Goal: Task Accomplishment & Management: Manage account settings

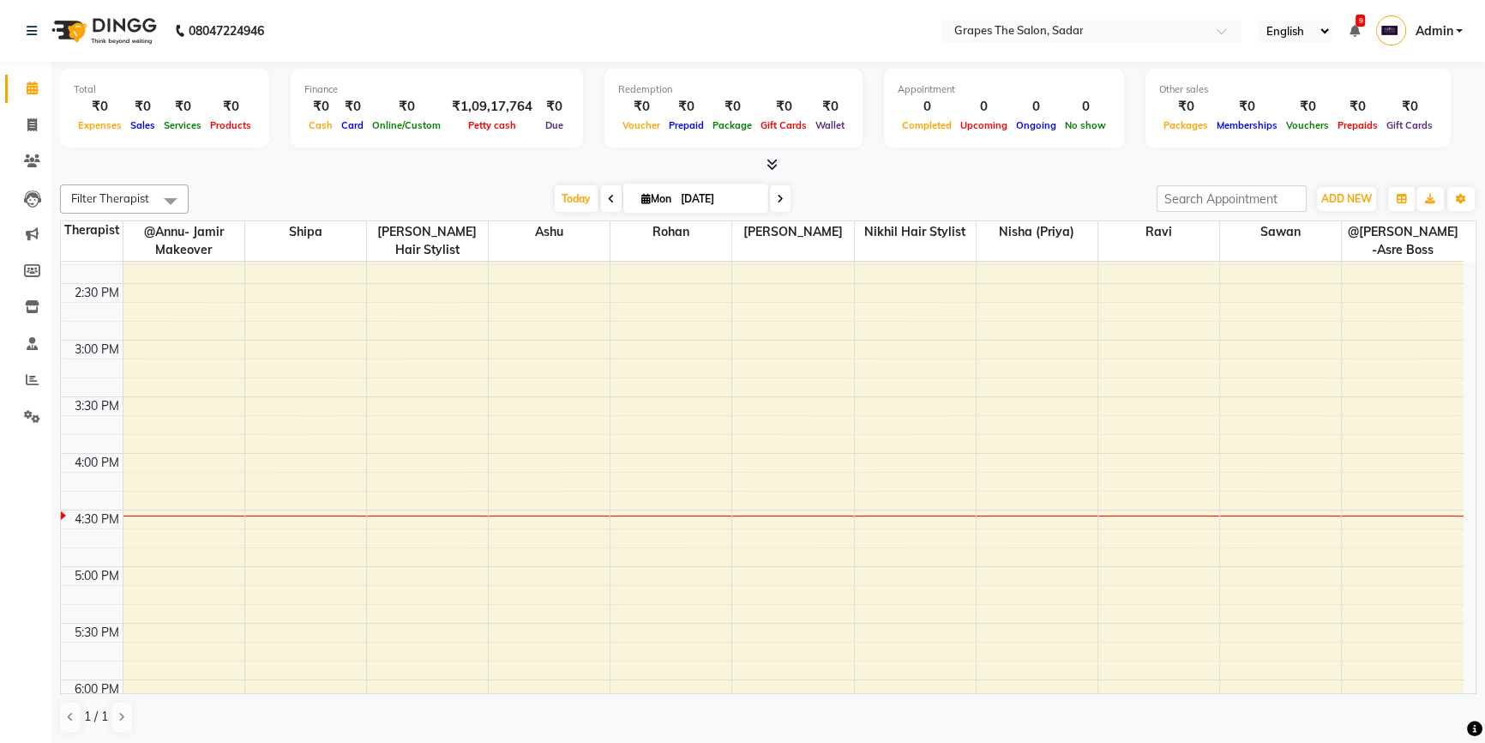
scroll to position [678, 0]
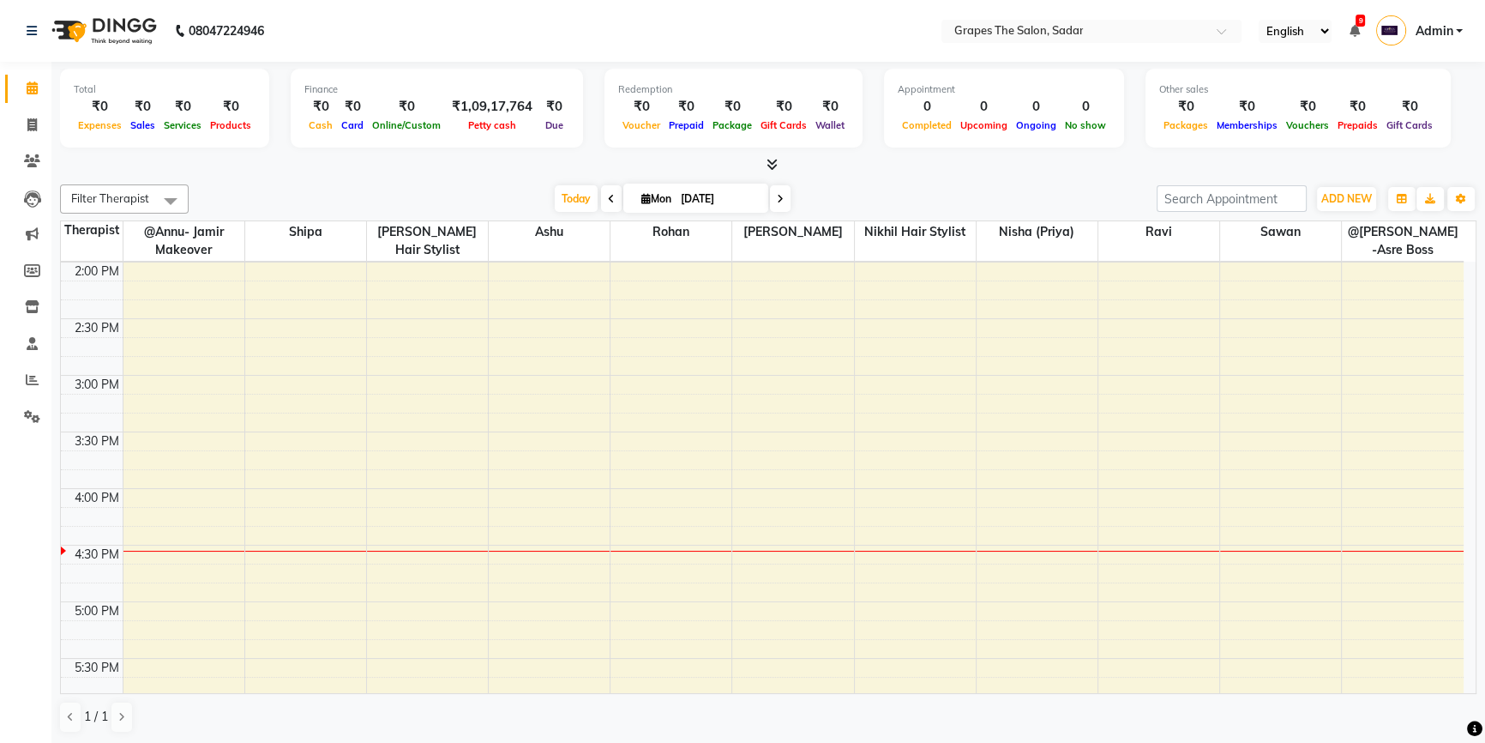
click at [785, 491] on div "8:00 AM 8:30 AM 9:00 AM 9:30 AM 10:00 AM 10:30 AM 11:00 AM 11:30 AM 12:00 PM 12…" at bounding box center [762, 375] width 1403 height 1584
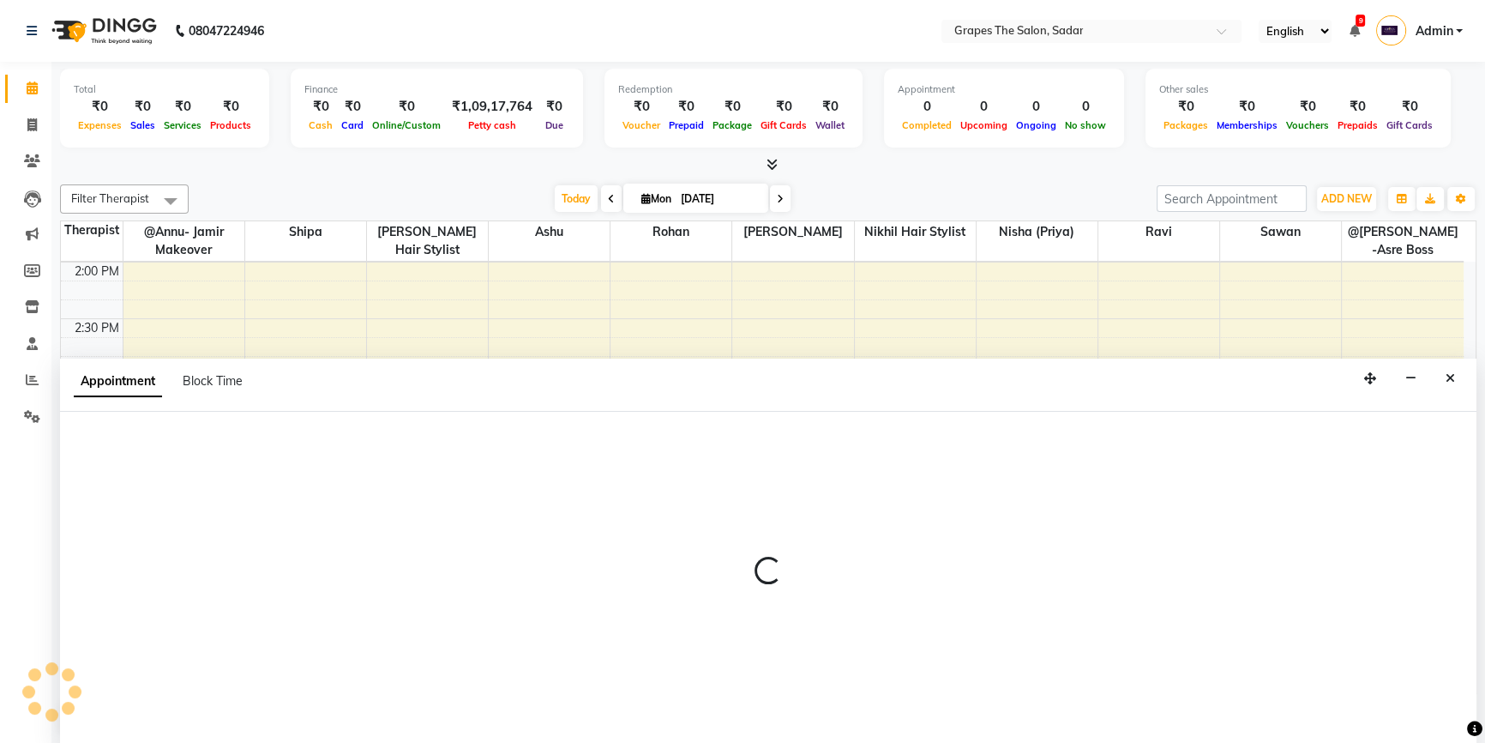
select select "51713"
select select "tentative"
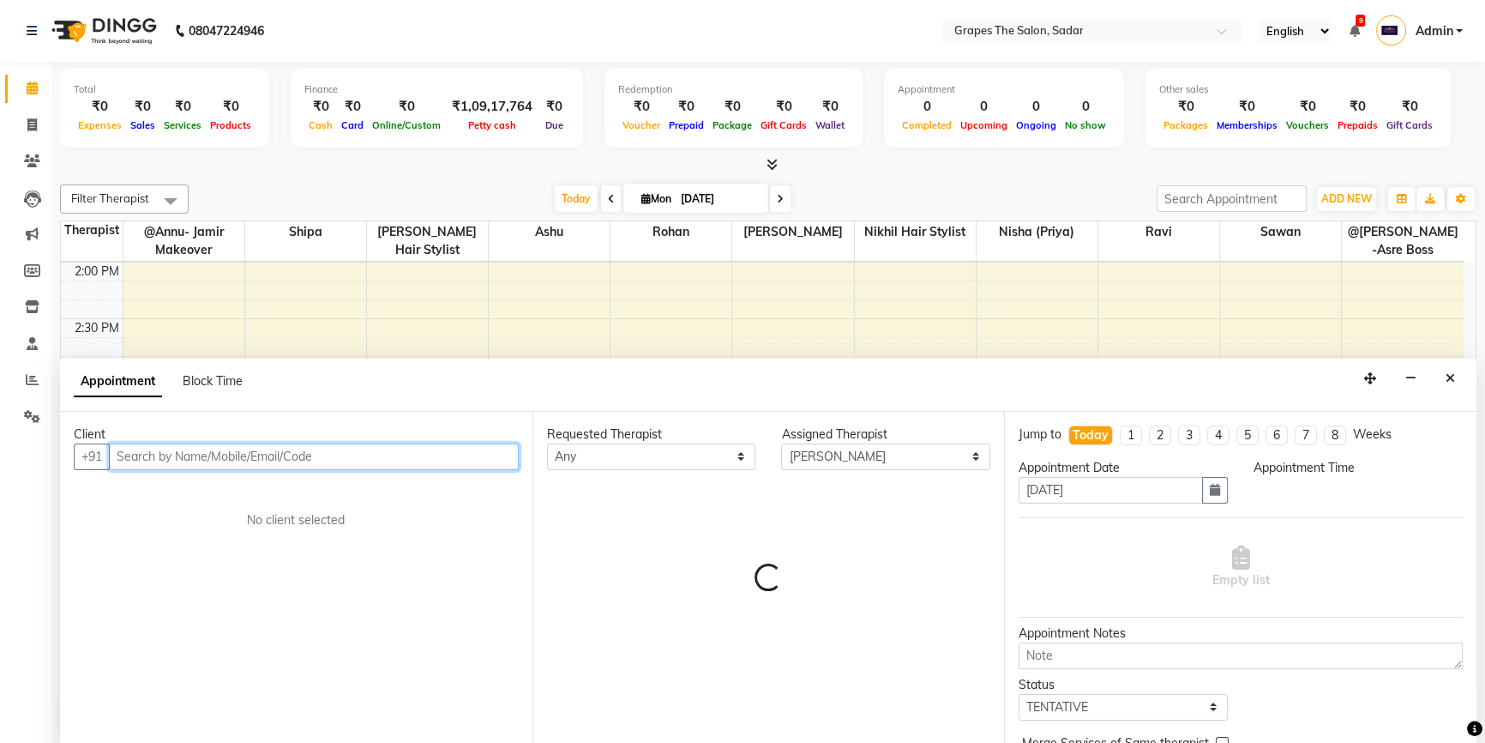
select select "960"
click at [232, 450] on input "text" at bounding box center [314, 456] width 410 height 27
click at [272, 455] on input "text" at bounding box center [314, 456] width 410 height 27
click at [323, 449] on input "text" at bounding box center [314, 456] width 410 height 27
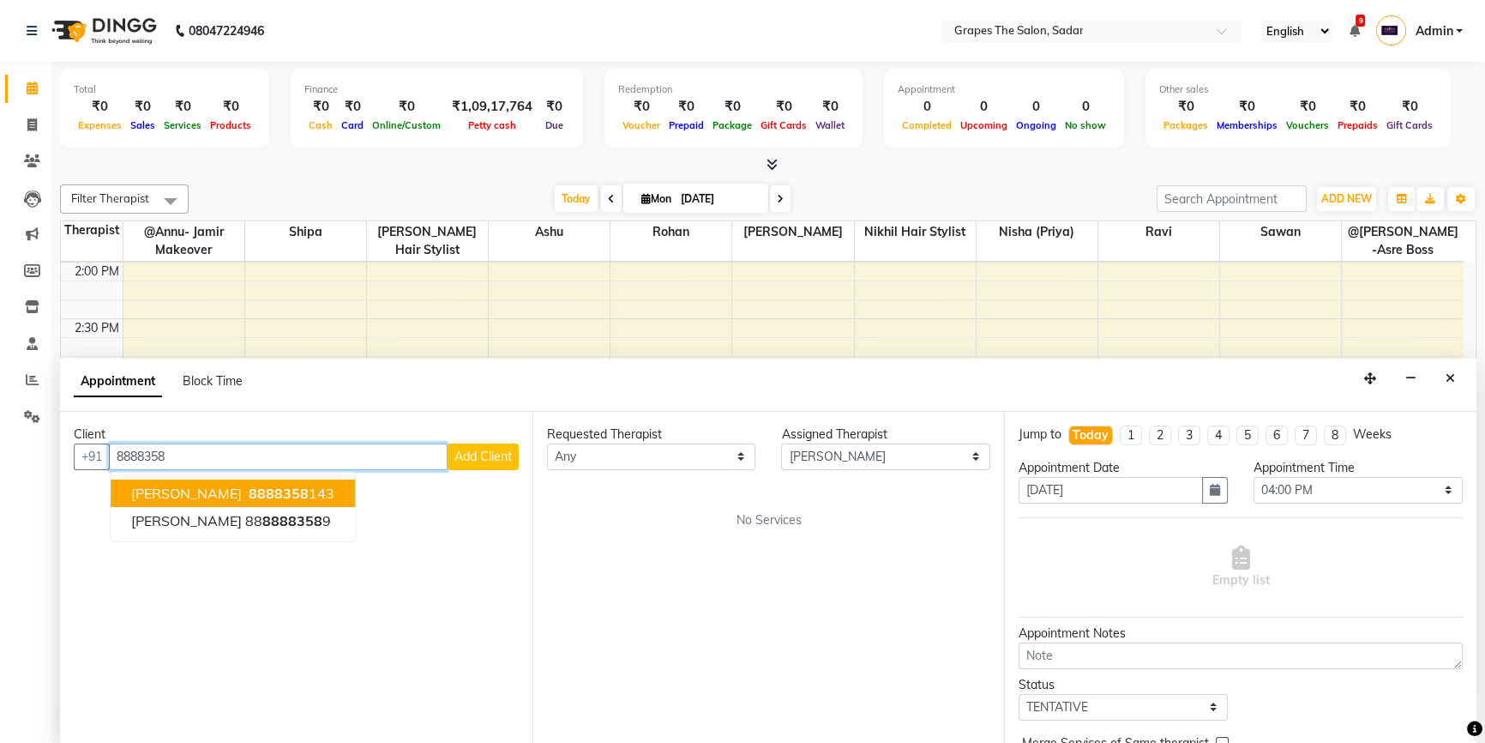
click at [301, 485] on ngb-highlight "8888358 143" at bounding box center [289, 493] width 89 height 17
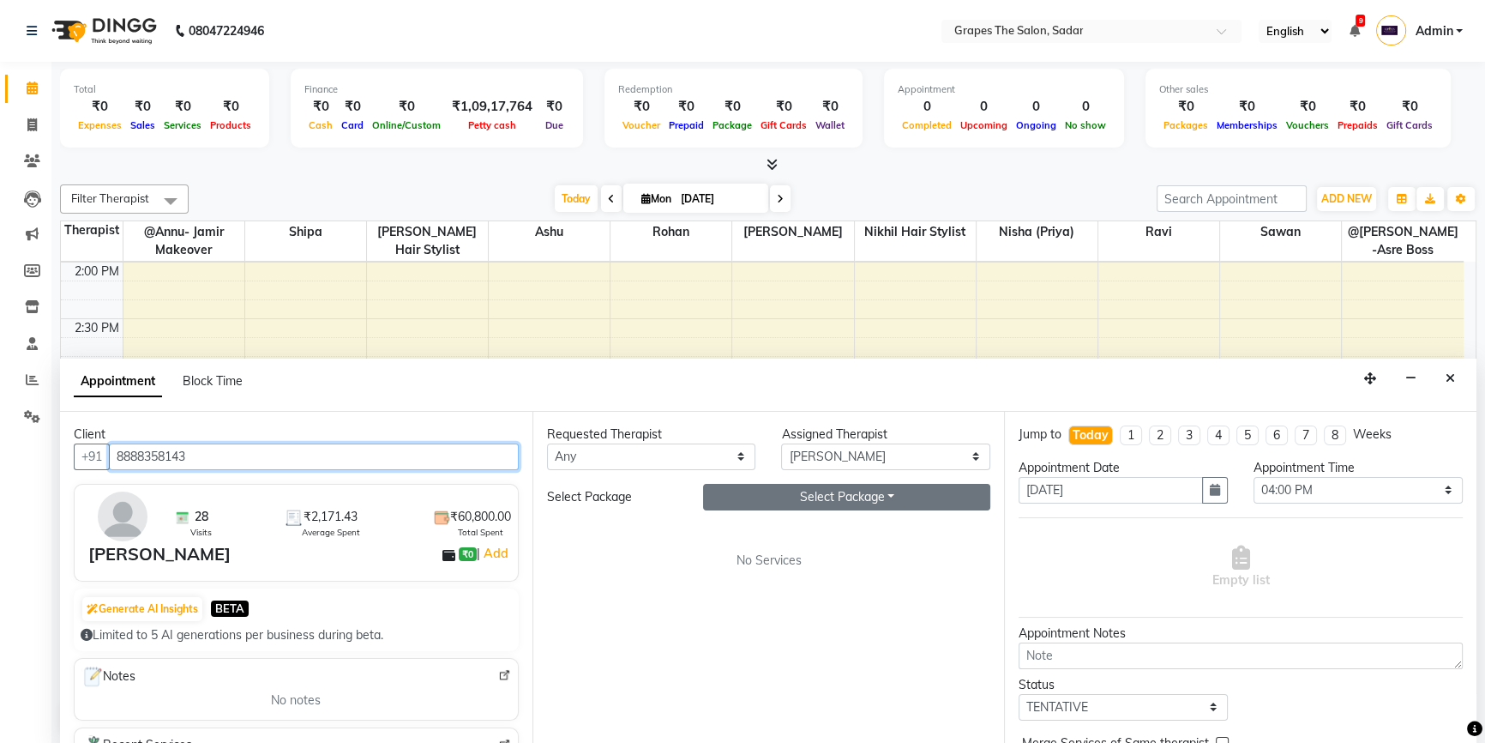
type input "8888358143"
click at [919, 493] on button "Select Package Toggle Dropdown" at bounding box center [846, 497] width 287 height 27
click at [804, 536] on li "20 swedish spa" at bounding box center [772, 532] width 136 height 25
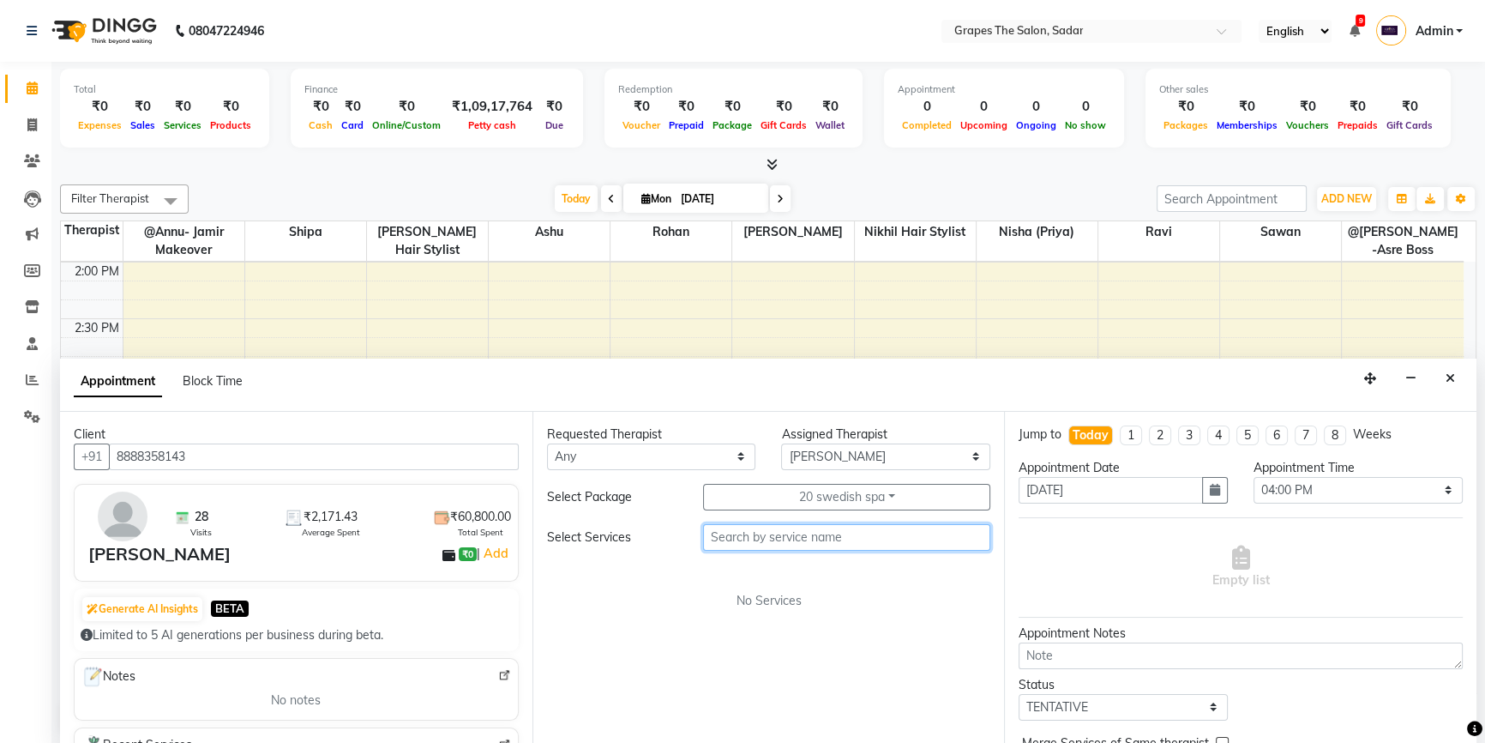
click at [858, 532] on input "text" at bounding box center [846, 537] width 287 height 27
type input "sw"
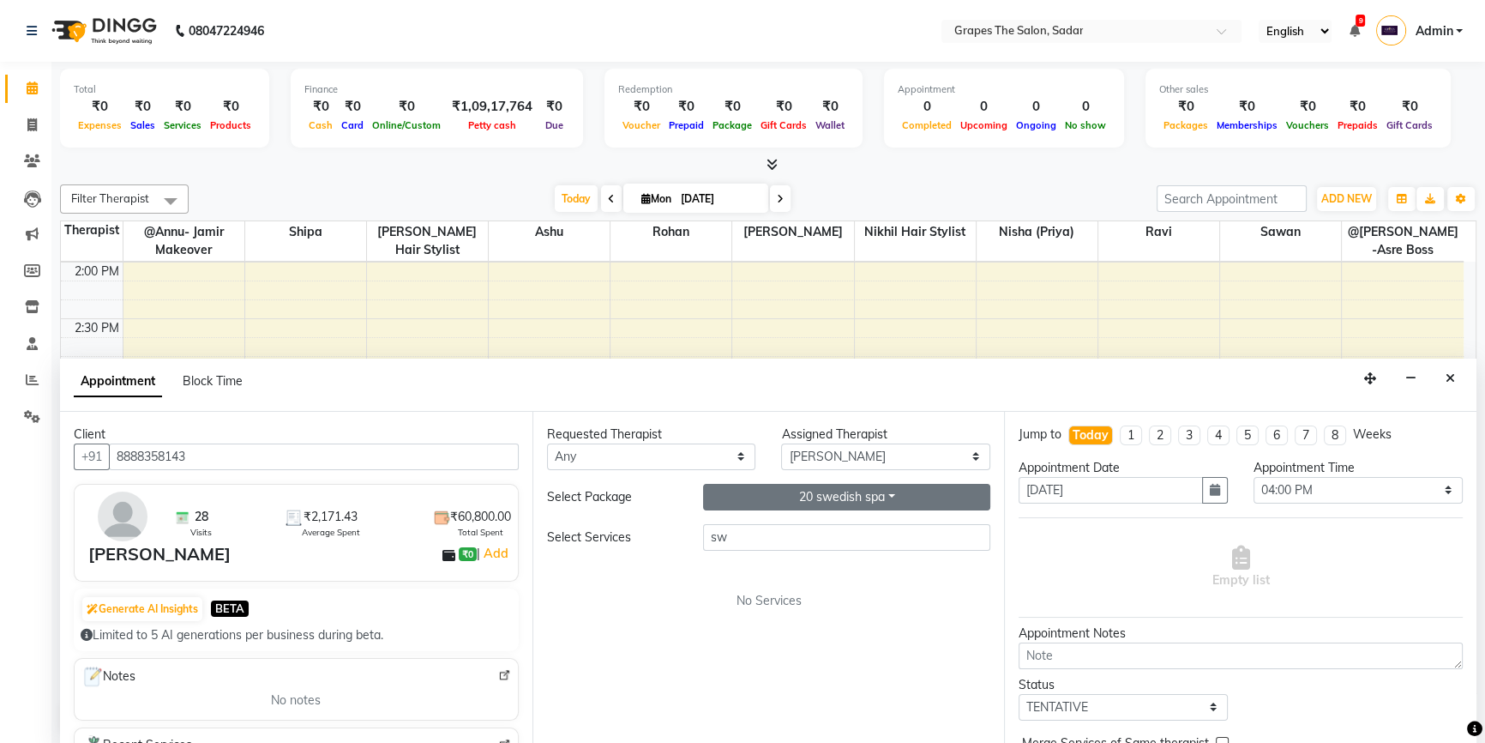
click at [890, 491] on button "20 swedish spa" at bounding box center [846, 497] width 287 height 27
click at [781, 562] on li "20 swedish spa" at bounding box center [772, 557] width 136 height 25
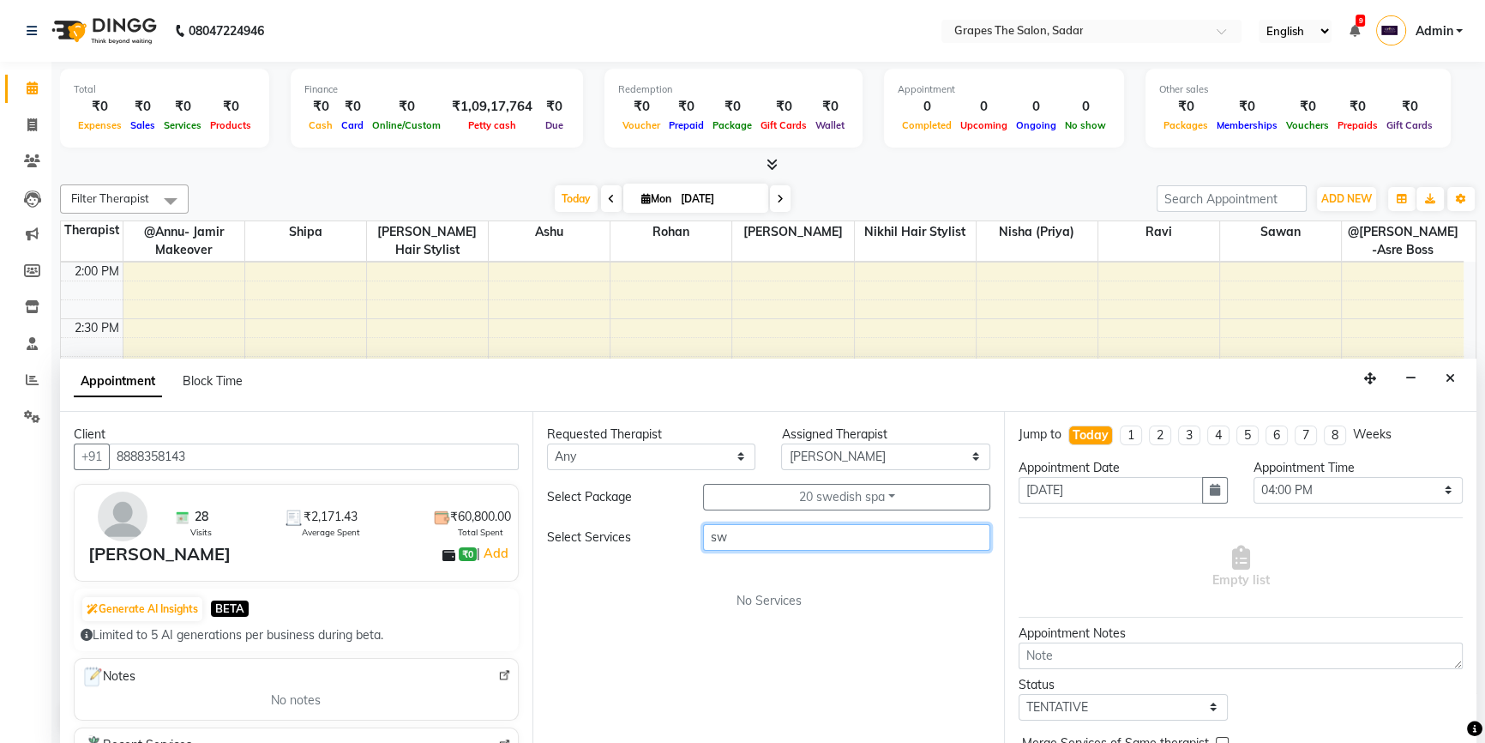
click at [837, 526] on input "sw" at bounding box center [846, 537] width 287 height 27
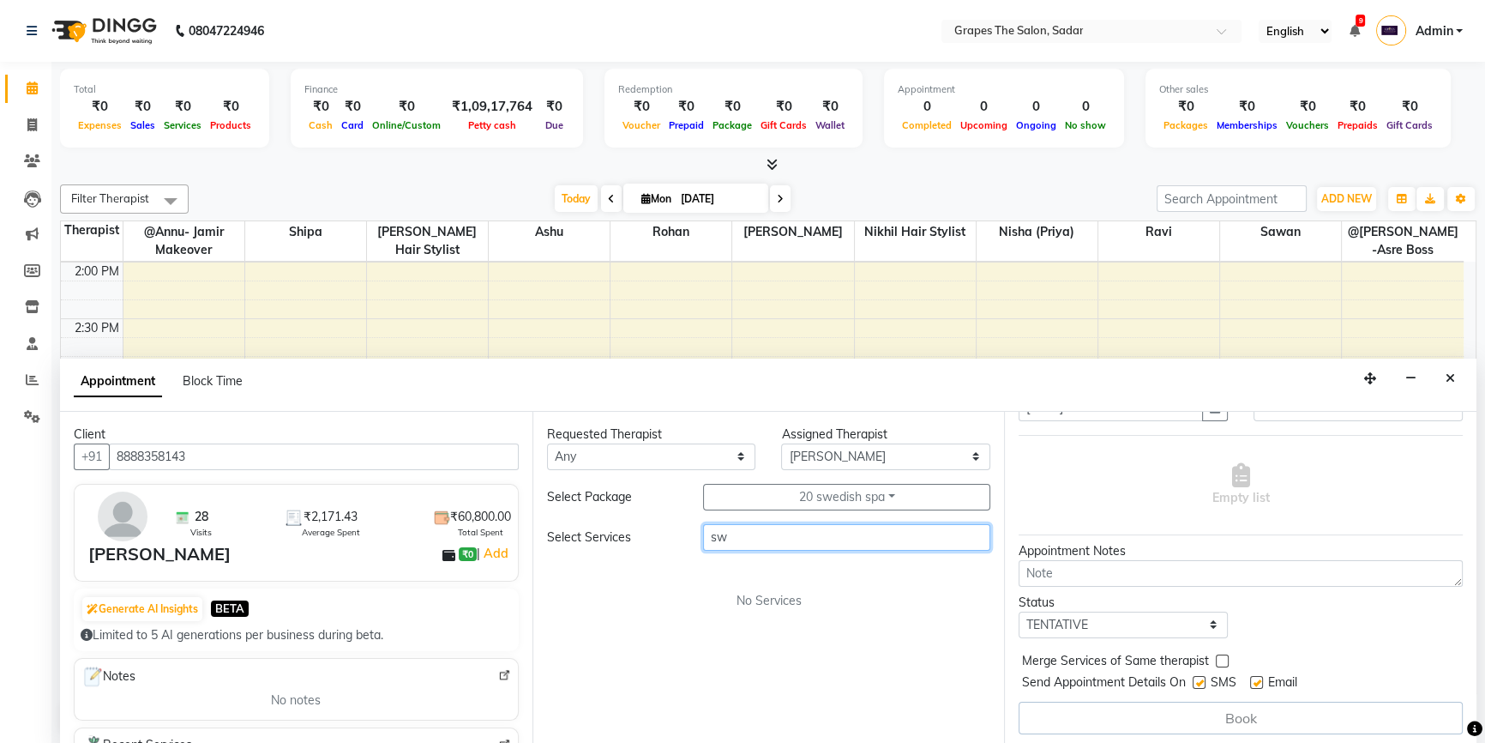
scroll to position [84, 0]
click at [1203, 680] on label at bounding box center [1199, 680] width 13 height 13
click at [1203, 680] on input "checkbox" at bounding box center [1198, 682] width 11 height 11
checkbox input "false"
click at [1261, 679] on label at bounding box center [1256, 680] width 13 height 13
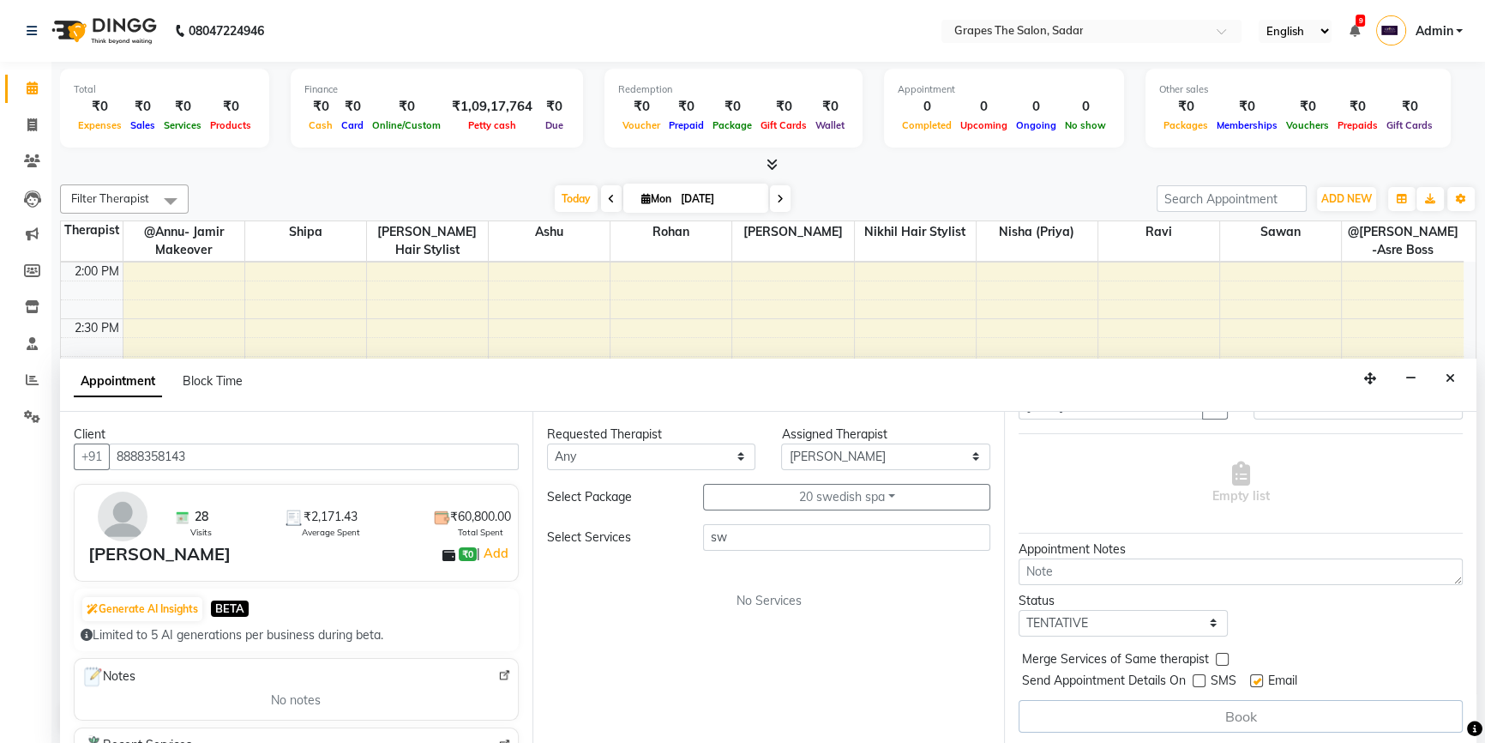
click at [1261, 679] on input "checkbox" at bounding box center [1255, 682] width 11 height 11
checkbox input "false"
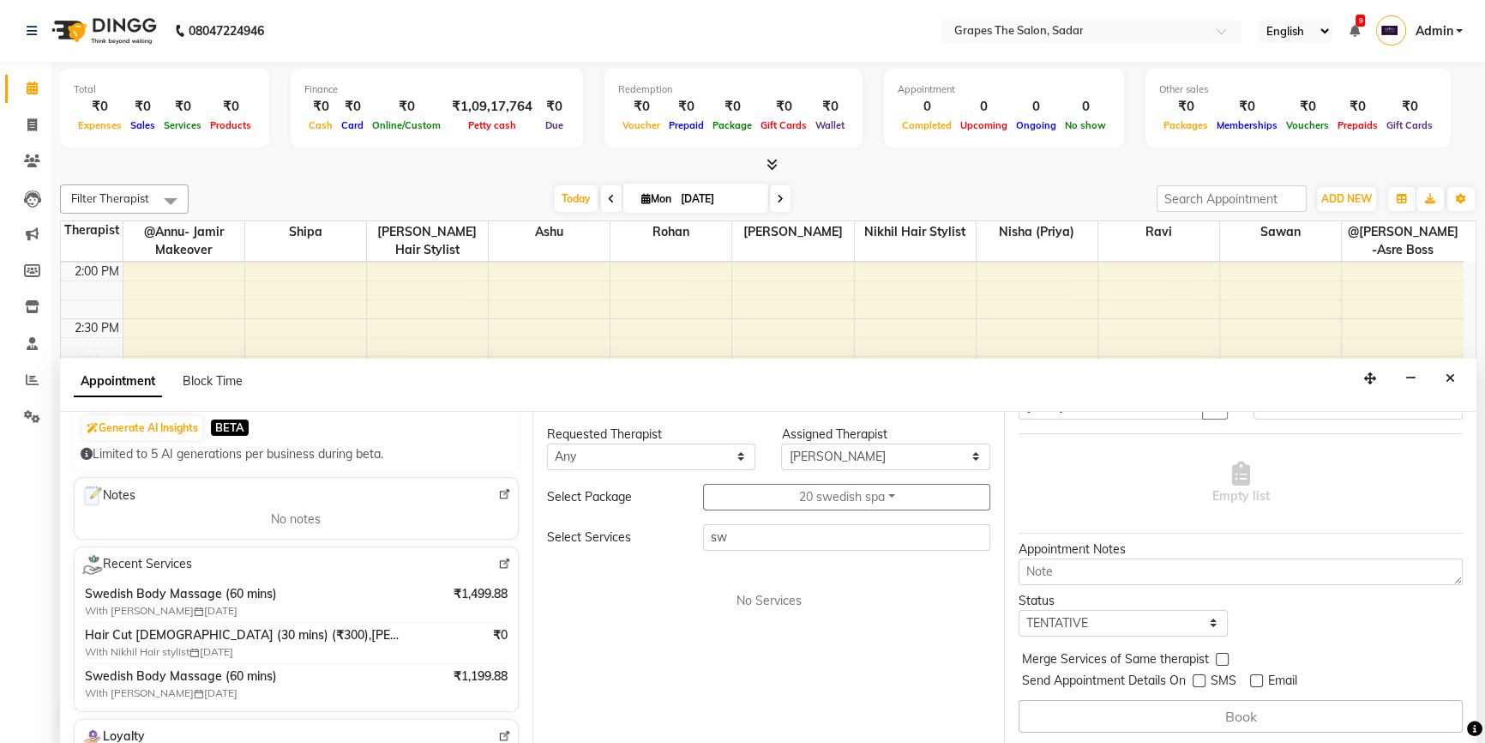
scroll to position [155, 0]
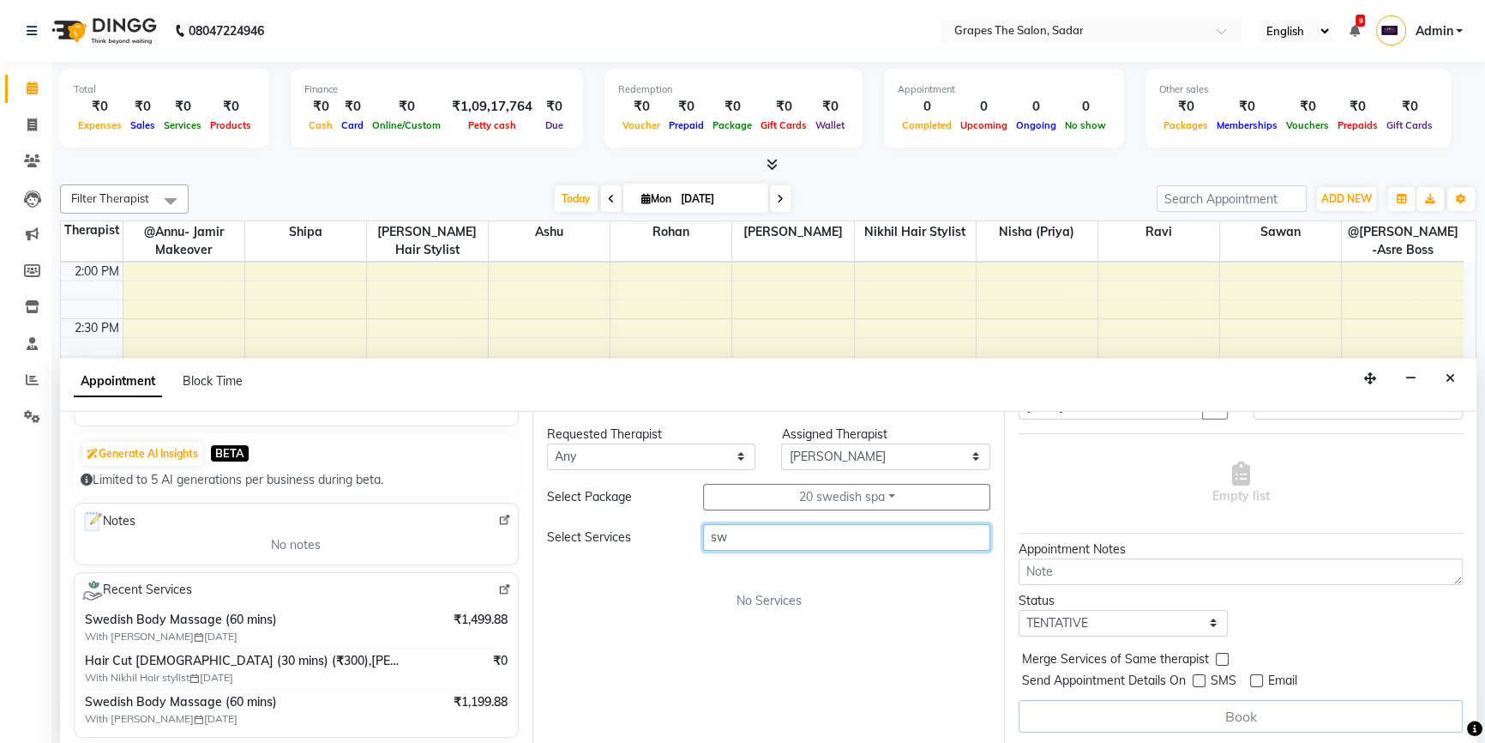
click at [758, 535] on input "sw" at bounding box center [846, 537] width 287 height 27
type input "s"
type input "swedish"
click at [665, 505] on div "Select Package 20 swedish spa Select package 20 swedish spa" at bounding box center [769, 497] width 470 height 27
click at [732, 553] on div "Select Services swedish No Services" at bounding box center [769, 567] width 444 height 86
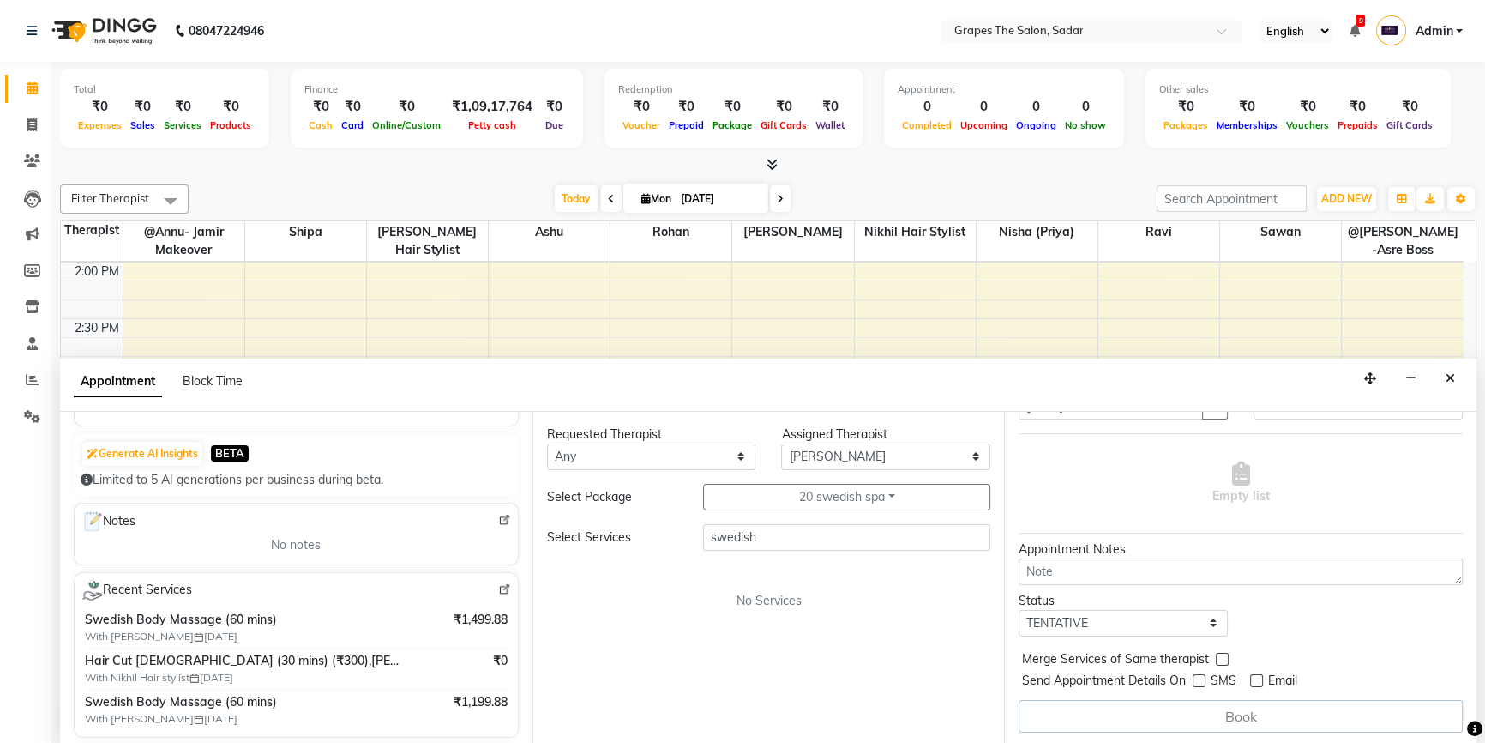
scroll to position [0, 0]
click at [438, 372] on div "Appointment Block Time" at bounding box center [768, 384] width 1417 height 53
click at [449, 479] on div "Limited to 5 AI generations per business during beta." at bounding box center [296, 480] width 431 height 18
click at [756, 535] on input "swedish" at bounding box center [846, 537] width 287 height 27
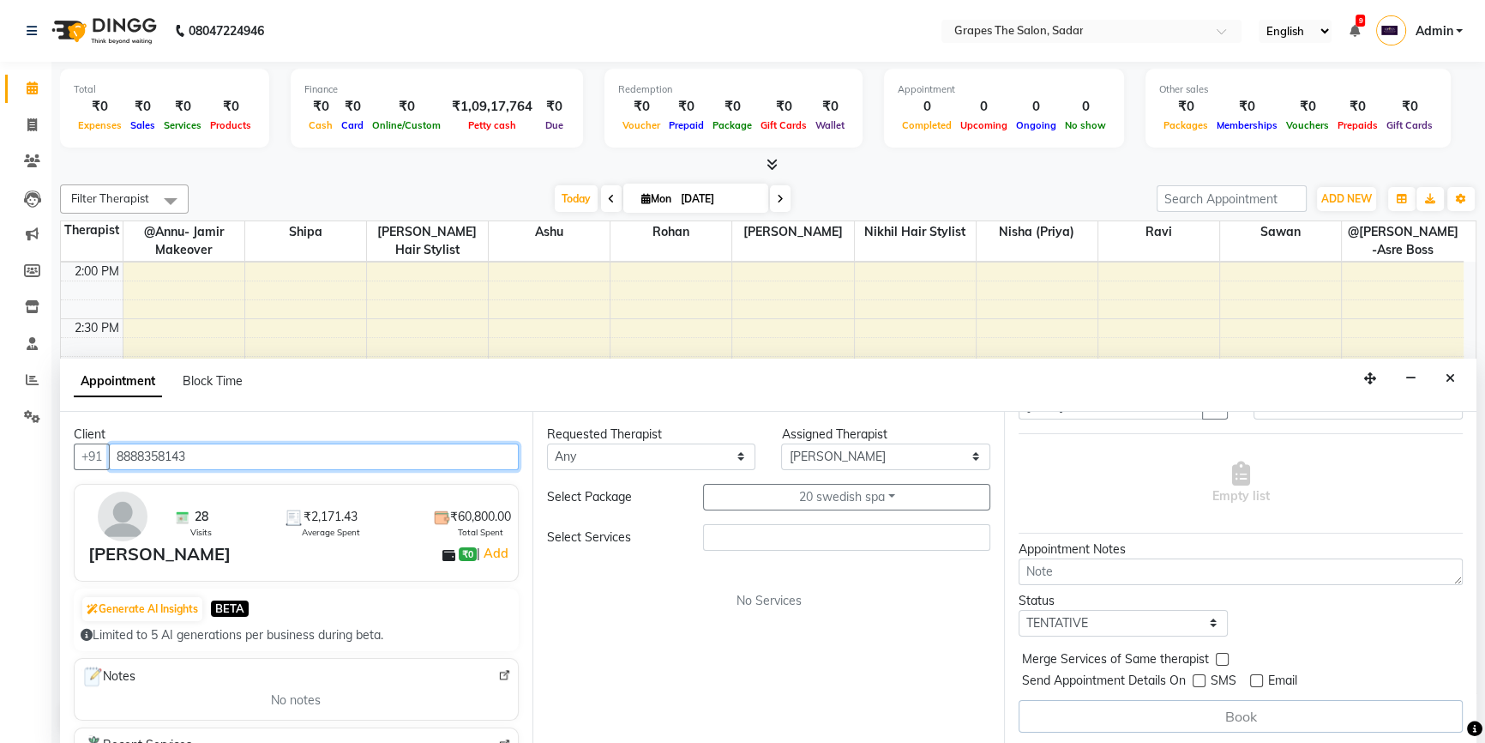
click at [157, 455] on input "8888358143" at bounding box center [314, 456] width 410 height 27
click at [316, 353] on div "8:00 AM 8:30 AM 9:00 AM 9:30 AM 10:00 AM 10:30 AM 11:00 AM 11:30 AM 12:00 PM 12…" at bounding box center [762, 375] width 1403 height 1584
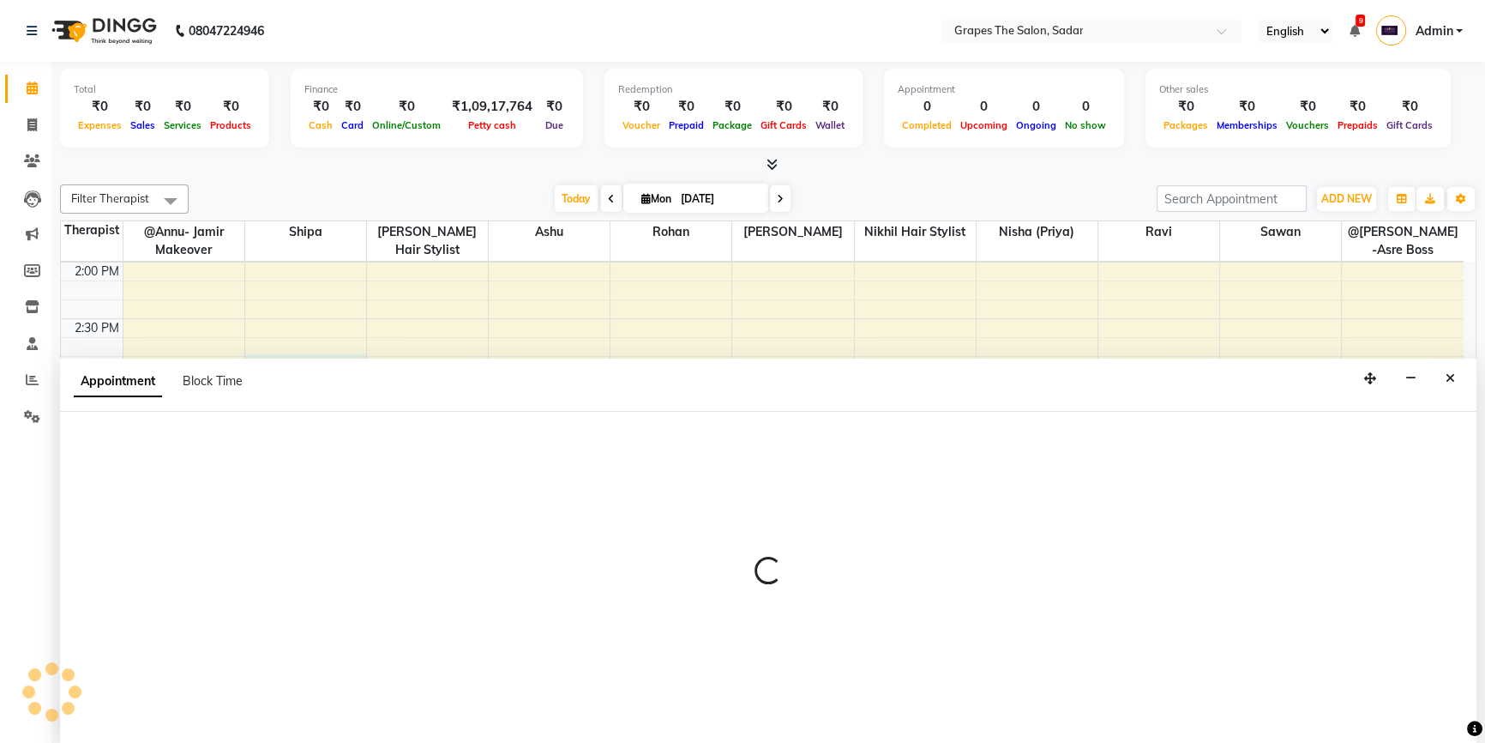
click at [335, 249] on th "shipa" at bounding box center [305, 241] width 122 height 40
select select "67063"
select select "tentative"
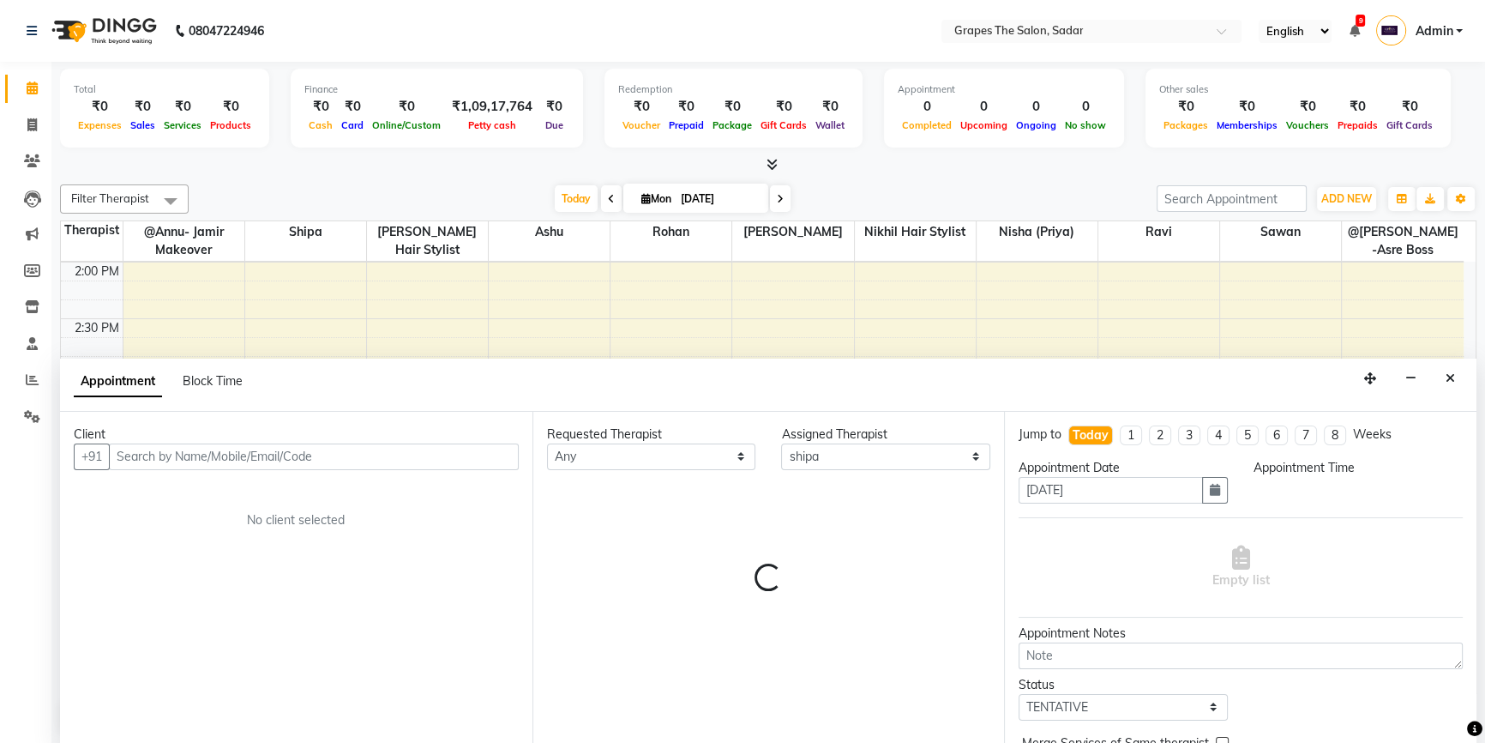
click at [366, 166] on div at bounding box center [768, 165] width 1417 height 18
select select "885"
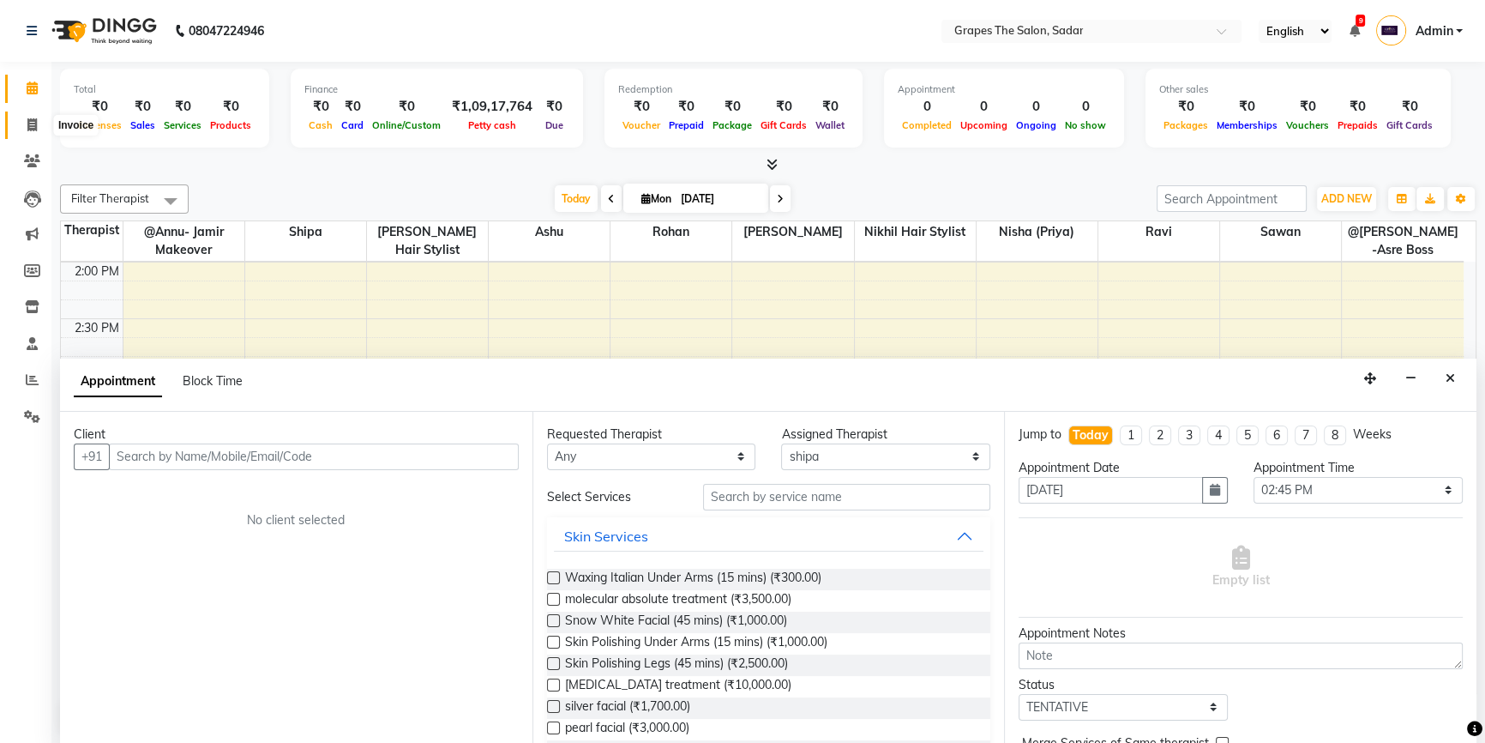
click at [27, 123] on icon at bounding box center [31, 124] width 9 height 13
select select "service"
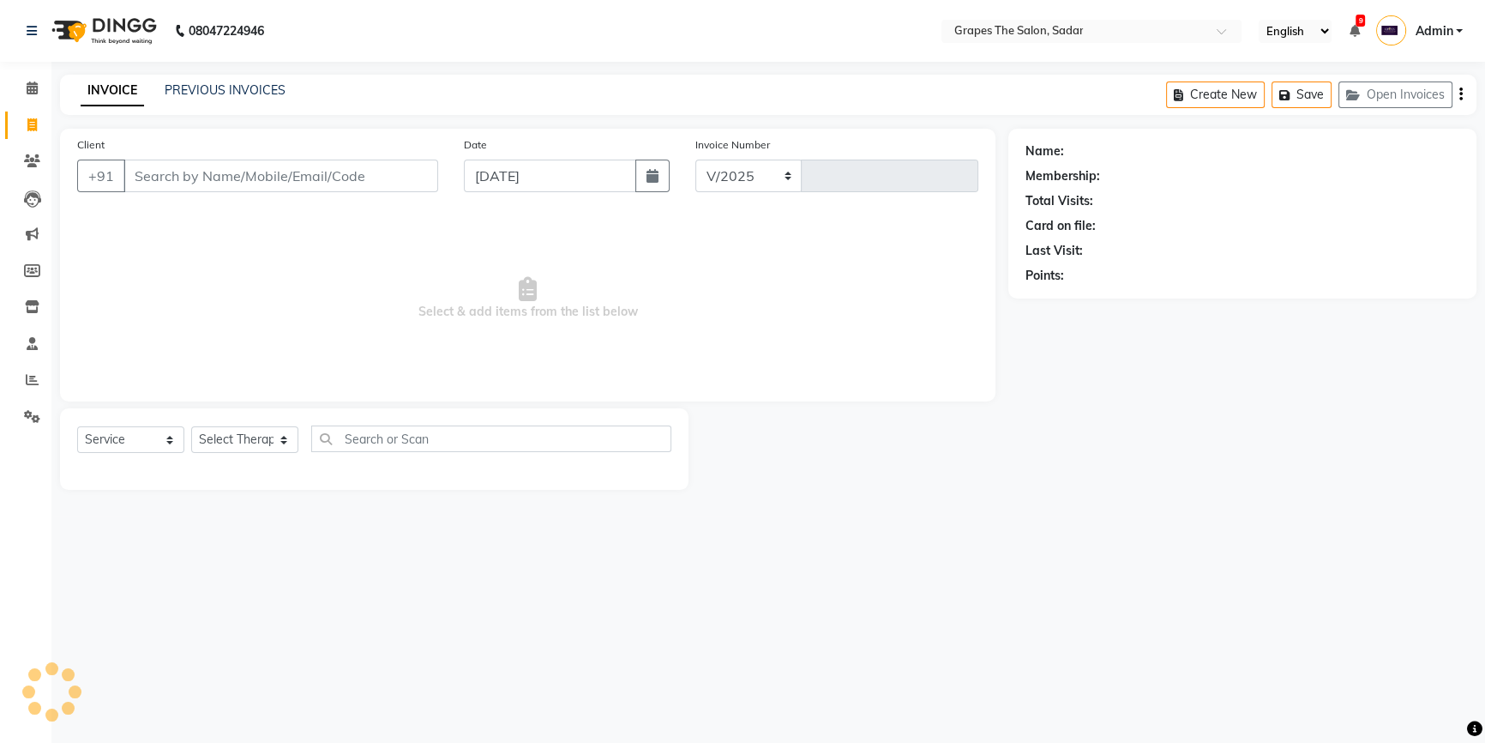
select select "55"
type input "1483"
click at [231, 167] on input "Client" at bounding box center [281, 176] width 317 height 33
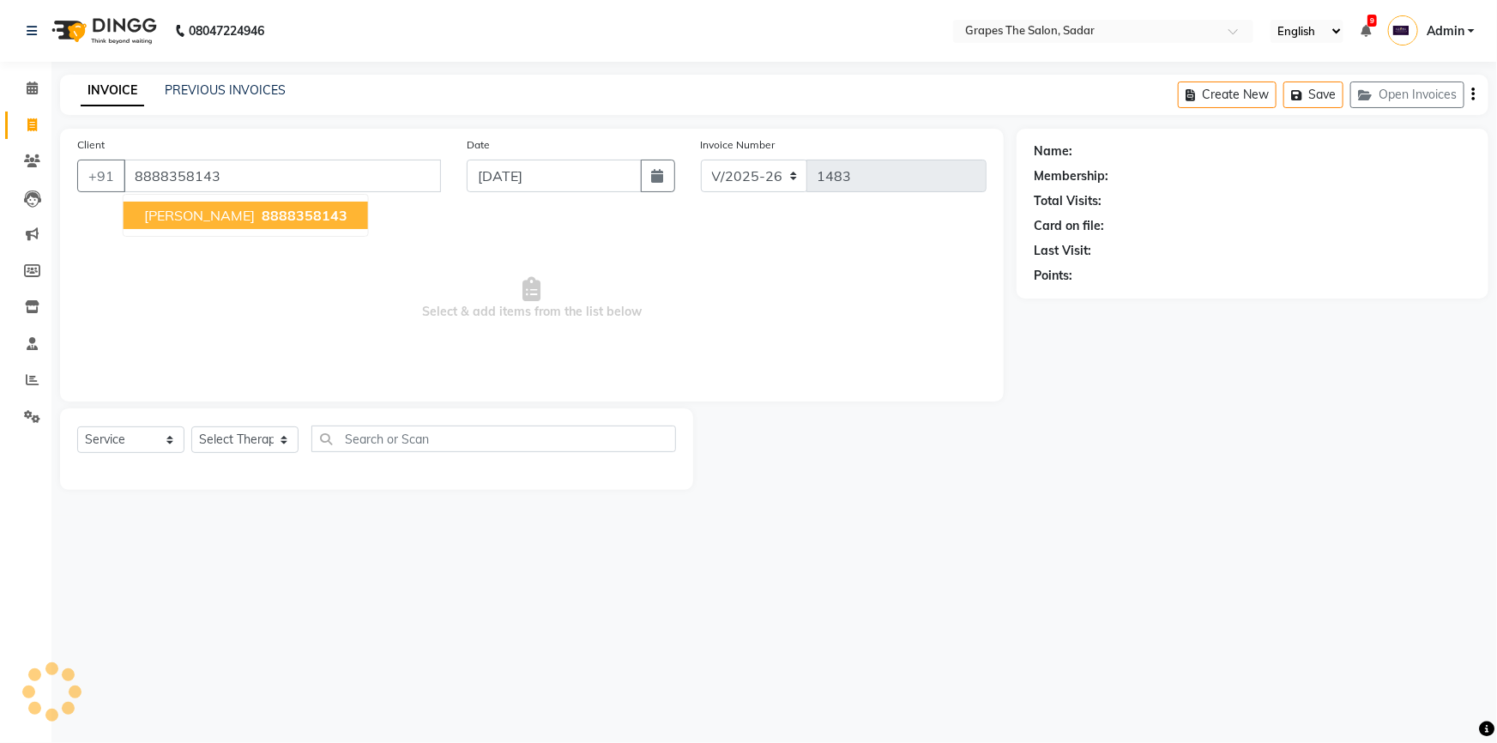
type input "8888358143"
click at [163, 212] on span "Aman Jambhir" at bounding box center [199, 215] width 111 height 17
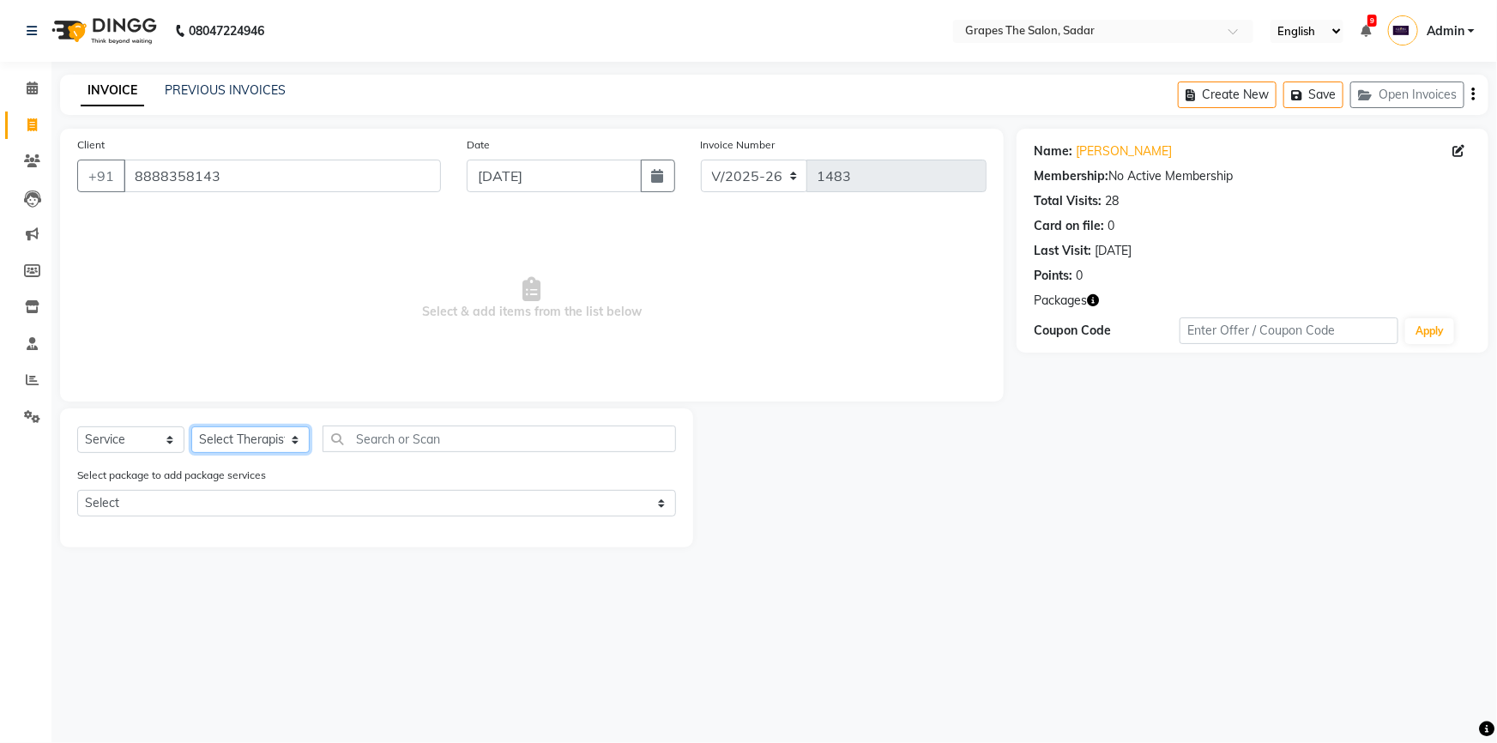
click at [273, 446] on select "Select Therapist @Annu- jamir makeover ashu @Gunjan-Asre Boss Khushi Rathod Nik…" at bounding box center [250, 439] width 118 height 27
select select "51713"
click at [191, 426] on select "Select Therapist @Annu- jamir makeover ashu @Gunjan-Asre Boss Khushi Rathod Nik…" at bounding box center [250, 439] width 118 height 27
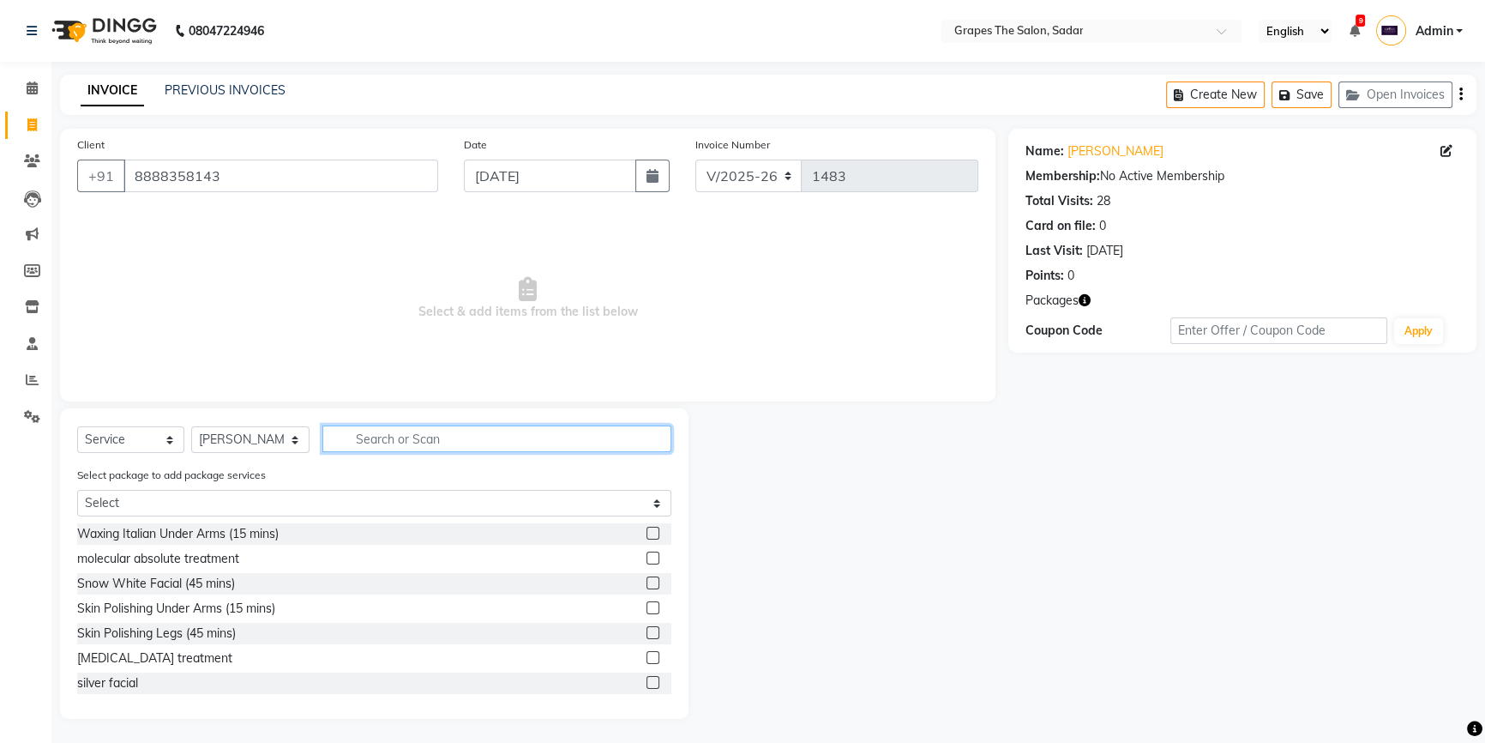
click at [386, 443] on input "text" at bounding box center [496, 438] width 349 height 27
type input "a"
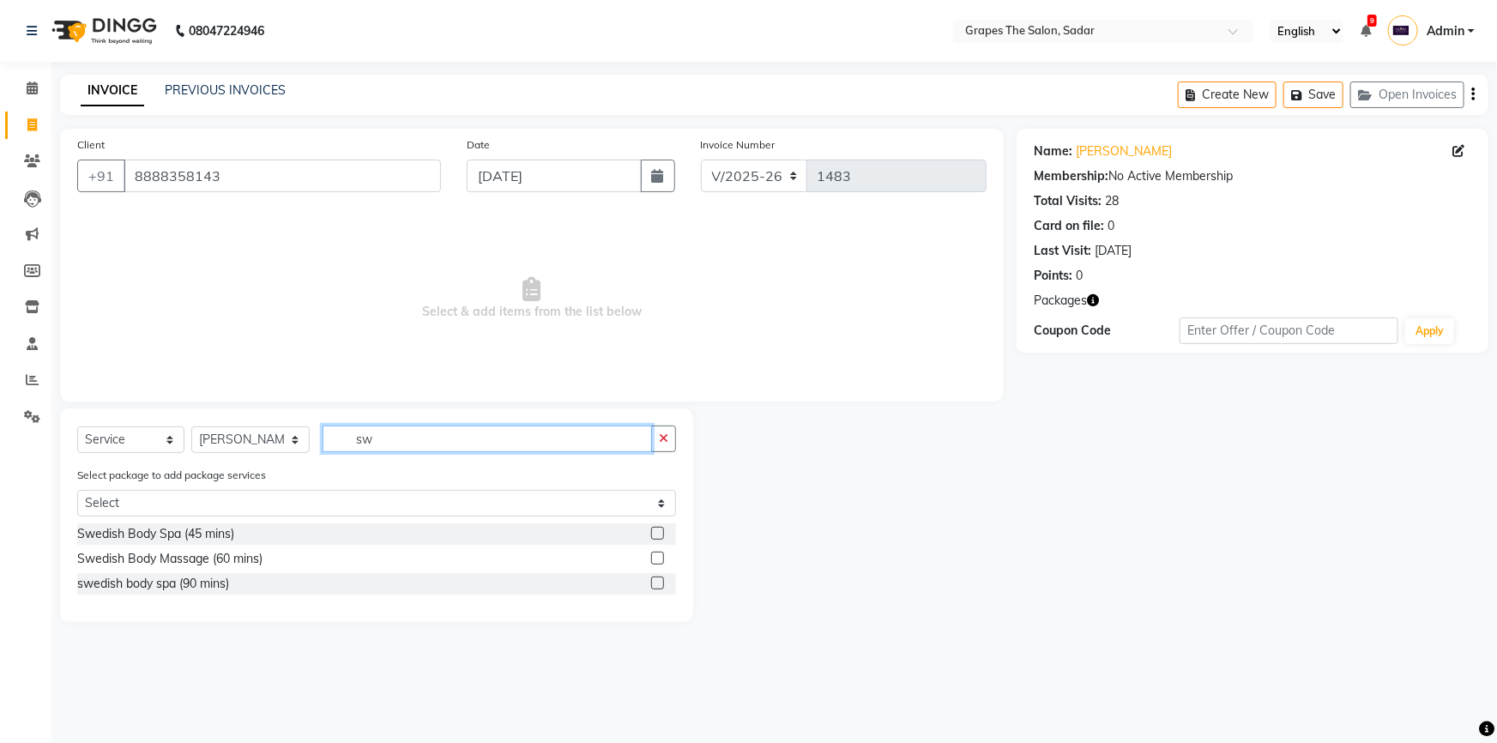
type input "sw"
click at [660, 564] on label at bounding box center [657, 557] width 13 height 13
click at [660, 564] on input "checkbox" at bounding box center [656, 558] width 11 height 11
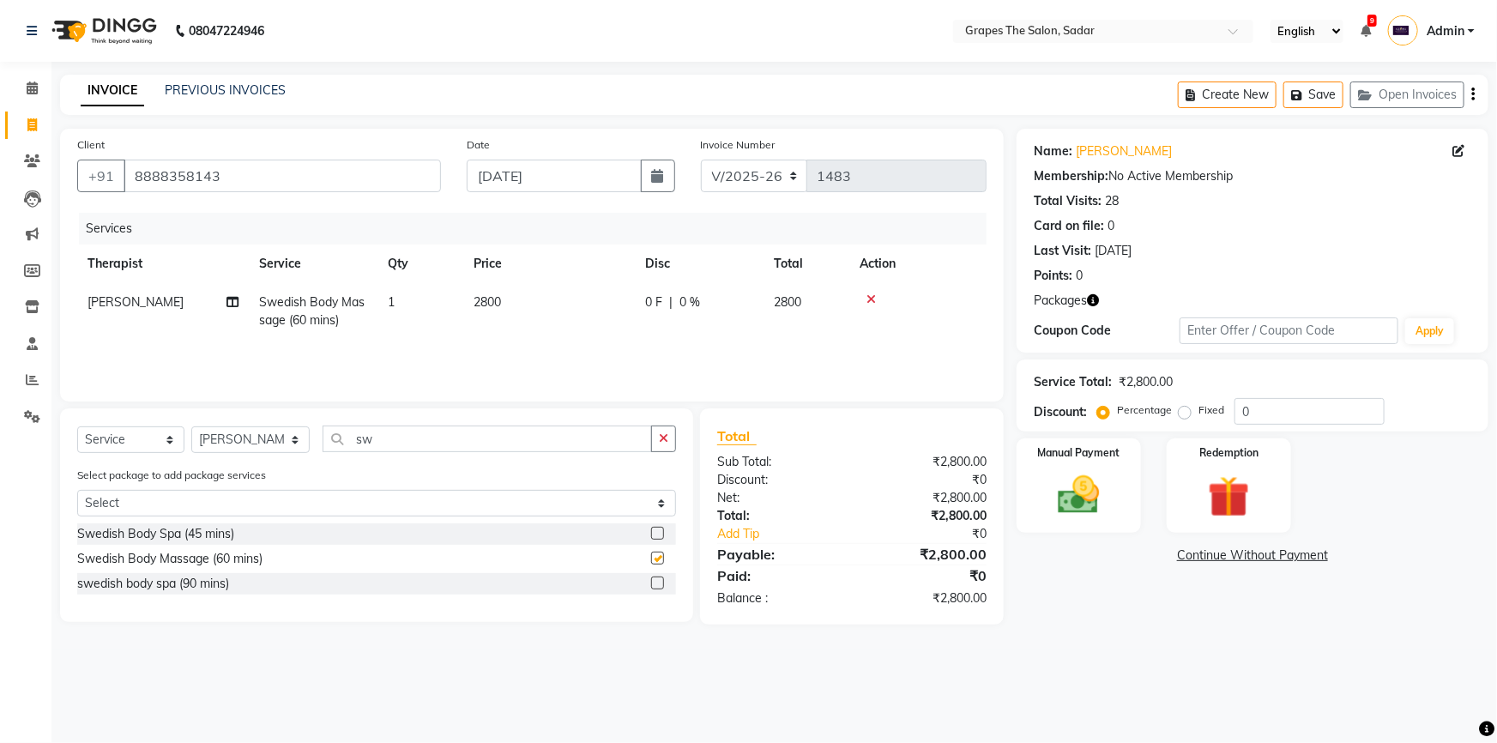
checkbox input "false"
click at [1223, 508] on img at bounding box center [1229, 497] width 70 height 54
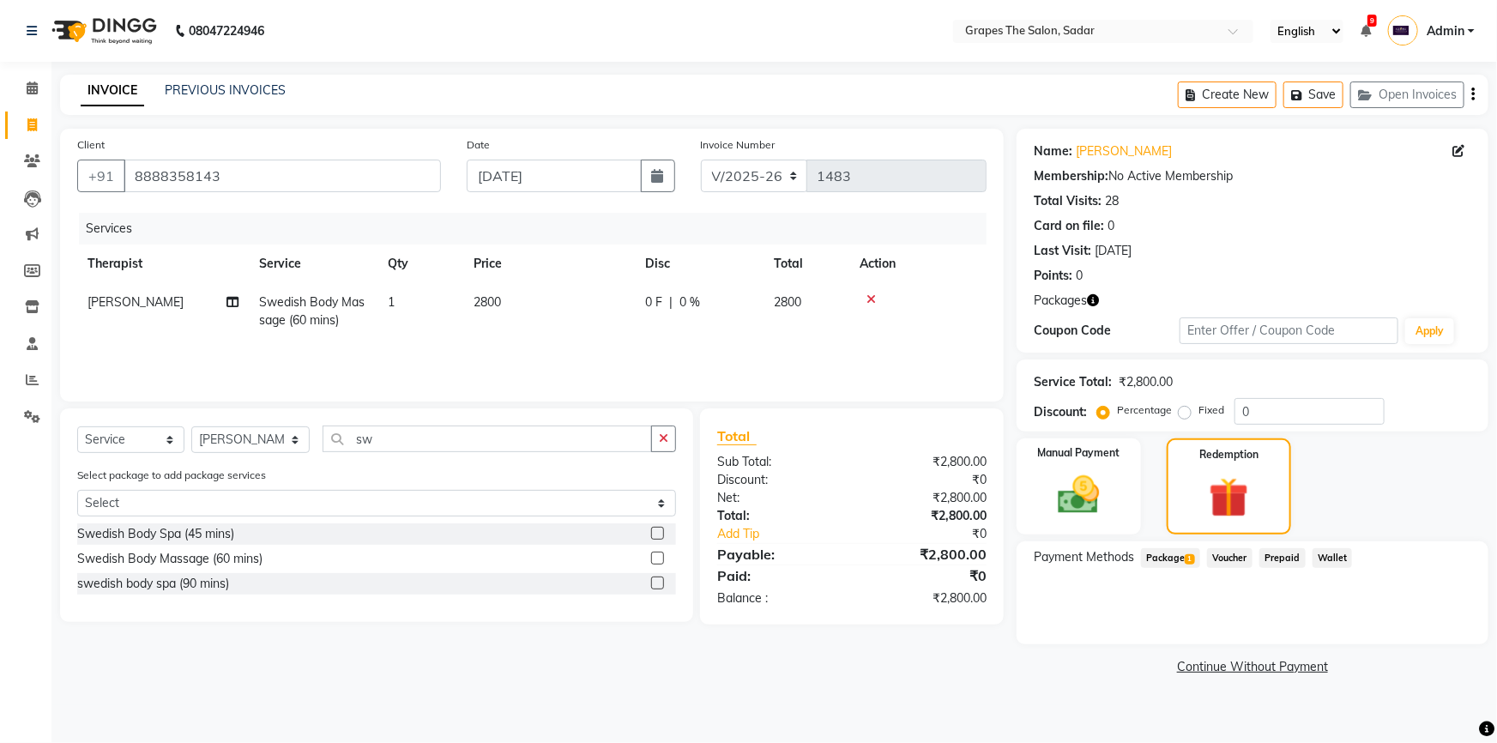
click at [1166, 555] on span "Package 1" at bounding box center [1170, 558] width 59 height 20
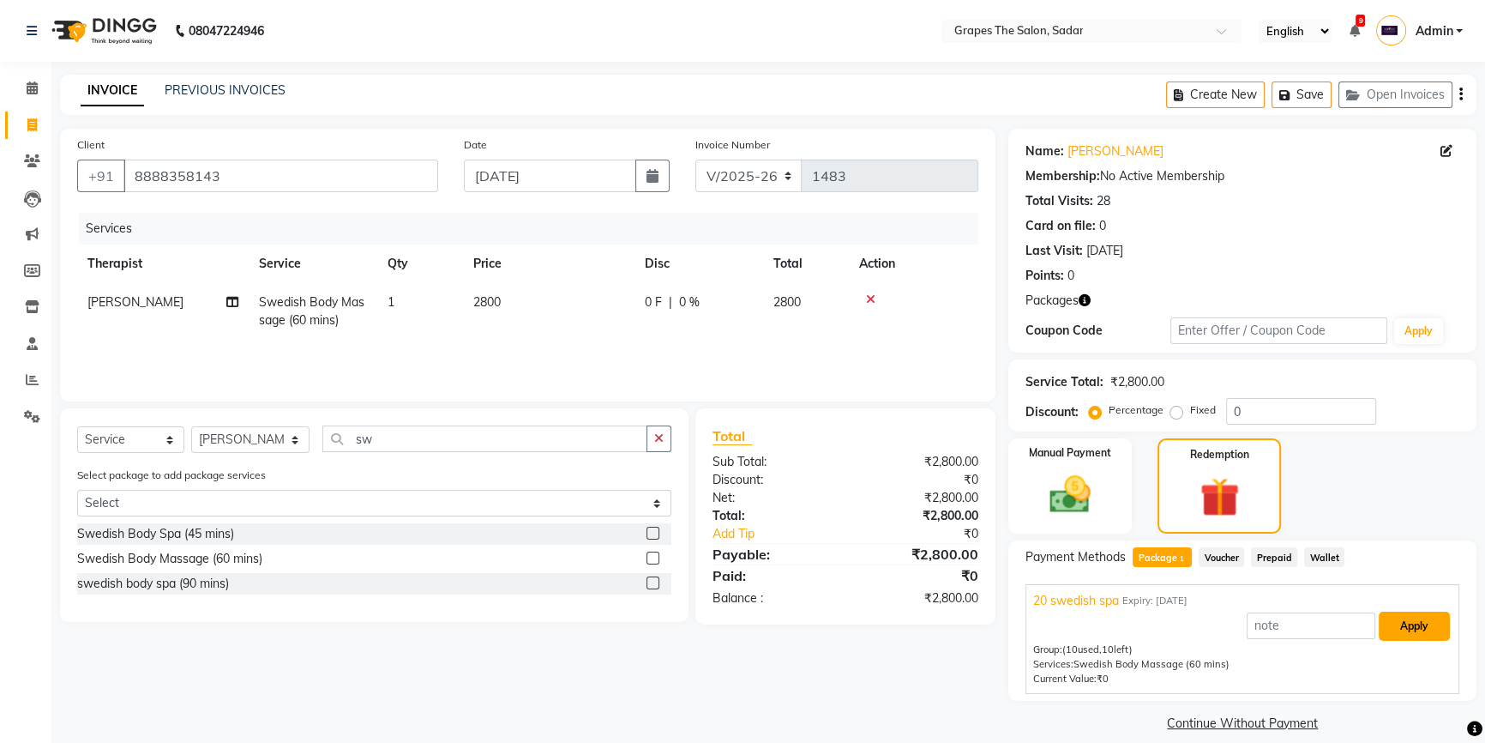
click at [1440, 622] on button "Apply" at bounding box center [1414, 625] width 71 height 29
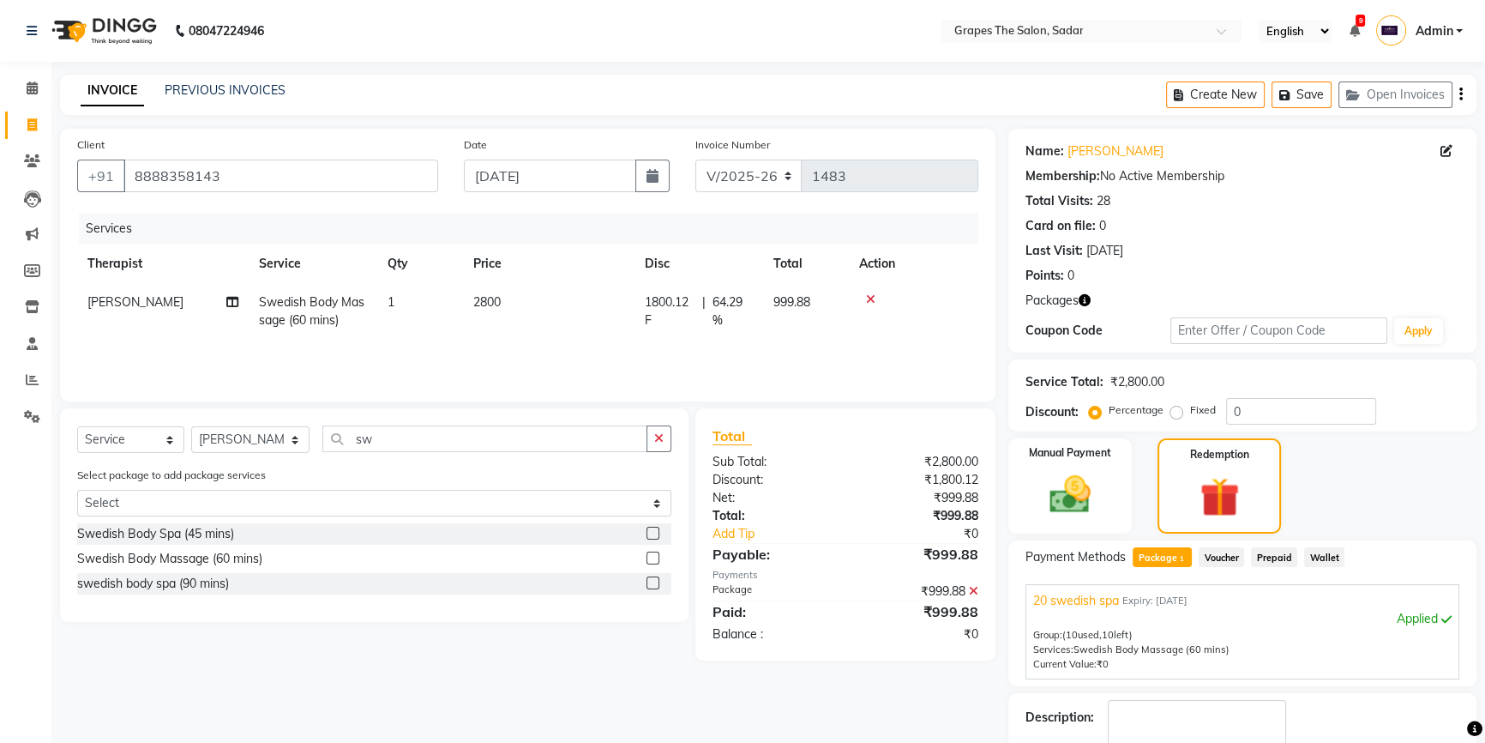
scroll to position [99, 0]
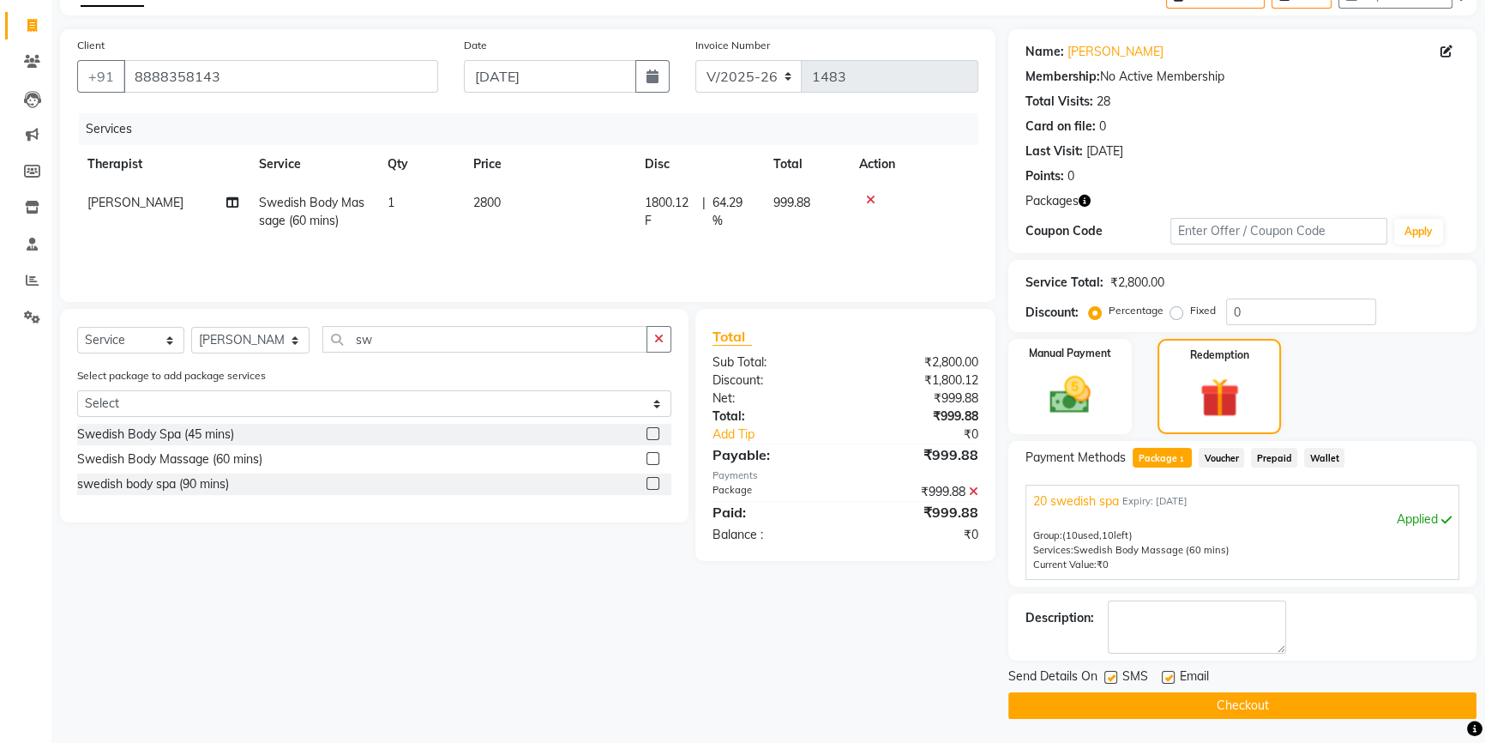
click at [1170, 673] on label at bounding box center [1168, 677] width 13 height 13
click at [1170, 673] on input "checkbox" at bounding box center [1167, 677] width 11 height 11
checkbox input "false"
click at [1111, 671] on label at bounding box center [1111, 677] width 13 height 13
click at [1111, 672] on input "checkbox" at bounding box center [1110, 677] width 11 height 11
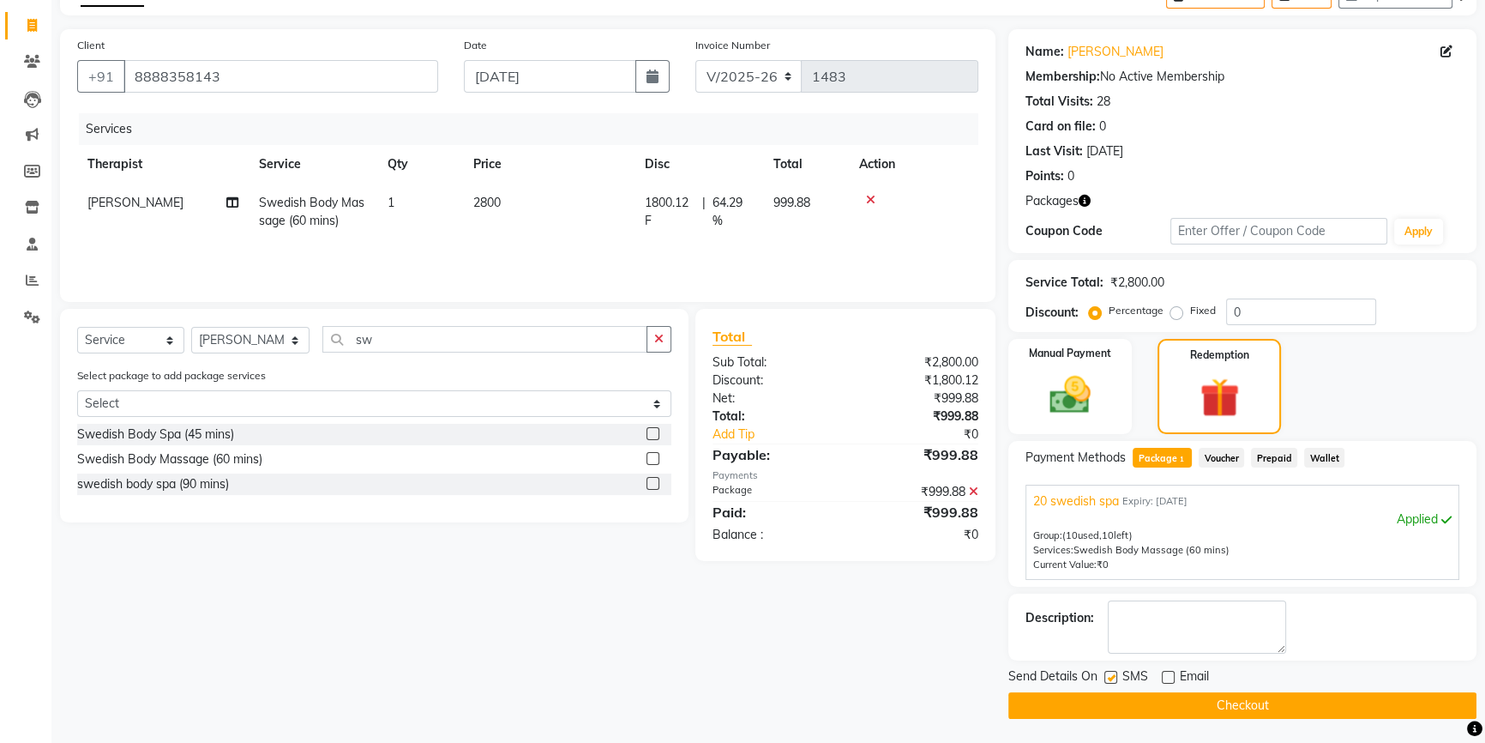
checkbox input "false"
click at [1127, 696] on button "Checkout" at bounding box center [1243, 705] width 468 height 27
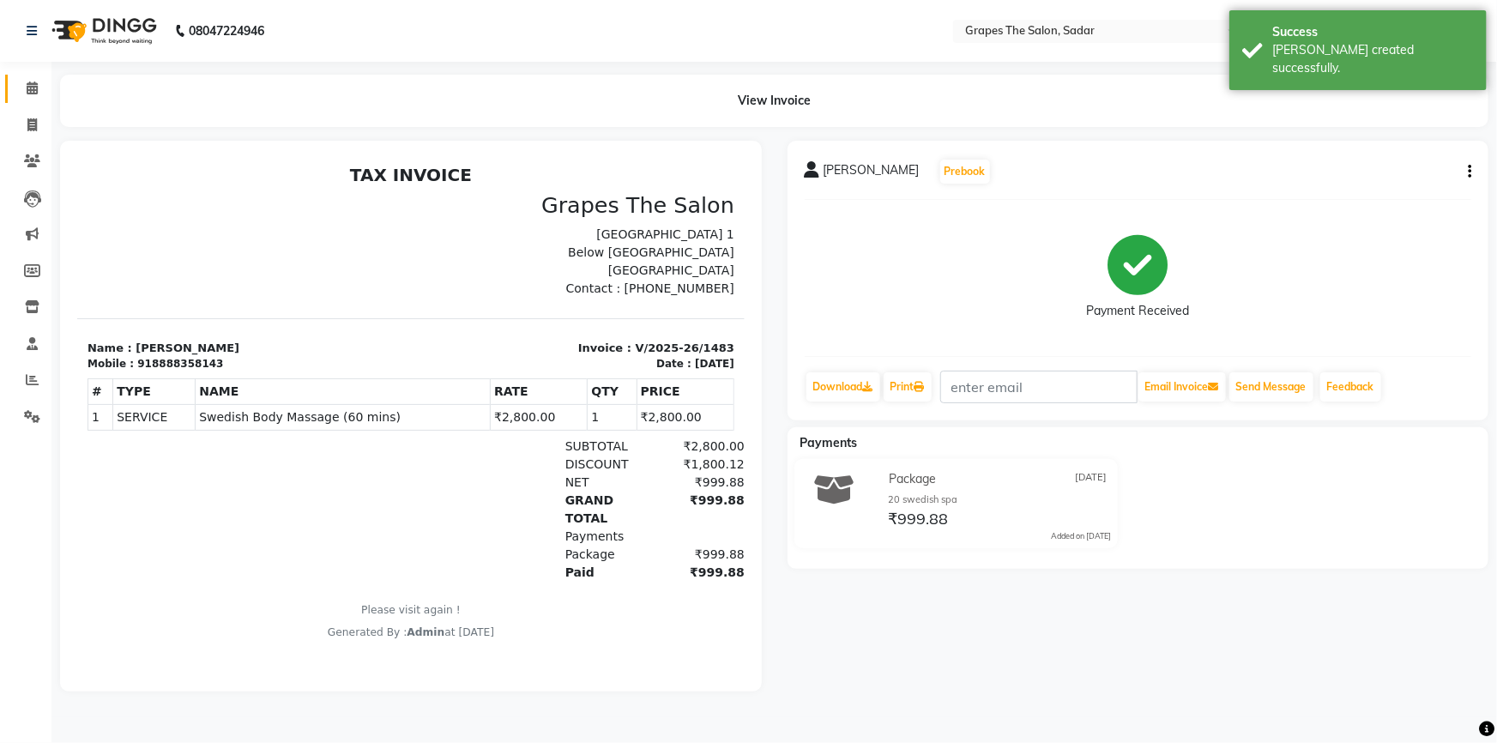
click at [40, 77] on link "Calendar" at bounding box center [25, 89] width 41 height 28
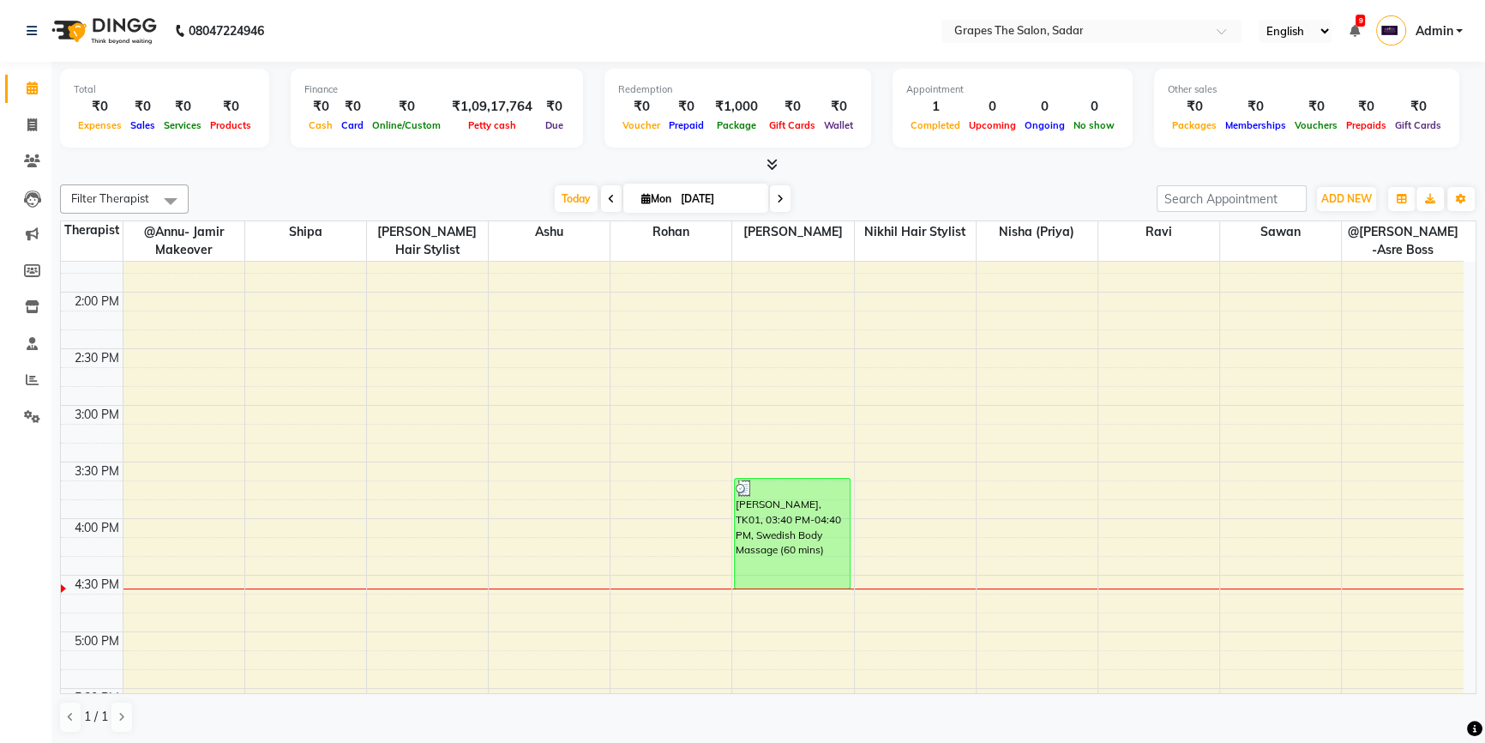
scroll to position [780, 0]
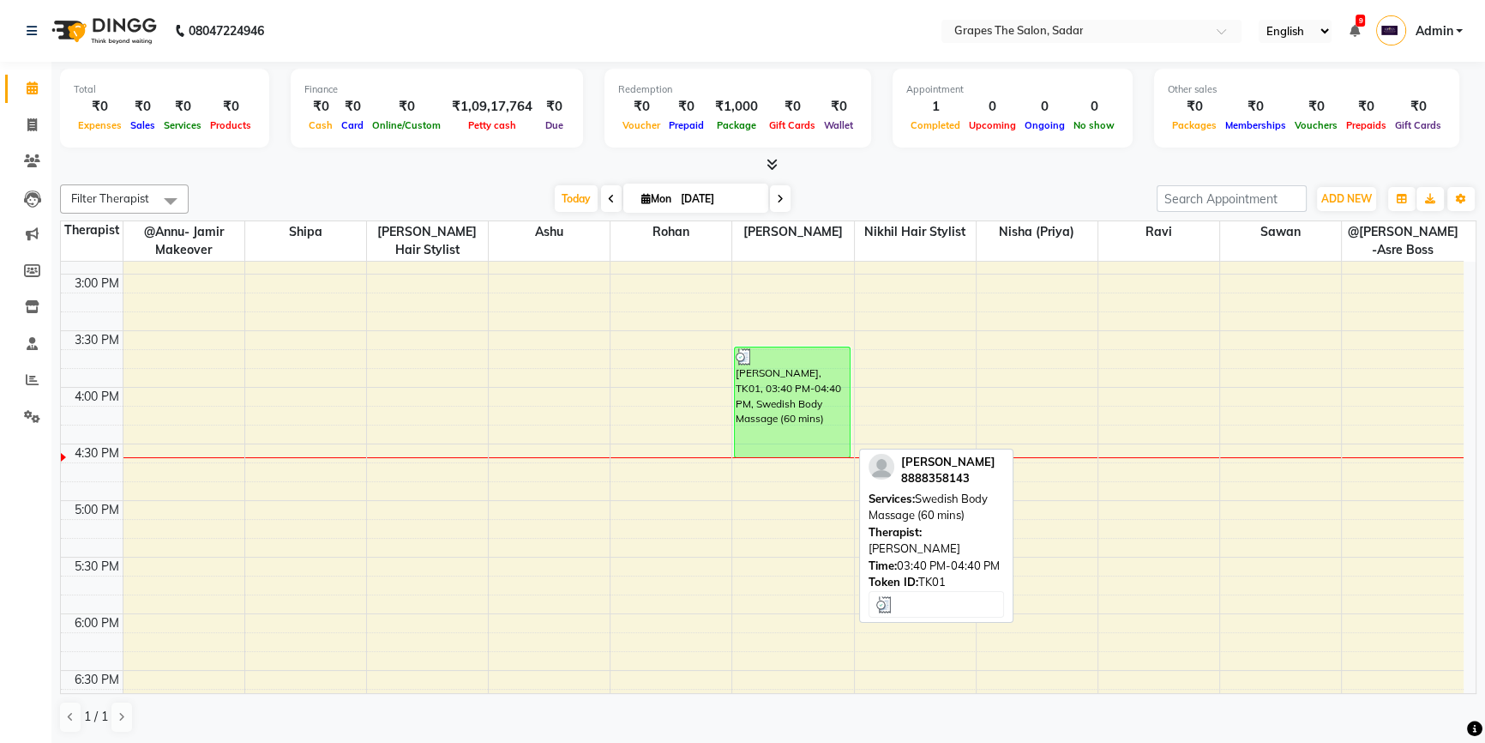
click at [805, 428] on div "Aman Jambhir, TK01, 03:40 PM-04:40 PM, Swedish Body Massage (60 mins)" at bounding box center [792, 402] width 115 height 110
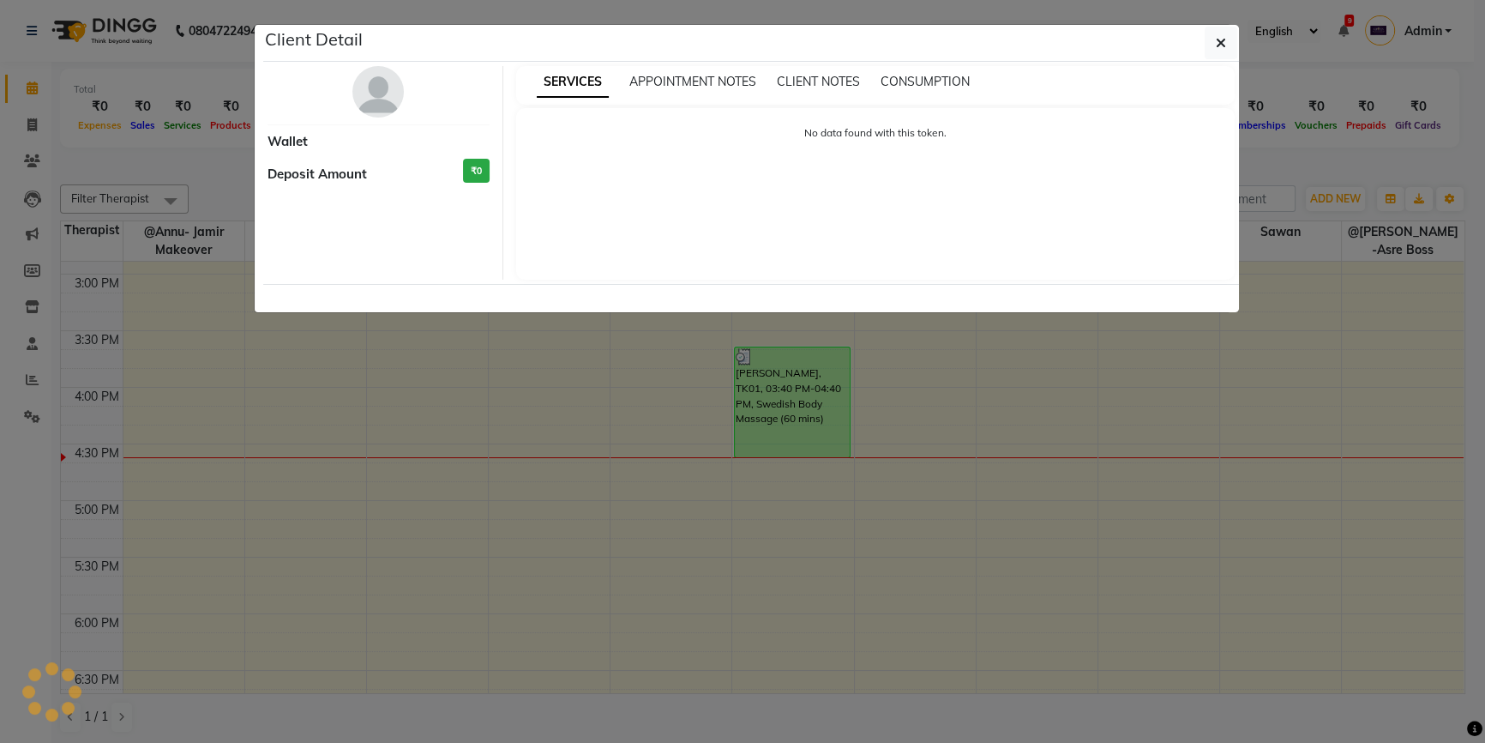
select select "3"
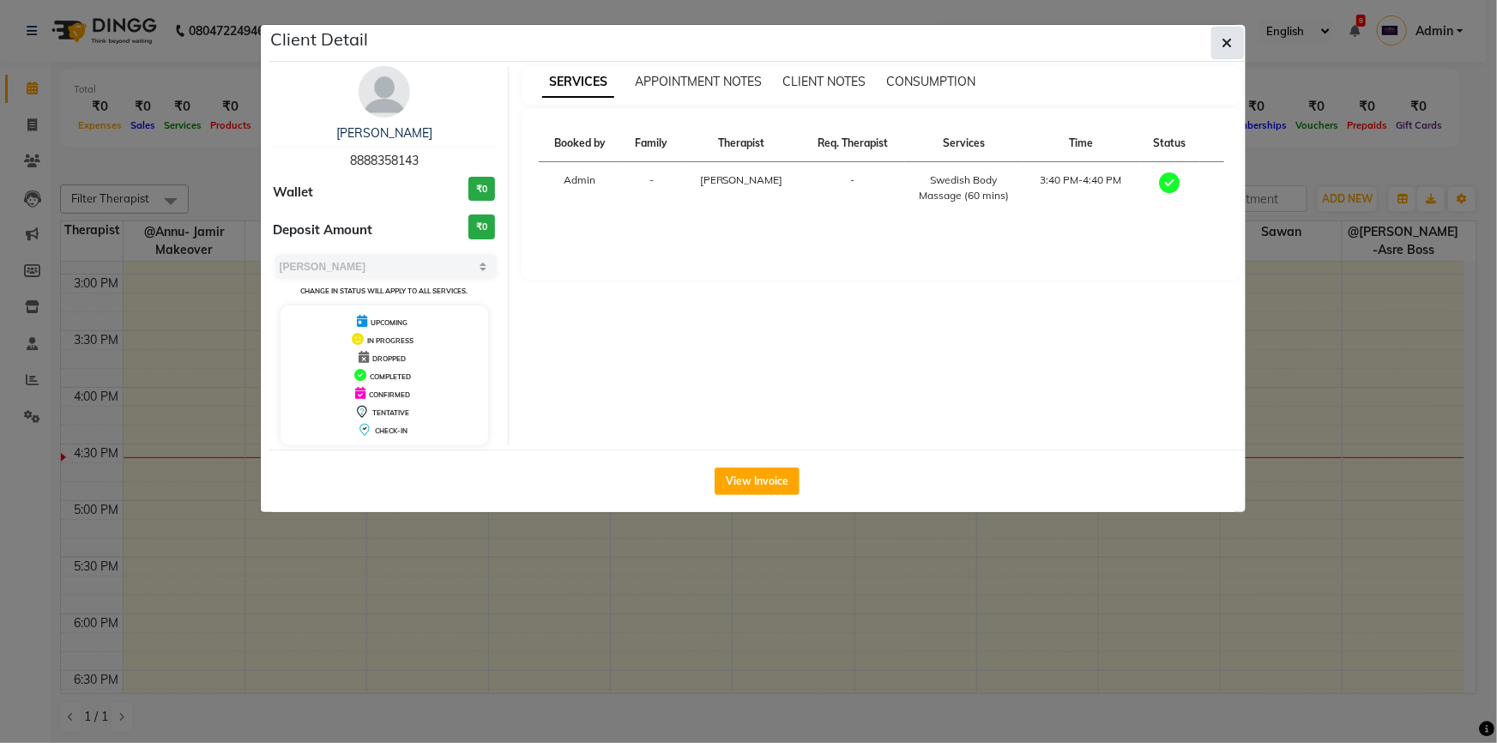
click at [1220, 42] on button "button" at bounding box center [1227, 43] width 33 height 33
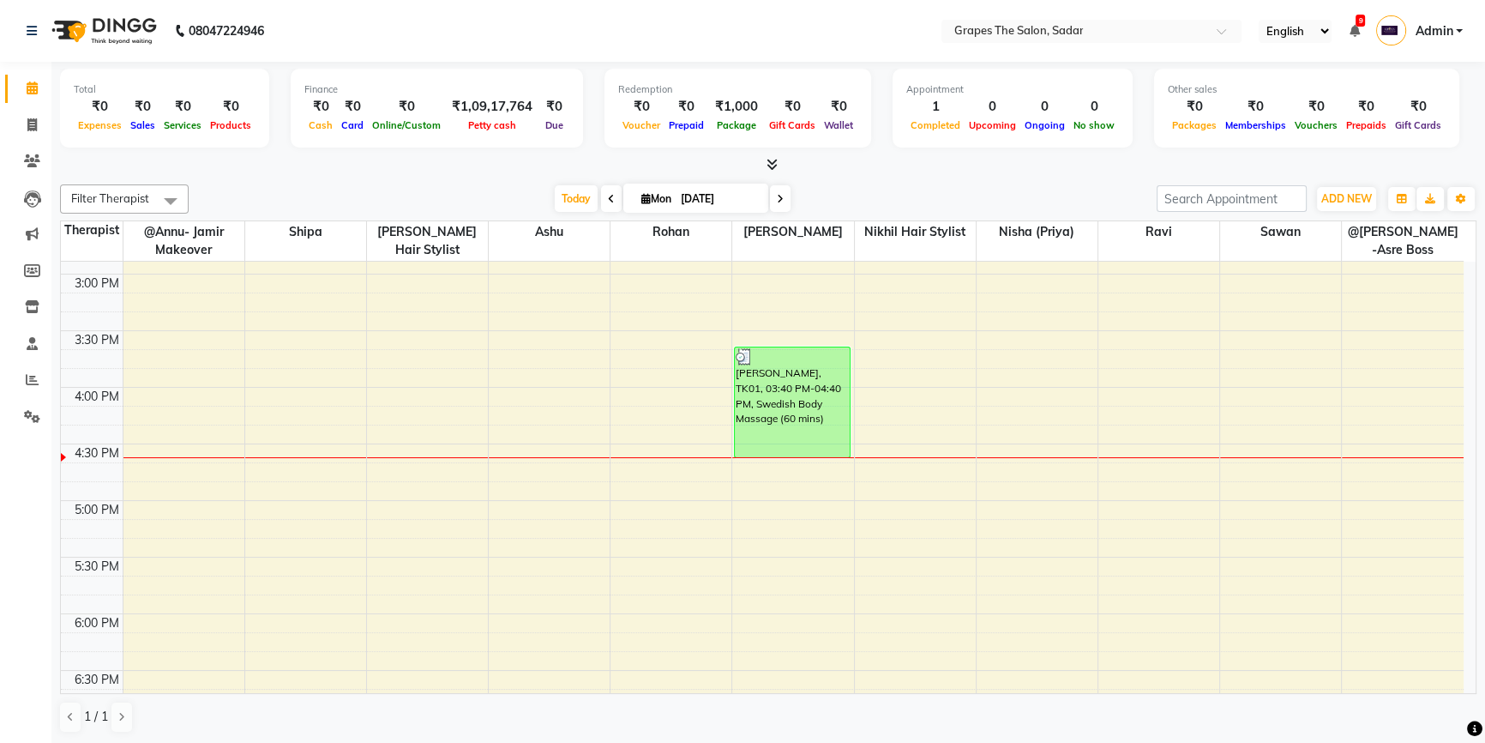
click at [17, 91] on span at bounding box center [32, 89] width 30 height 20
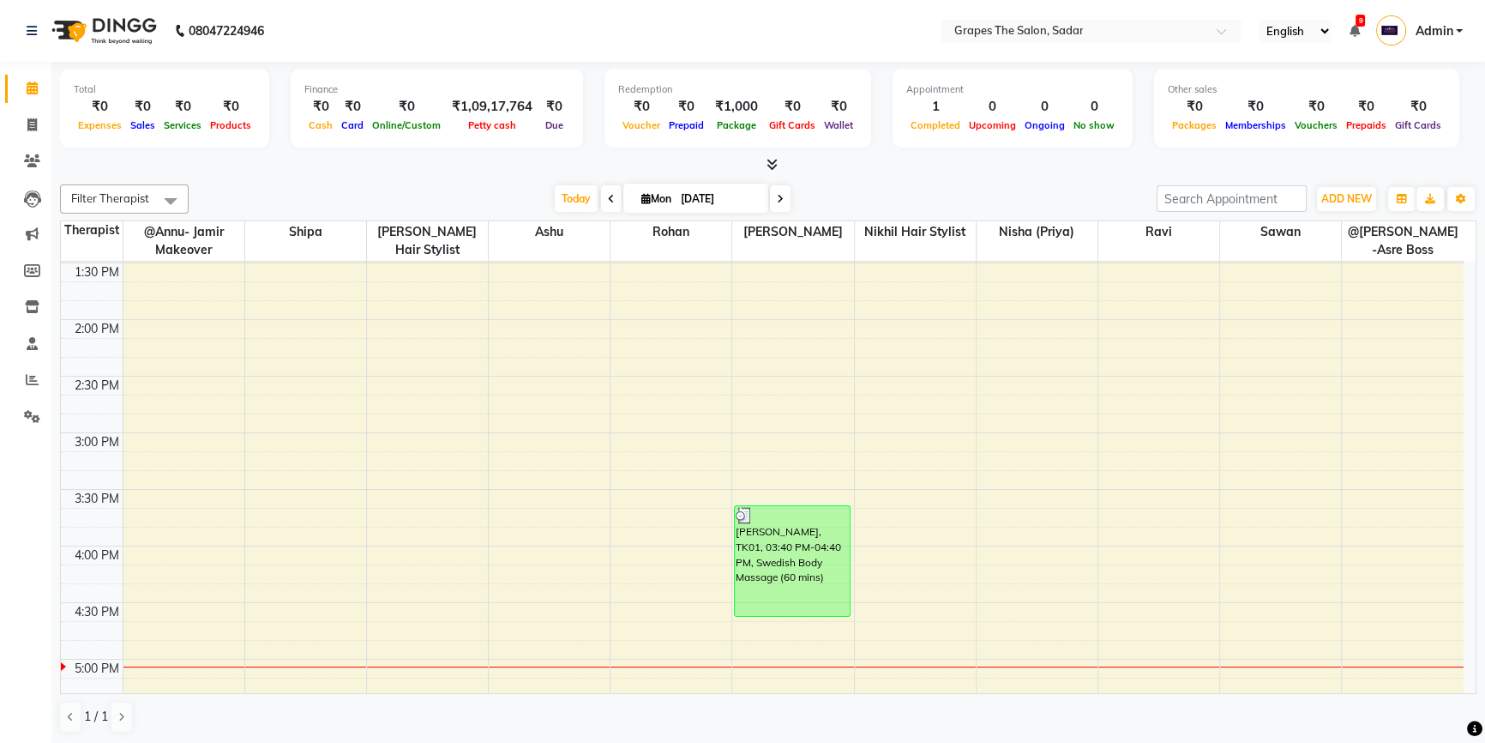
scroll to position [548, 0]
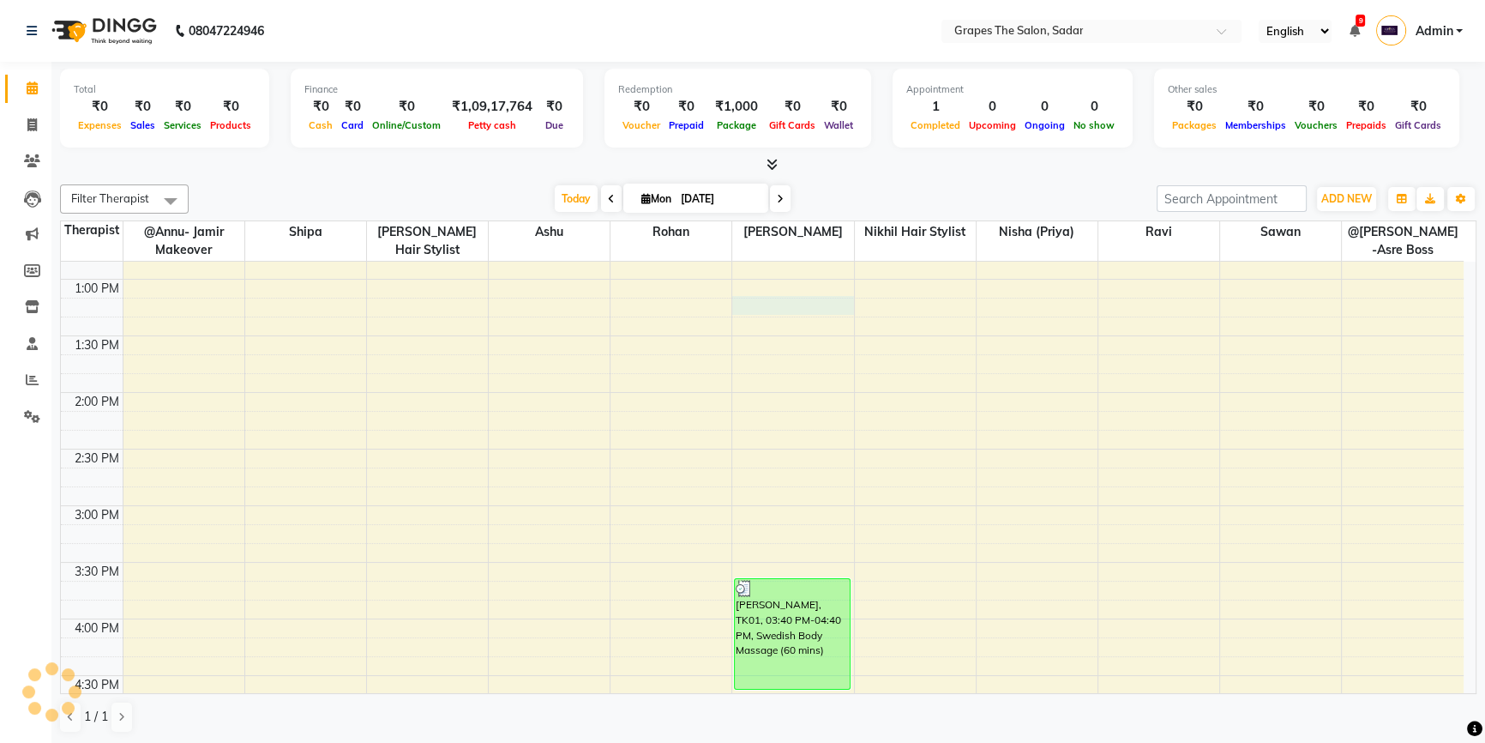
click at [749, 308] on div "8:00 AM 8:30 AM 9:00 AM 9:30 AM 10:00 AM 10:30 AM 11:00 AM 11:30 AM 12:00 PM 12…" at bounding box center [762, 506] width 1403 height 1584
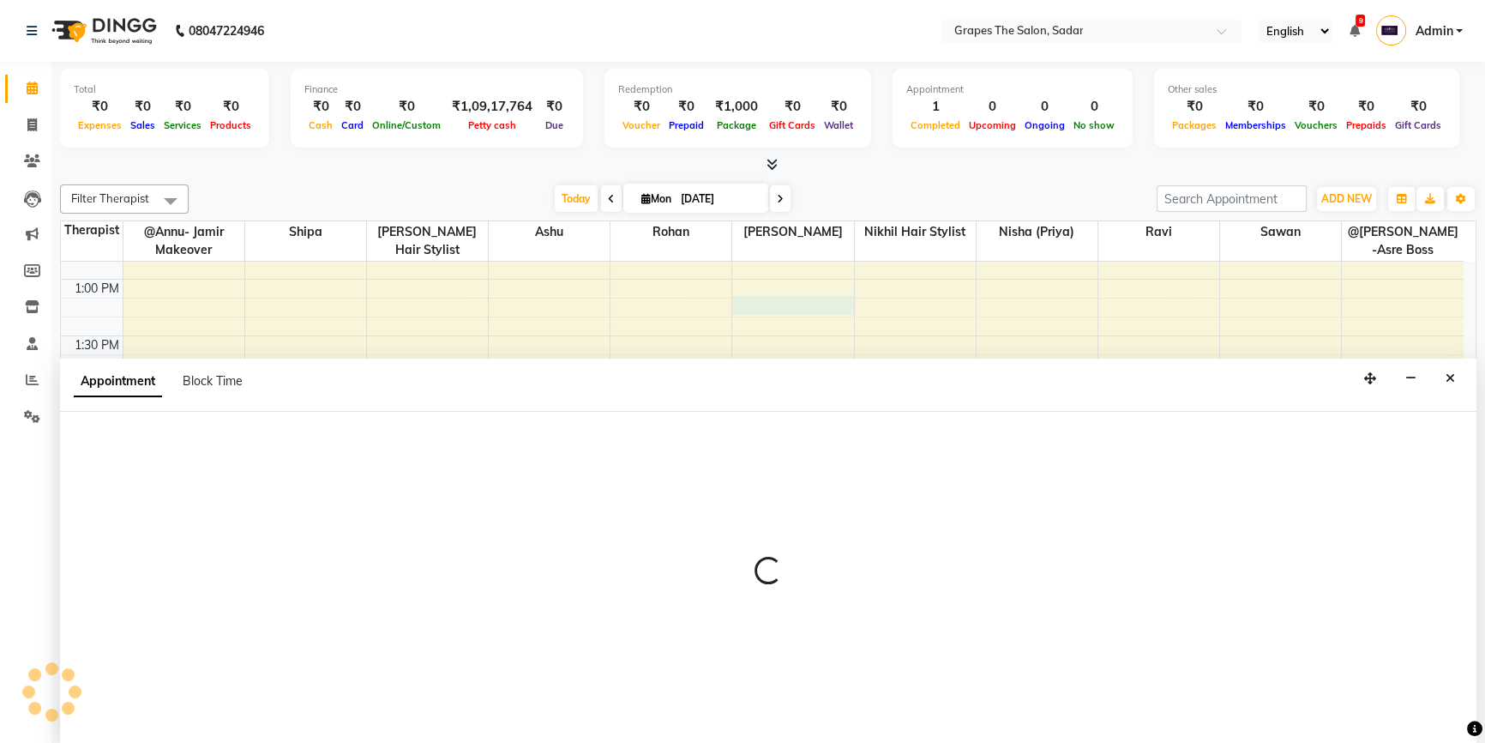
scroll to position [0, 0]
select select "51713"
select select "tentative"
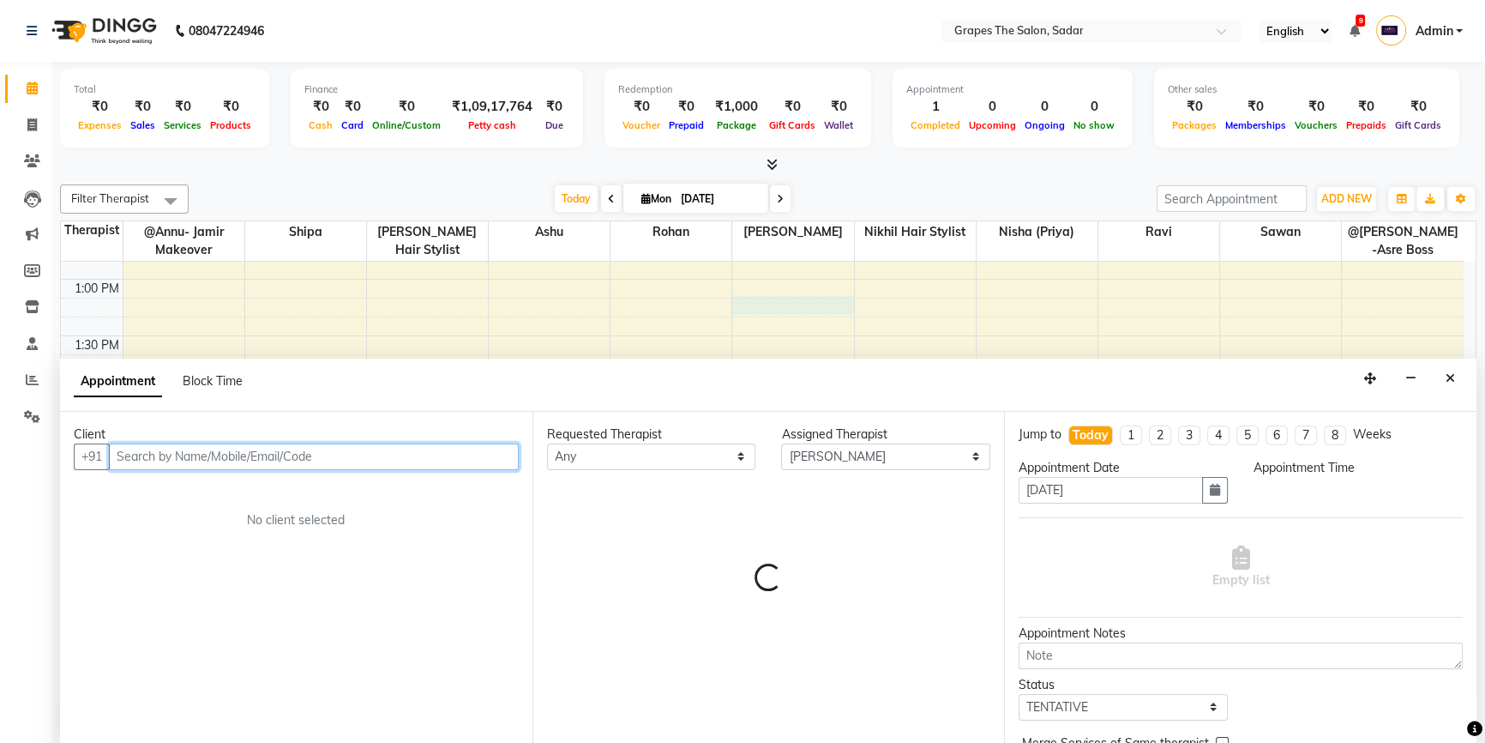
select select "795"
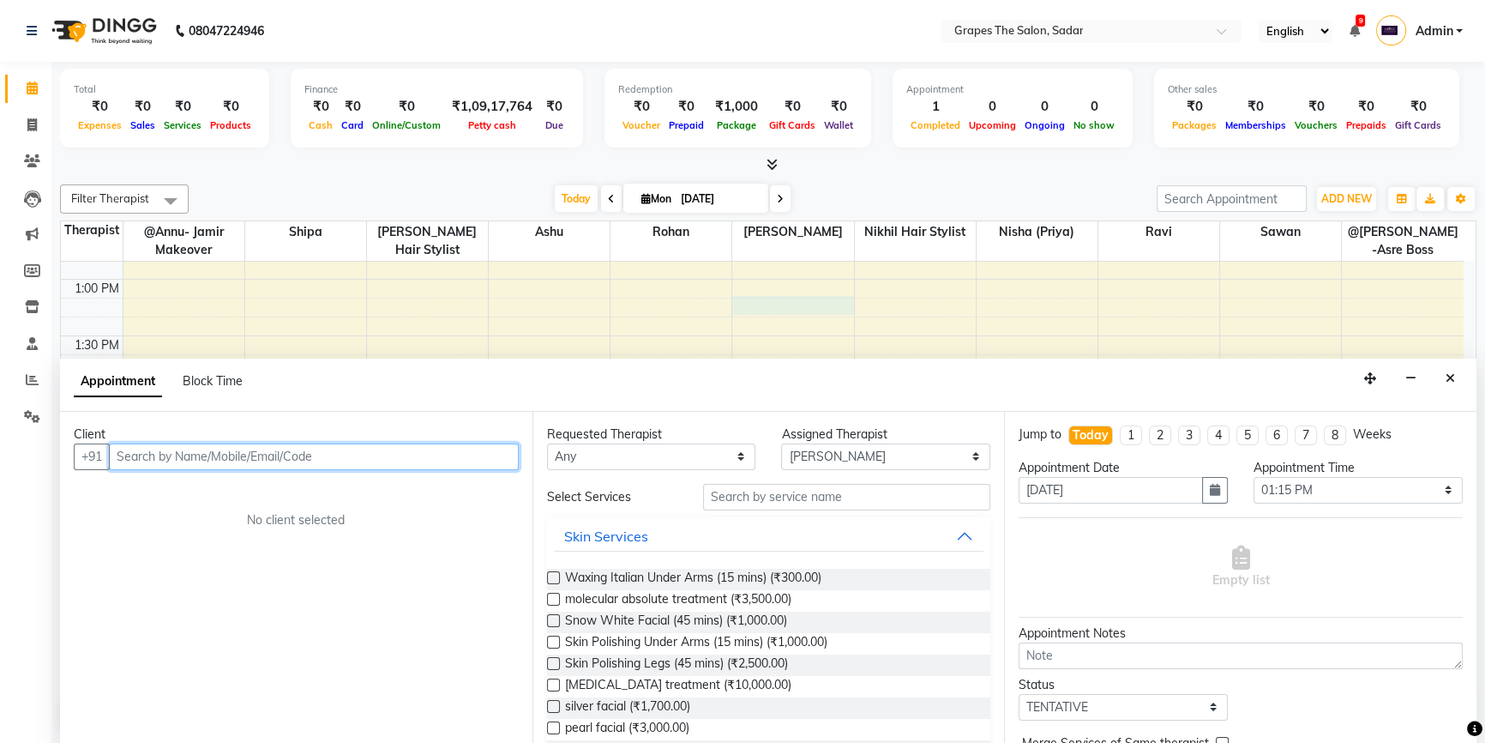
click at [120, 460] on input "text" at bounding box center [314, 456] width 410 height 27
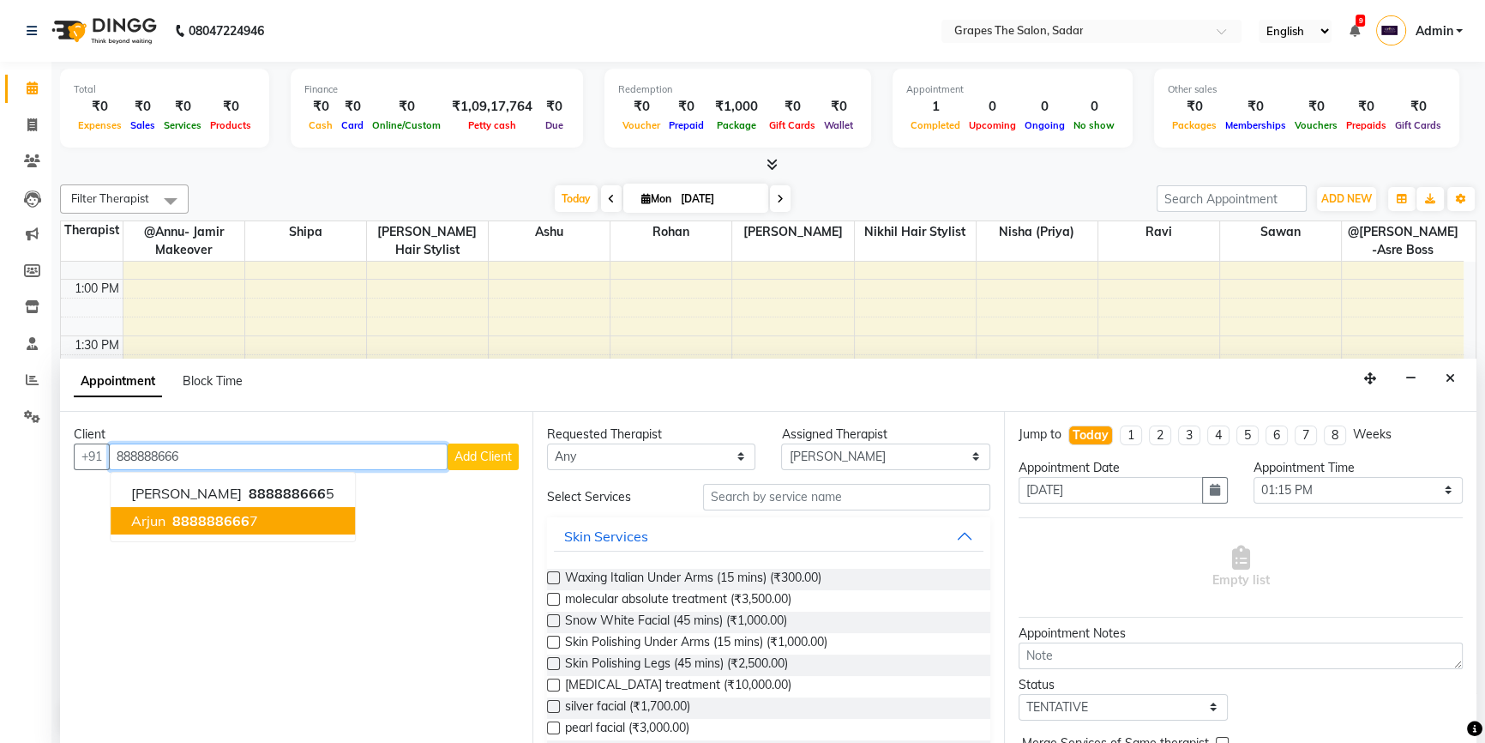
click at [254, 515] on ngb-highlight "888888666 7" at bounding box center [213, 520] width 89 height 17
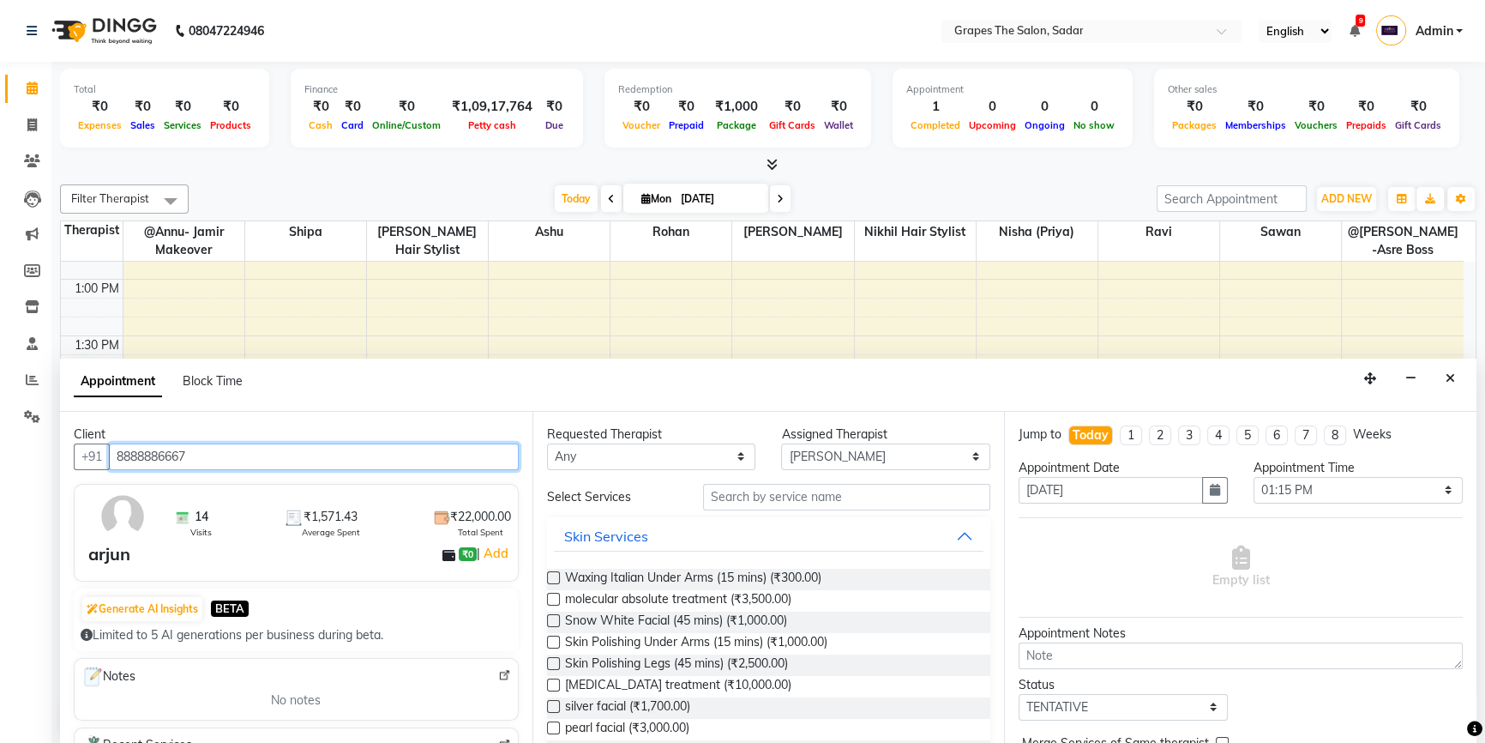
type input "8888886667"
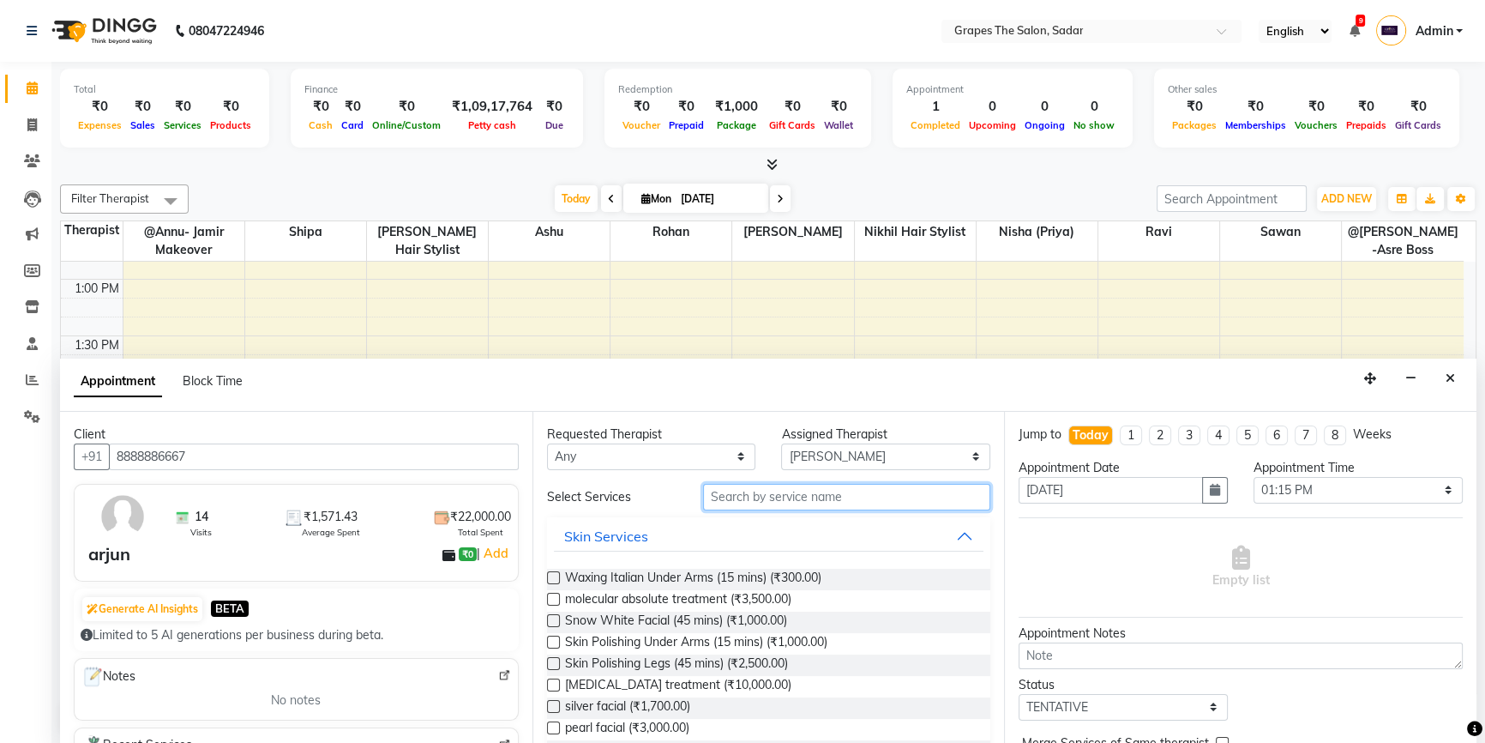
click at [794, 492] on input "text" at bounding box center [846, 497] width 287 height 27
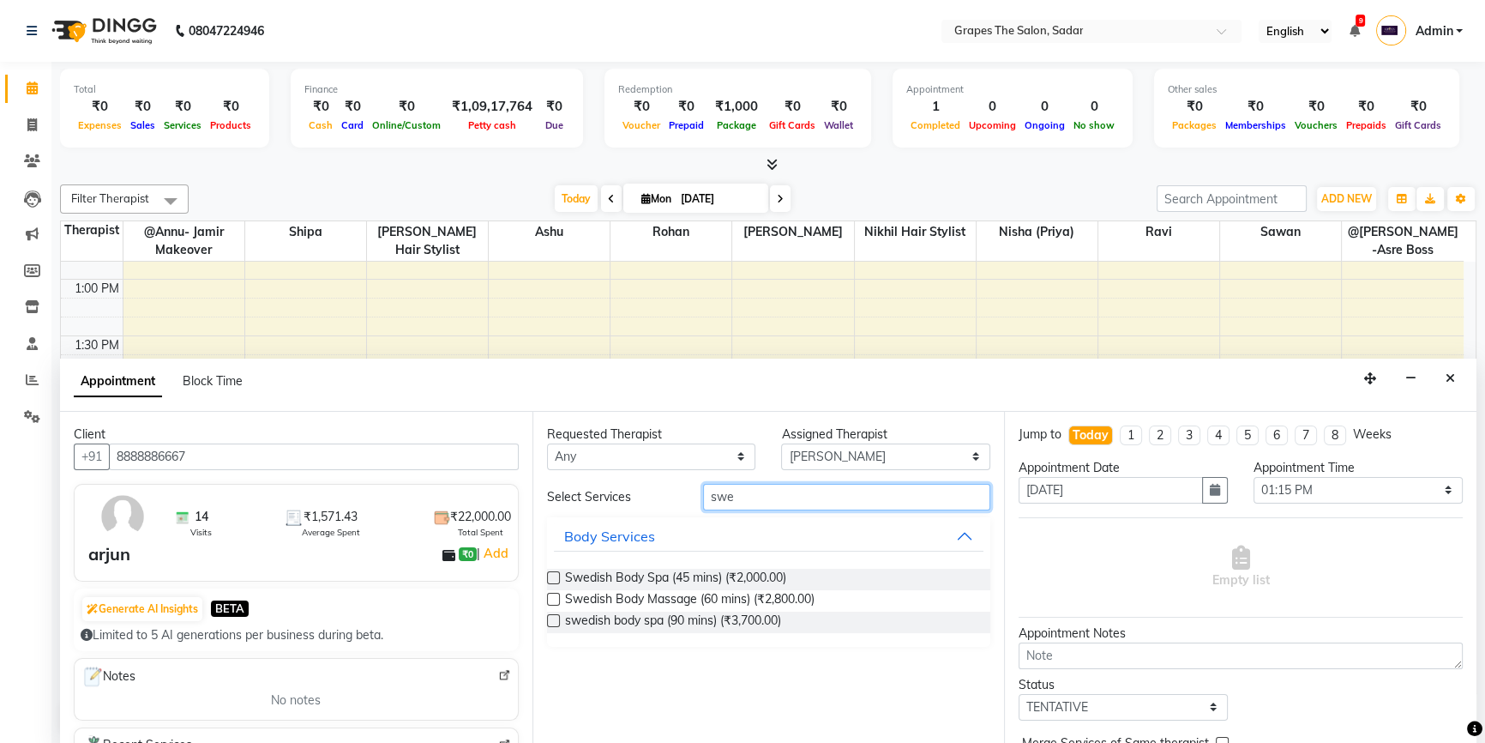
type input "swe"
click at [554, 599] on label at bounding box center [553, 599] width 13 height 13
click at [554, 599] on input "checkbox" at bounding box center [552, 600] width 11 height 11
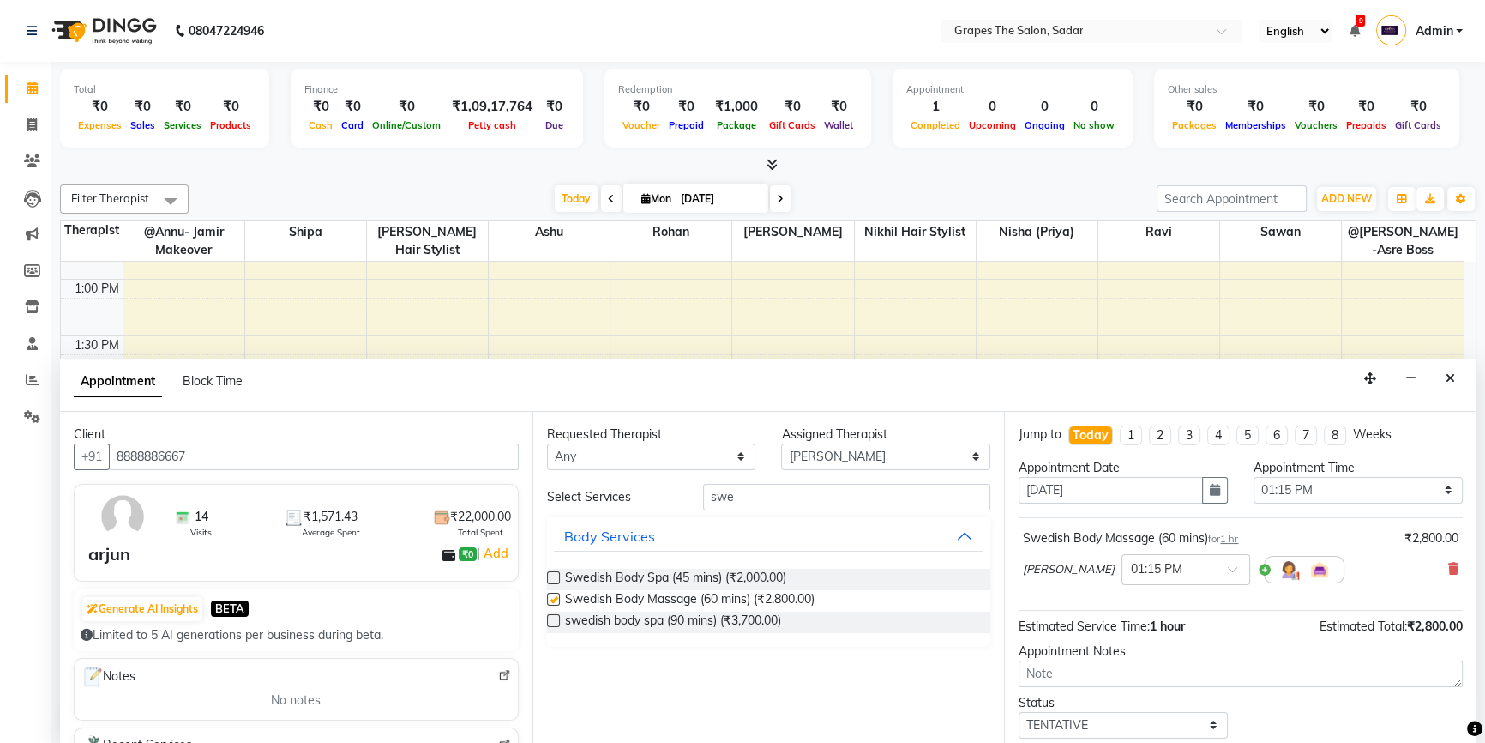
checkbox input "false"
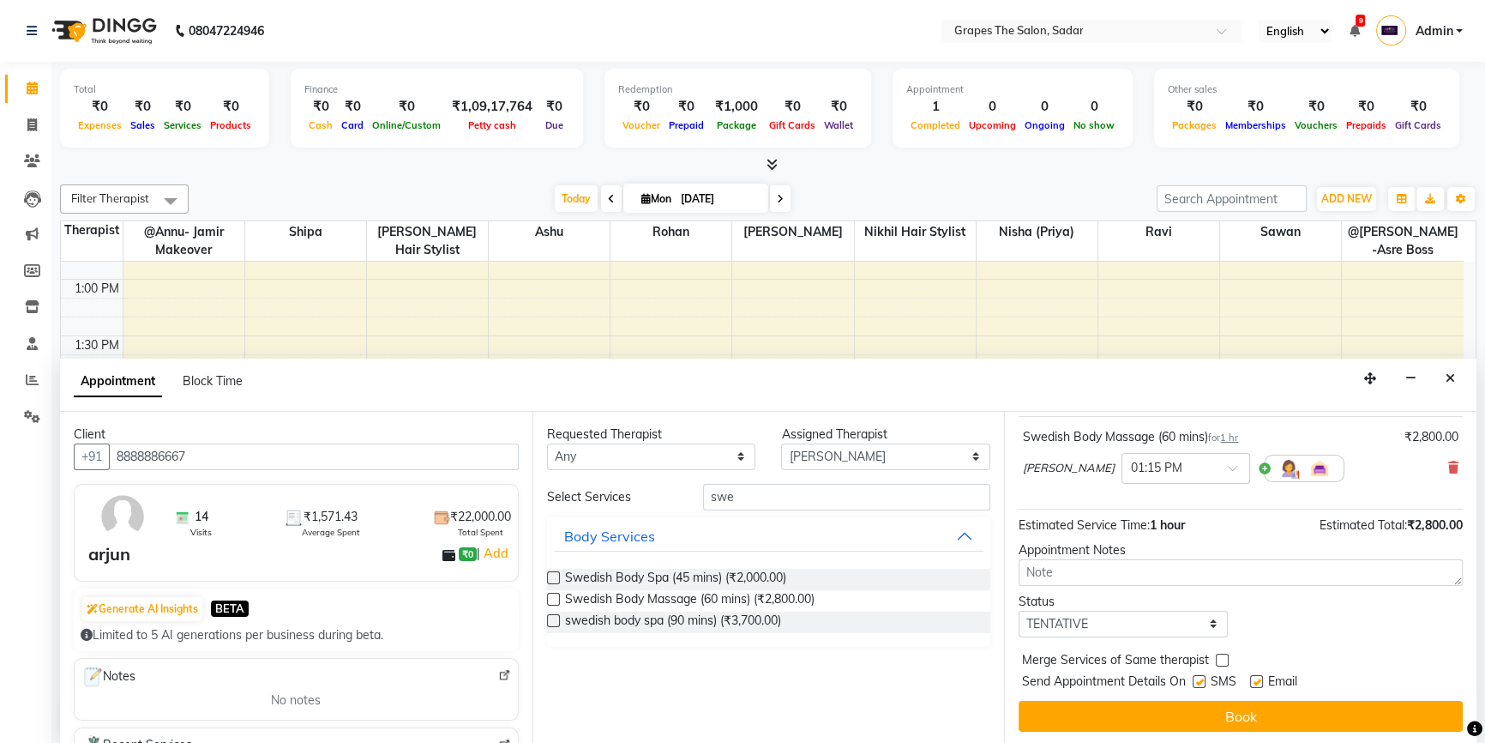
click at [1260, 678] on label at bounding box center [1256, 681] width 13 height 13
click at [1260, 678] on input "checkbox" at bounding box center [1255, 683] width 11 height 11
checkbox input "false"
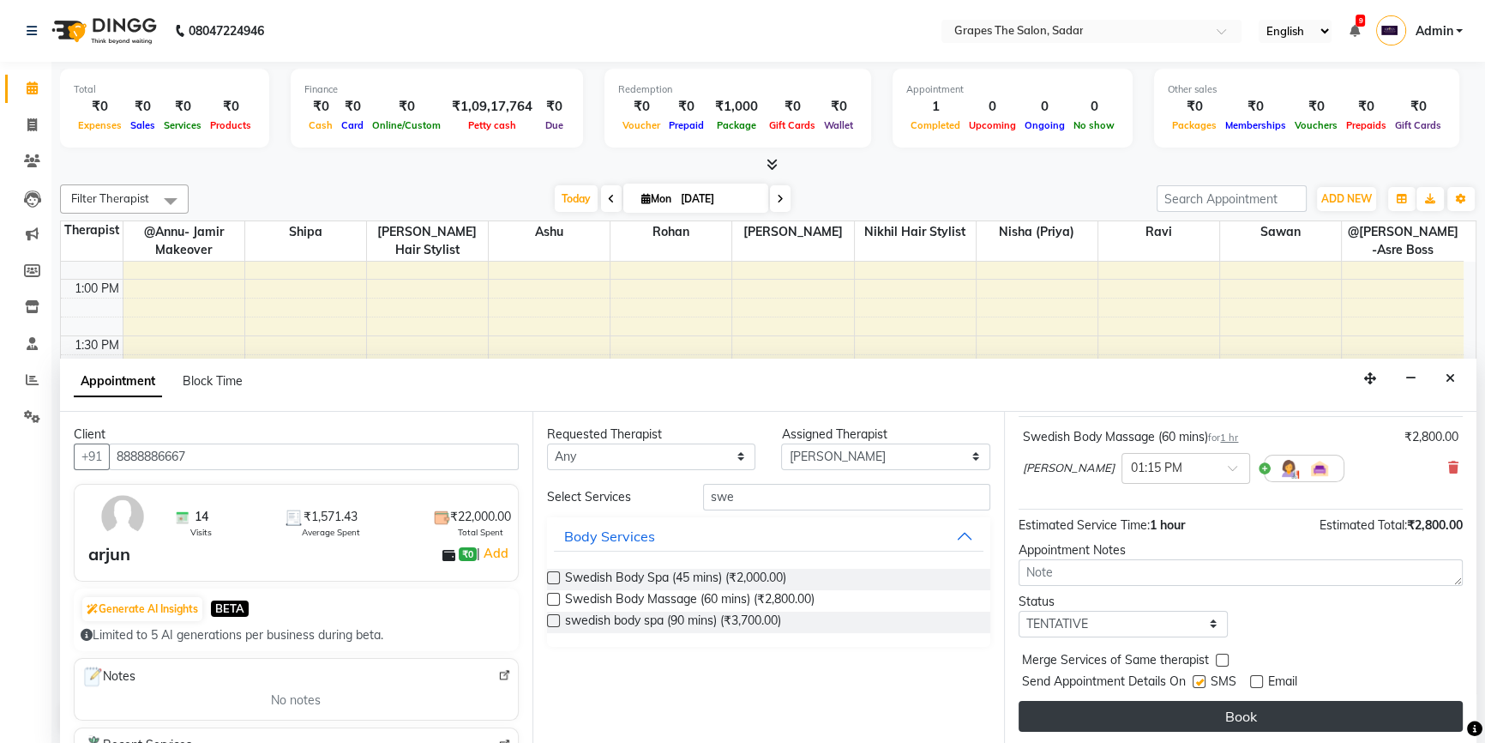
drag, startPoint x: 1200, startPoint y: 678, endPoint x: 1218, endPoint y: 708, distance: 35.0
click at [1200, 678] on label at bounding box center [1199, 681] width 13 height 13
click at [1200, 678] on input "checkbox" at bounding box center [1198, 683] width 11 height 11
checkbox input "false"
click at [1220, 713] on button "Book" at bounding box center [1241, 716] width 444 height 31
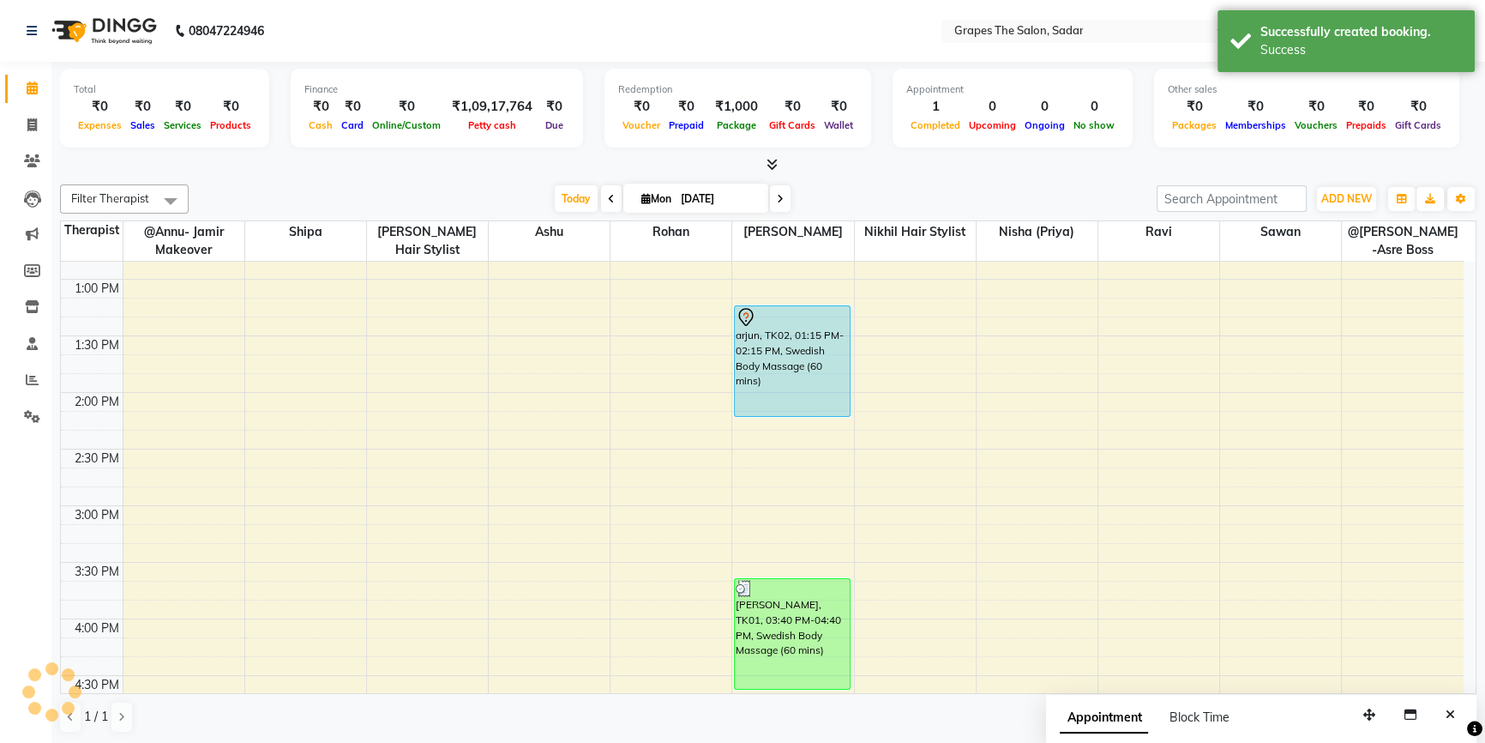
scroll to position [0, 0]
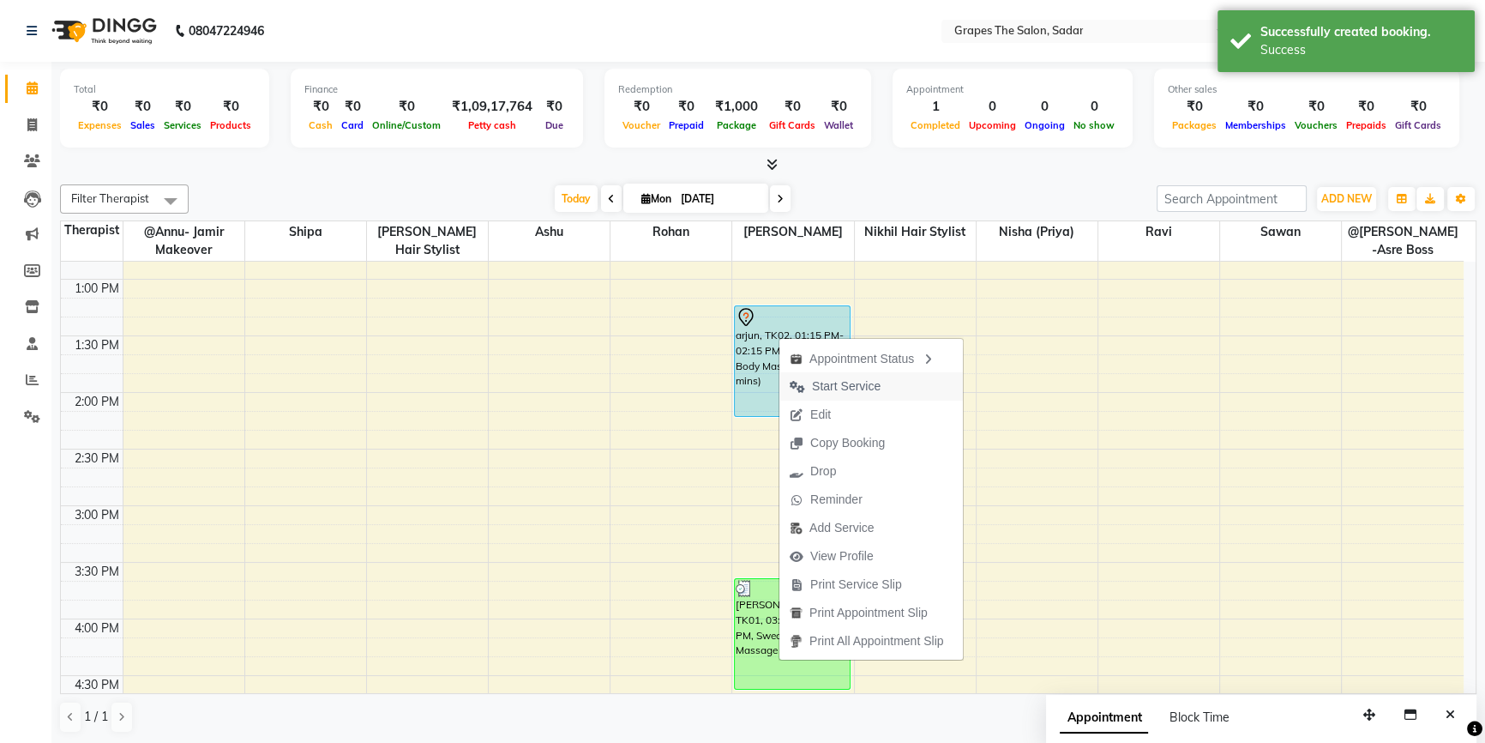
click at [845, 383] on span "Start Service" at bounding box center [846, 386] width 69 height 18
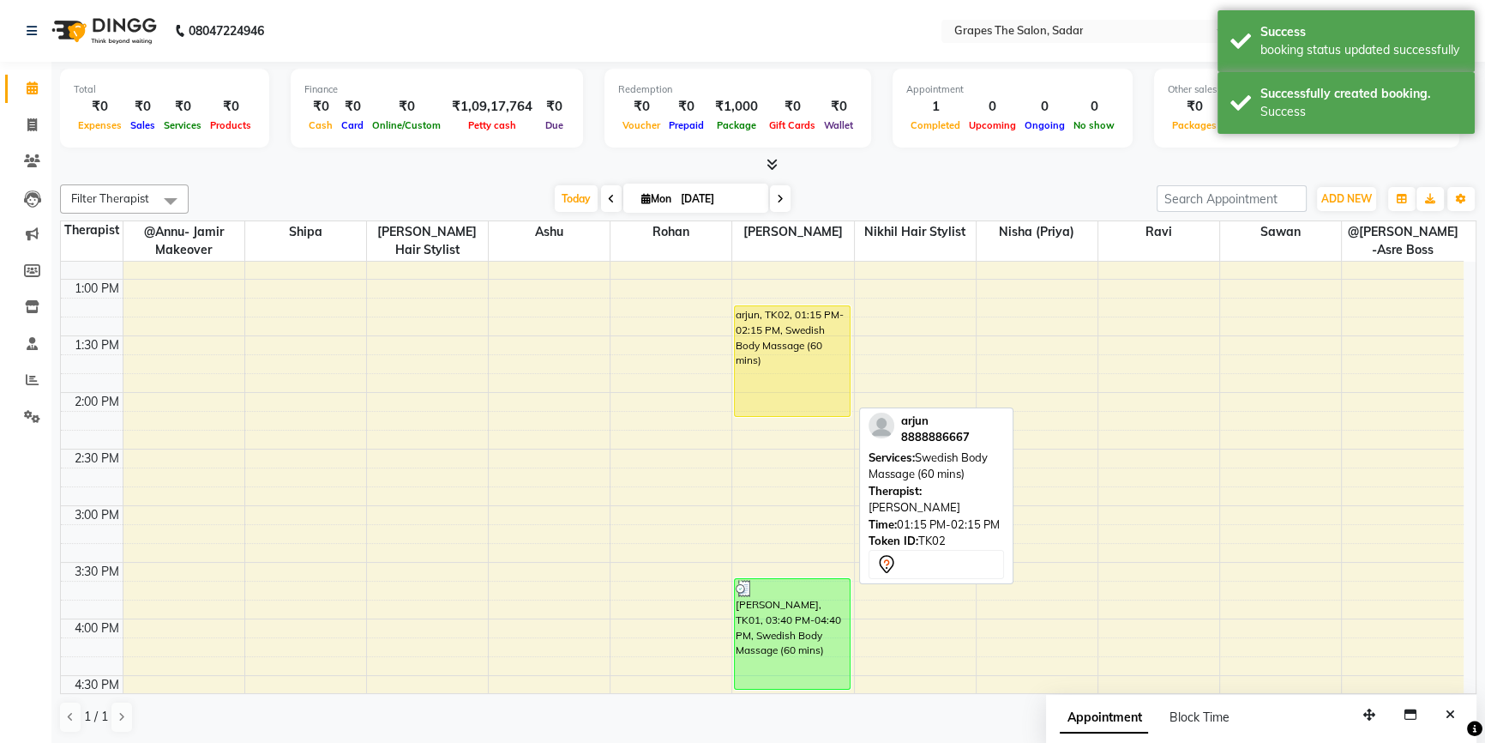
click at [780, 368] on div "arjun, TK02, 01:15 PM-02:15 PM, Swedish Body Massage (60 mins)" at bounding box center [792, 361] width 115 height 110
select select "1"
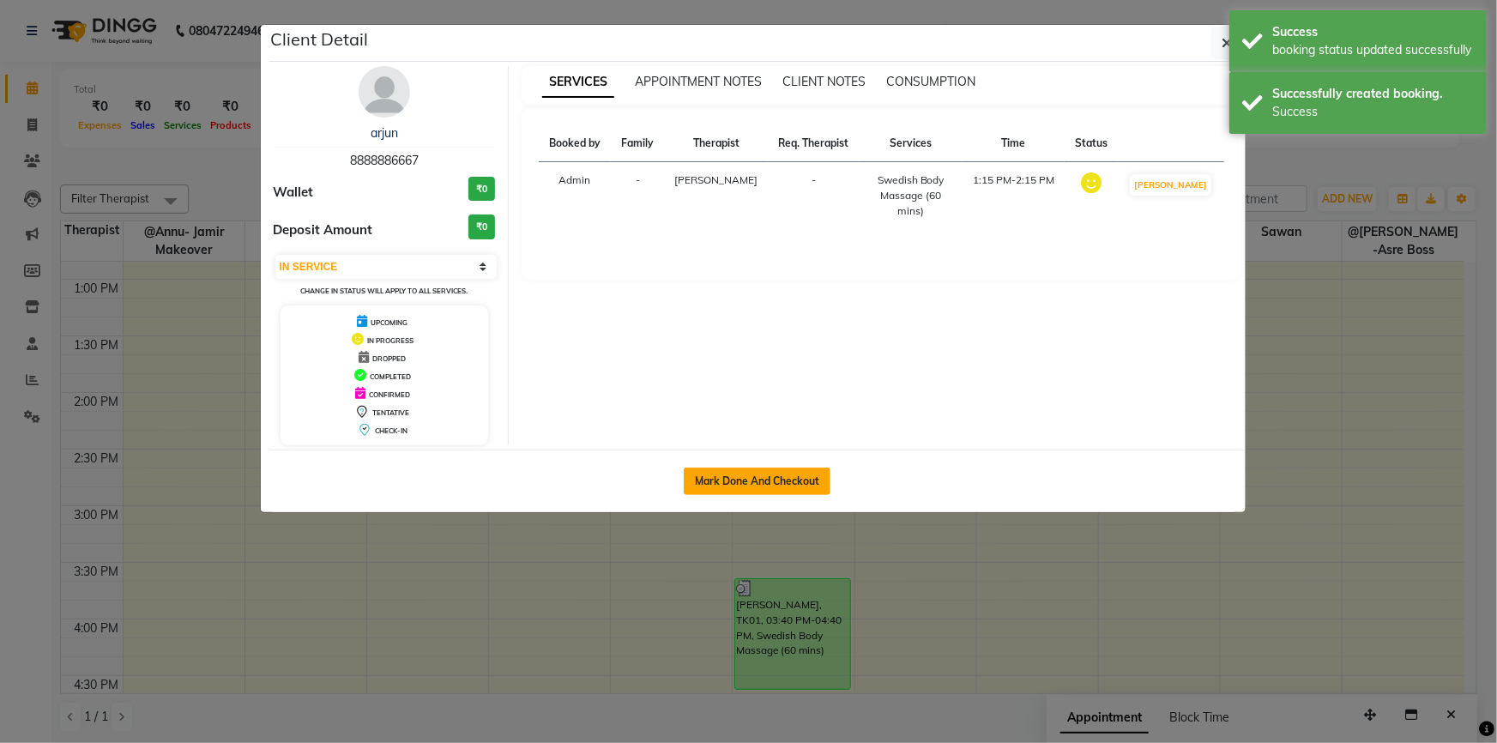
click at [737, 476] on button "Mark Done And Checkout" at bounding box center [757, 480] width 147 height 27
select select "service"
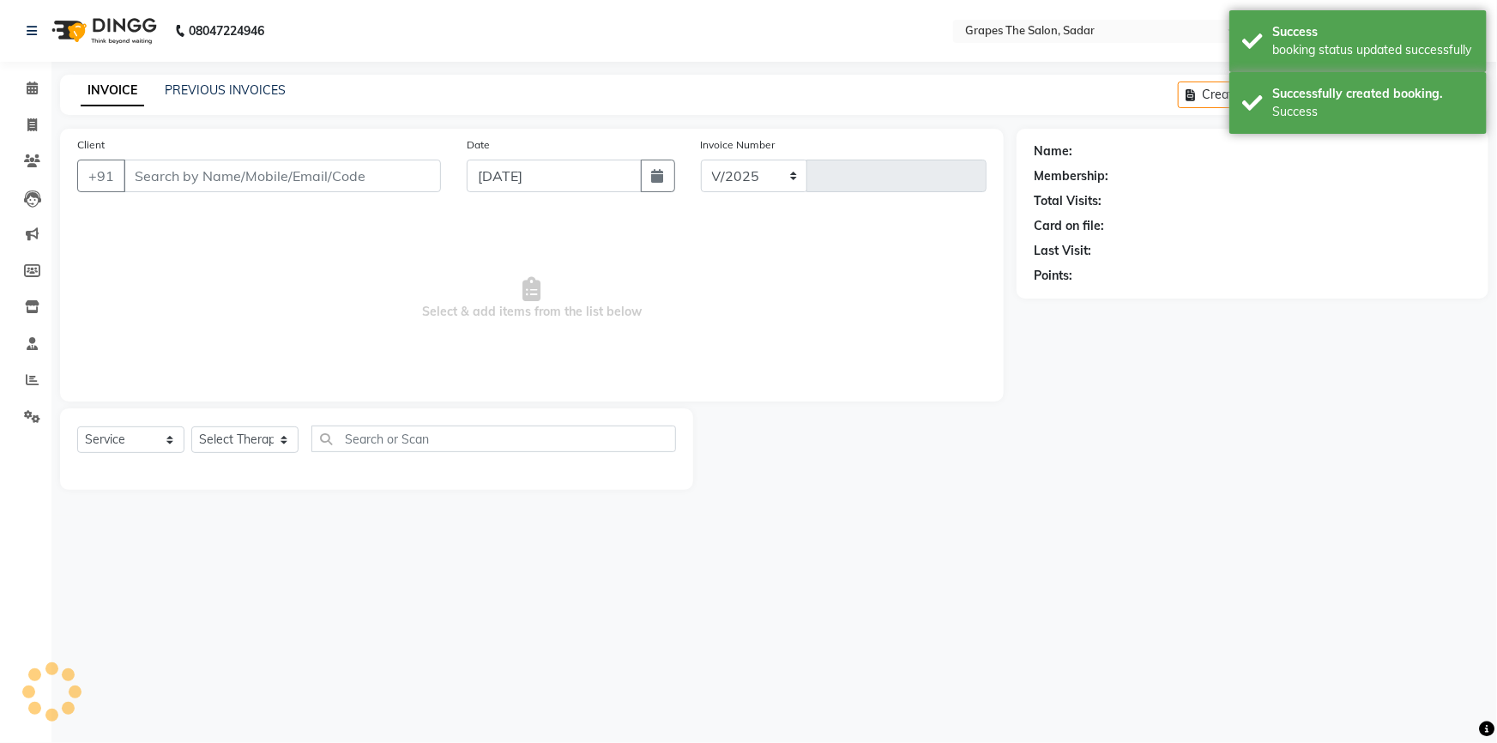
select select "55"
type input "1484"
type input "8888886667"
select select "51713"
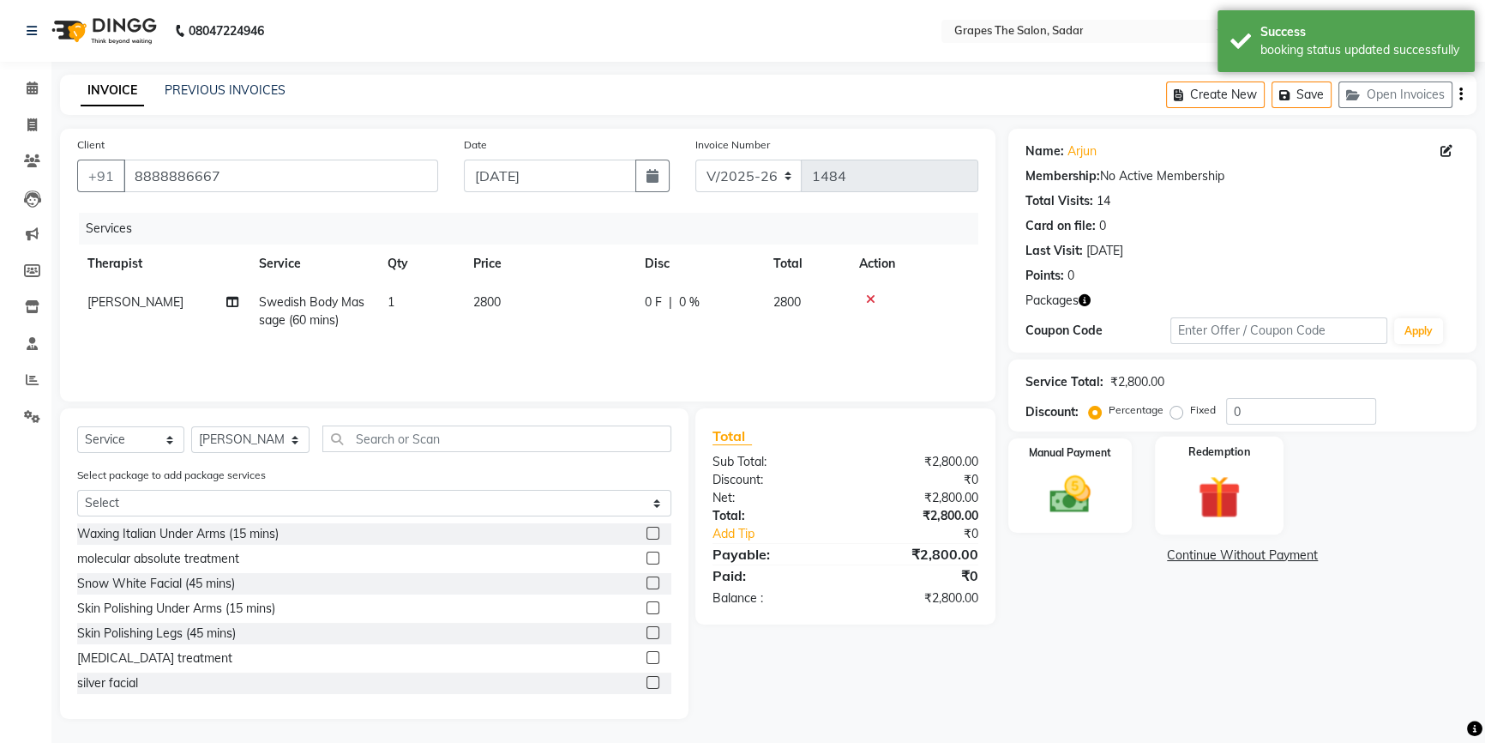
click at [1238, 517] on img at bounding box center [1219, 496] width 69 height 53
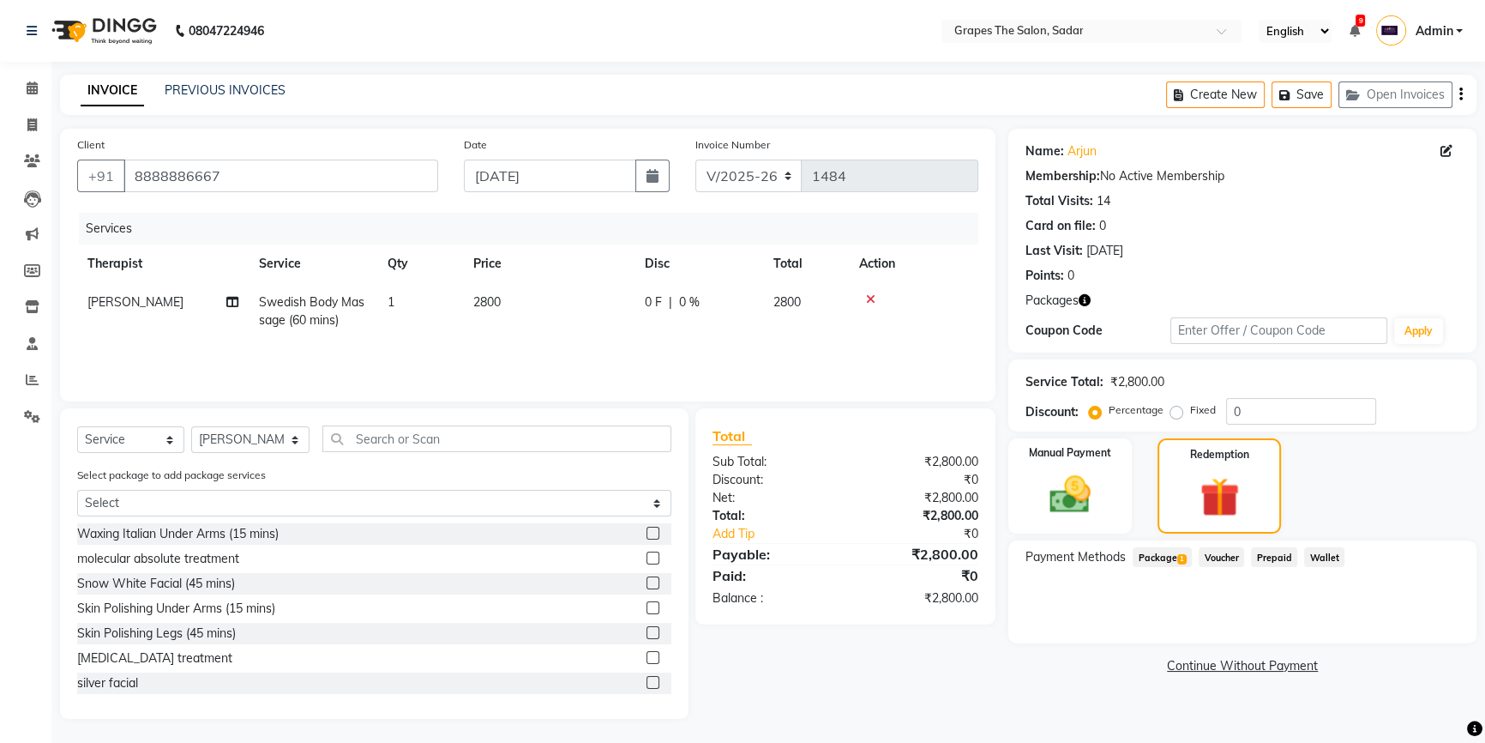
click at [1173, 557] on span "Package 1" at bounding box center [1162, 557] width 59 height 20
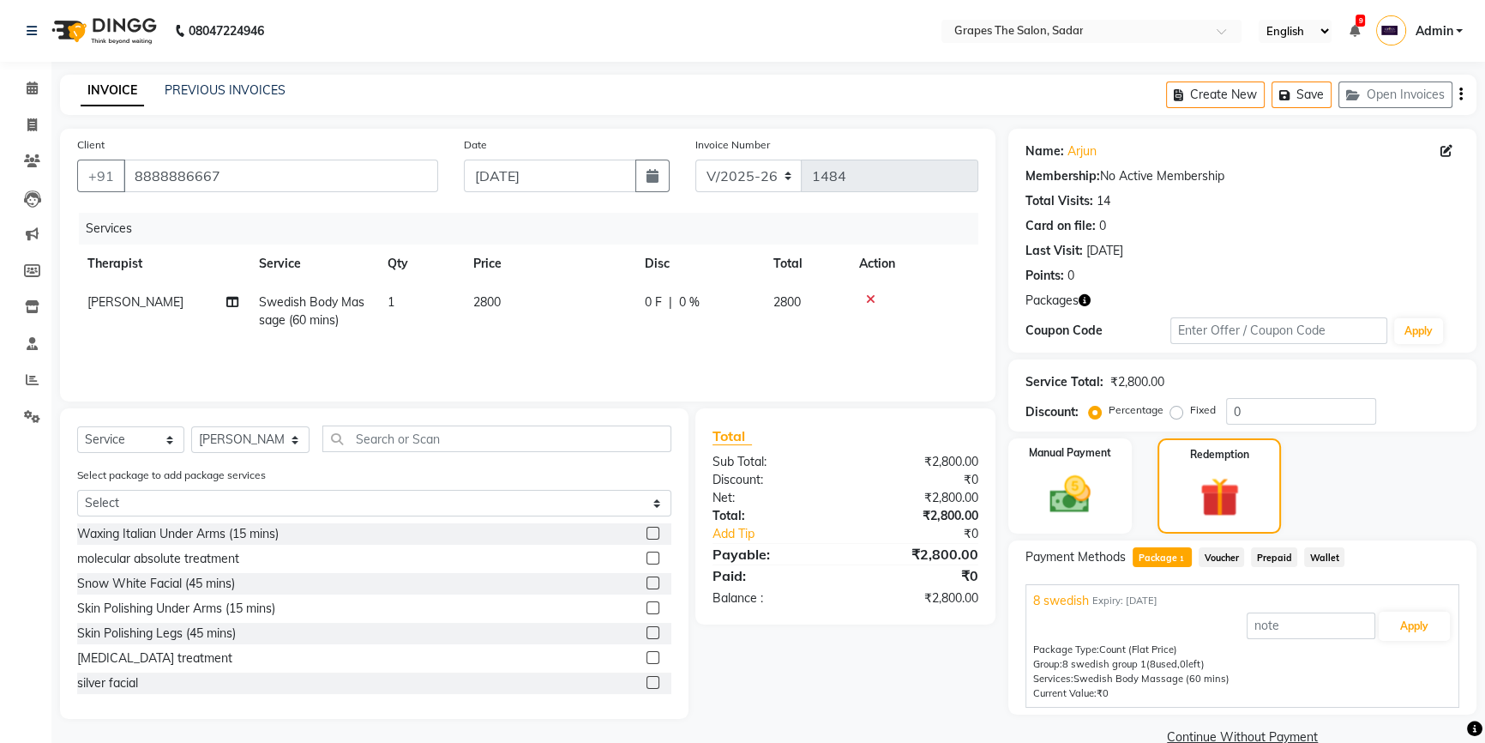
click at [532, 313] on td "2800" at bounding box center [549, 311] width 172 height 57
select select "51713"
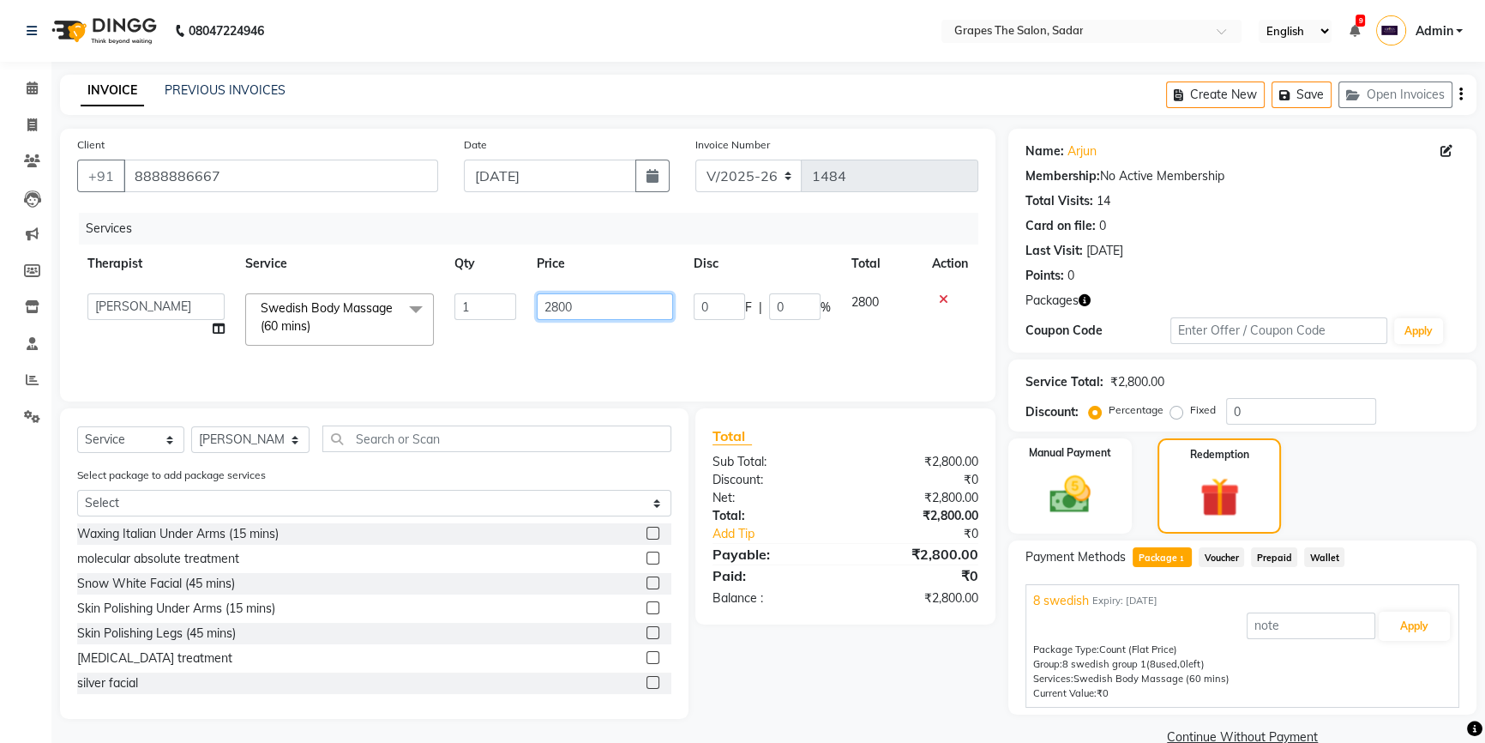
drag, startPoint x: 598, startPoint y: 315, endPoint x: 527, endPoint y: 328, distance: 72.3
click at [527, 328] on td "2800" at bounding box center [606, 319] width 158 height 73
type input "2000"
click at [527, 328] on td "2000" at bounding box center [606, 319] width 158 height 73
select select "51713"
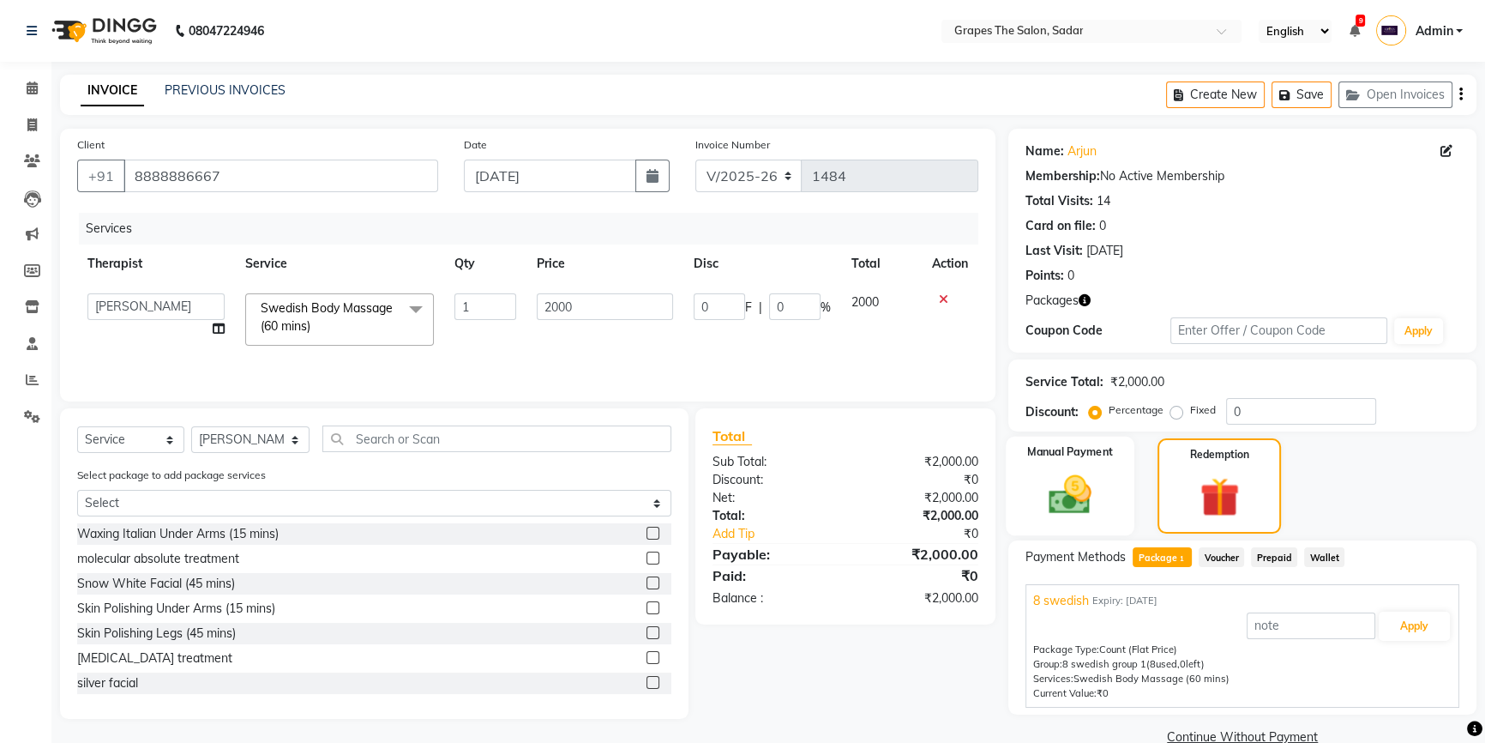
click at [1123, 479] on div "Manual Payment" at bounding box center [1070, 486] width 129 height 99
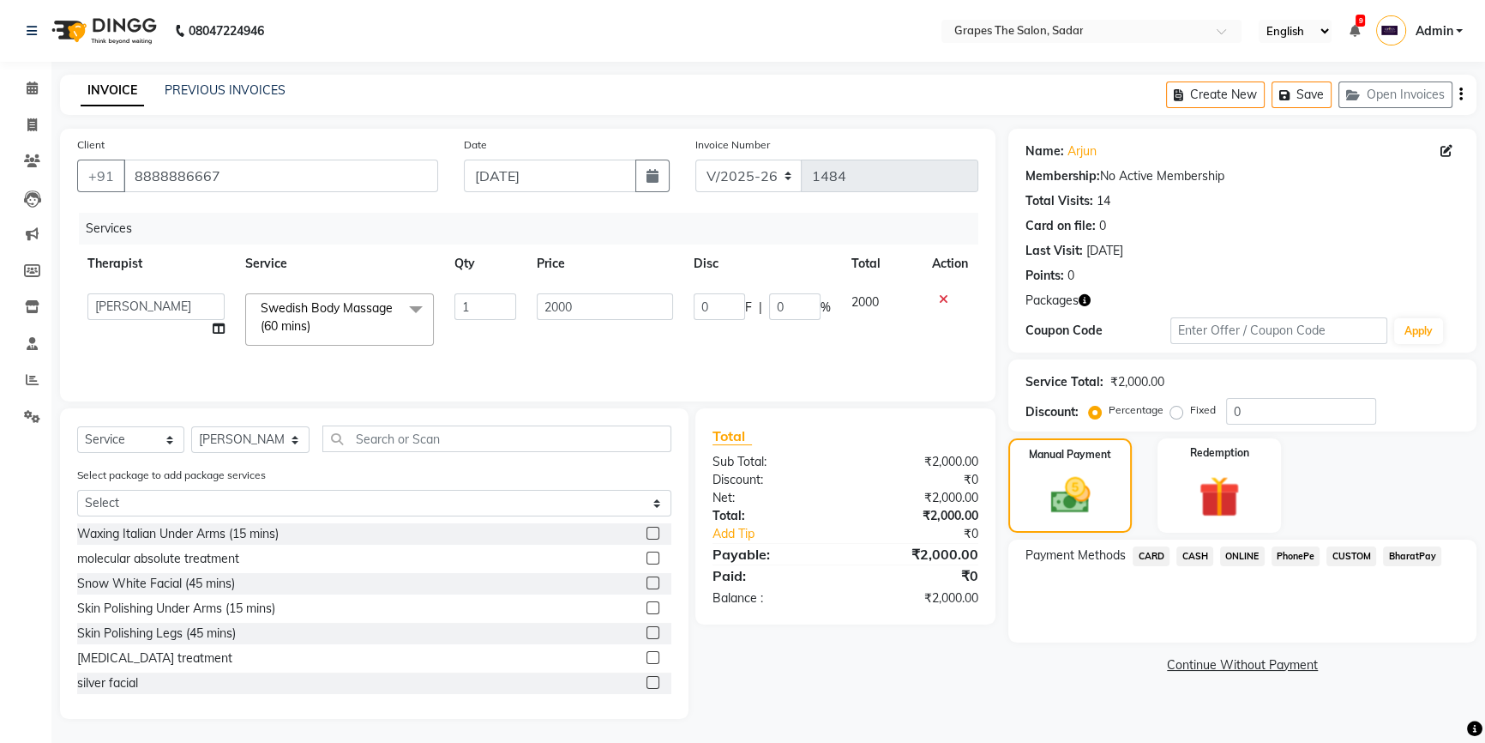
click at [1232, 551] on span "ONLINE" at bounding box center [1242, 556] width 45 height 20
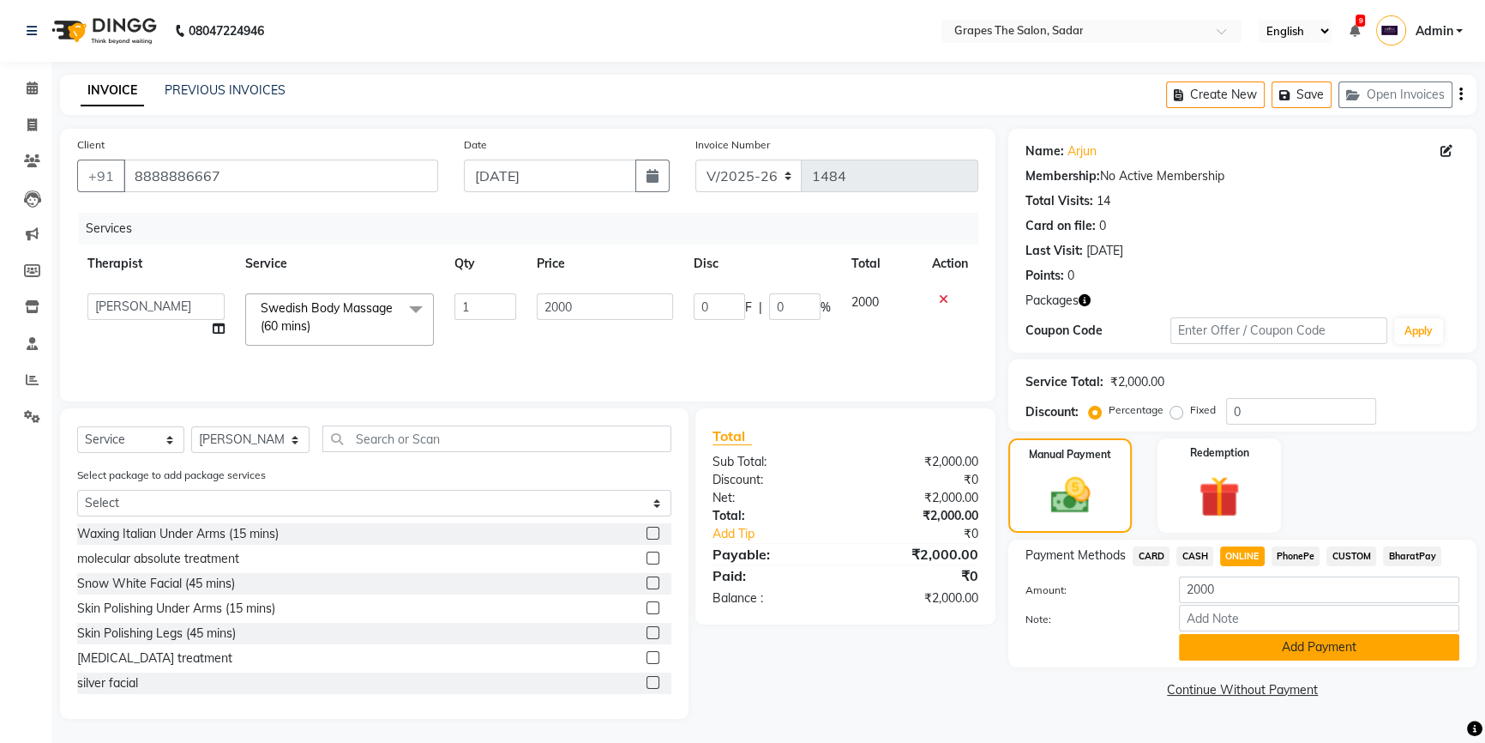
click at [1319, 643] on button "Add Payment" at bounding box center [1319, 647] width 280 height 27
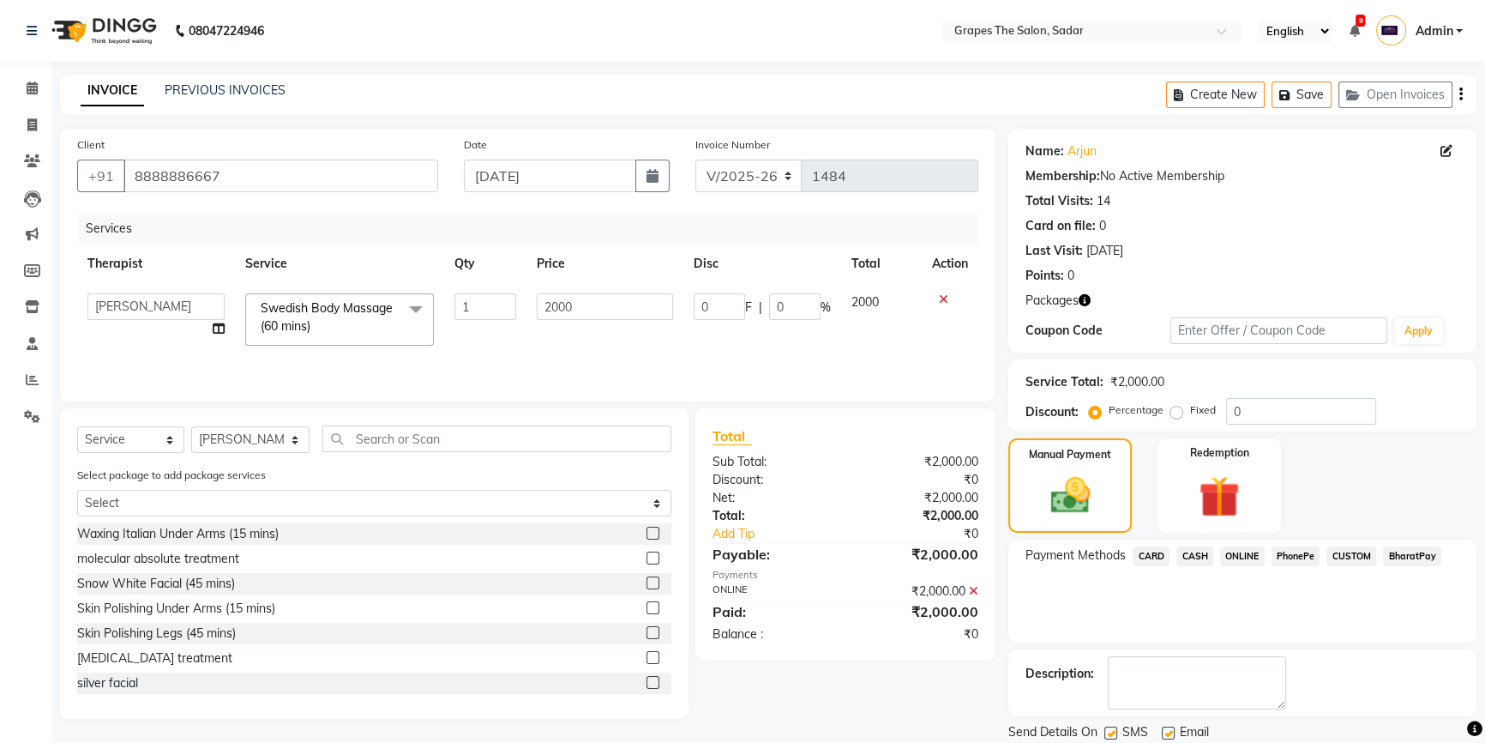
scroll to position [56, 0]
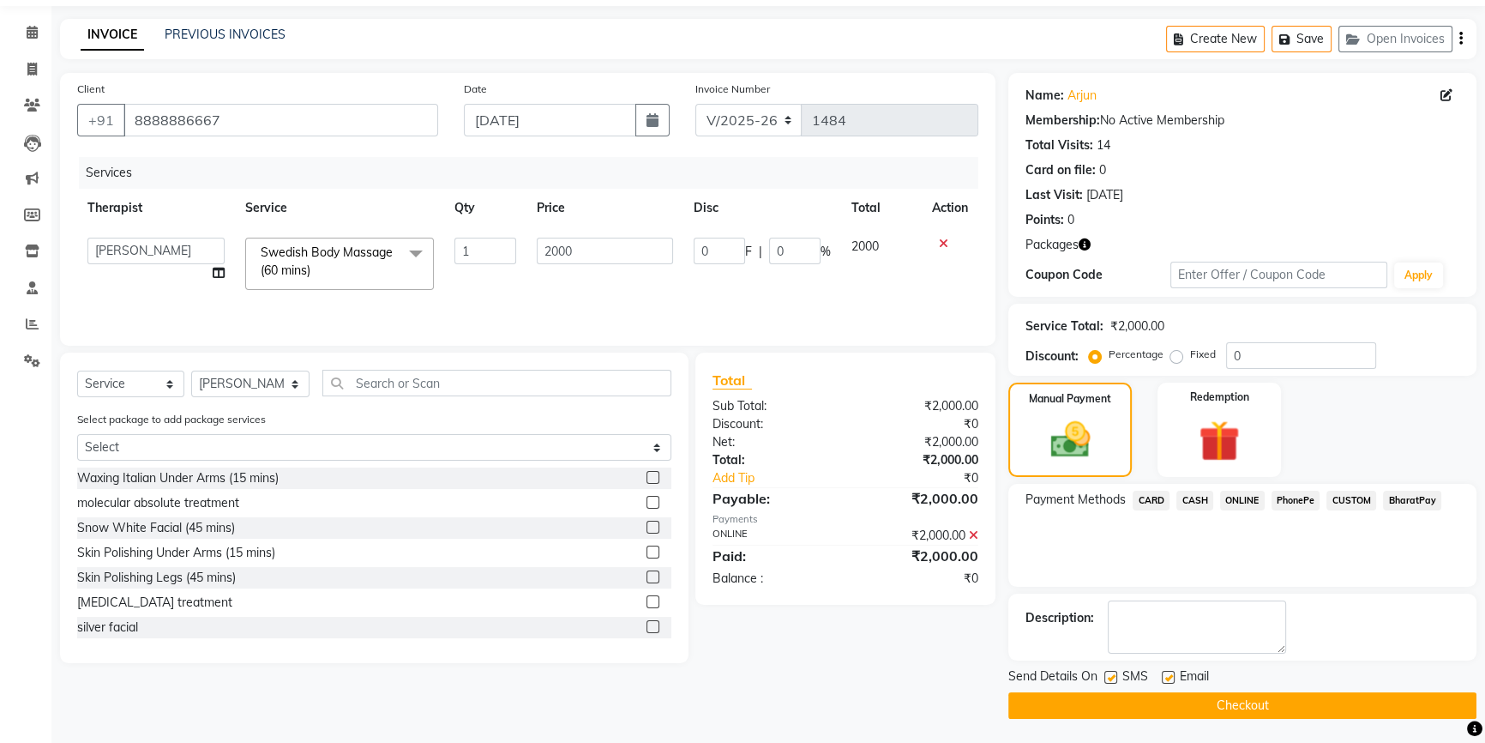
drag, startPoint x: 1165, startPoint y: 678, endPoint x: 1131, endPoint y: 674, distance: 33.6
click at [1160, 679] on div "Send Details On SMS Email" at bounding box center [1243, 677] width 468 height 21
click at [1110, 671] on label at bounding box center [1111, 677] width 13 height 13
click at [1110, 672] on input "checkbox" at bounding box center [1110, 677] width 11 height 11
checkbox input "false"
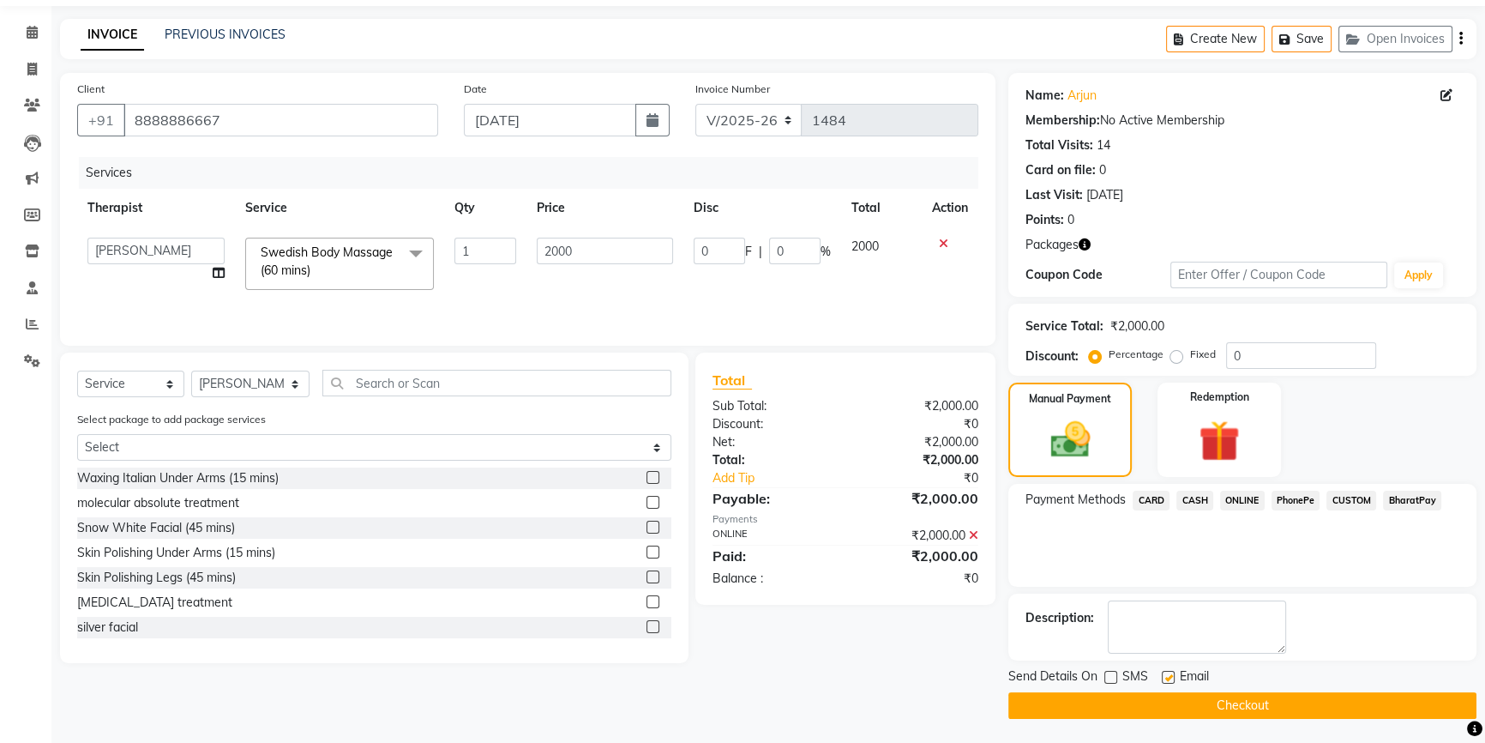
click at [1149, 699] on button "Checkout" at bounding box center [1243, 705] width 468 height 27
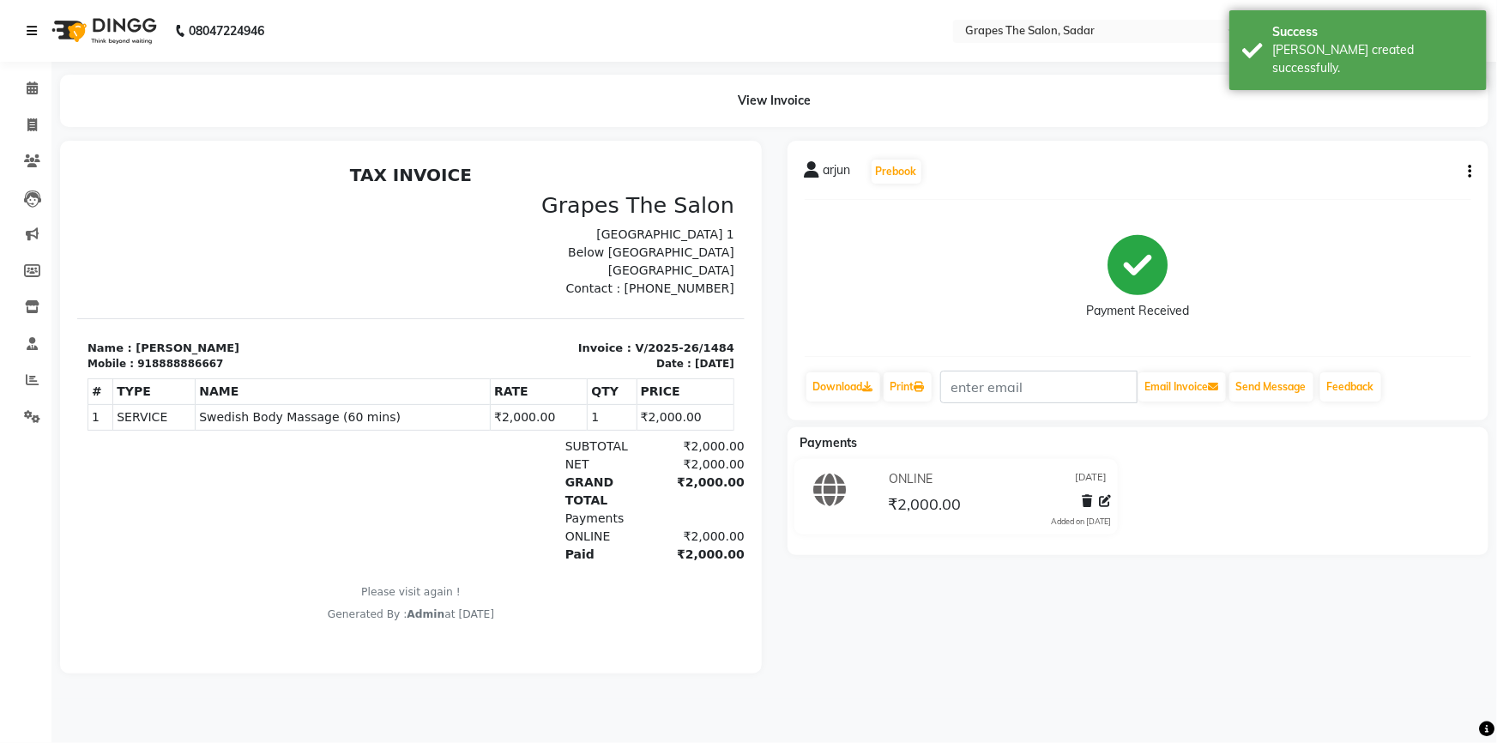
click at [35, 32] on icon at bounding box center [32, 31] width 10 height 12
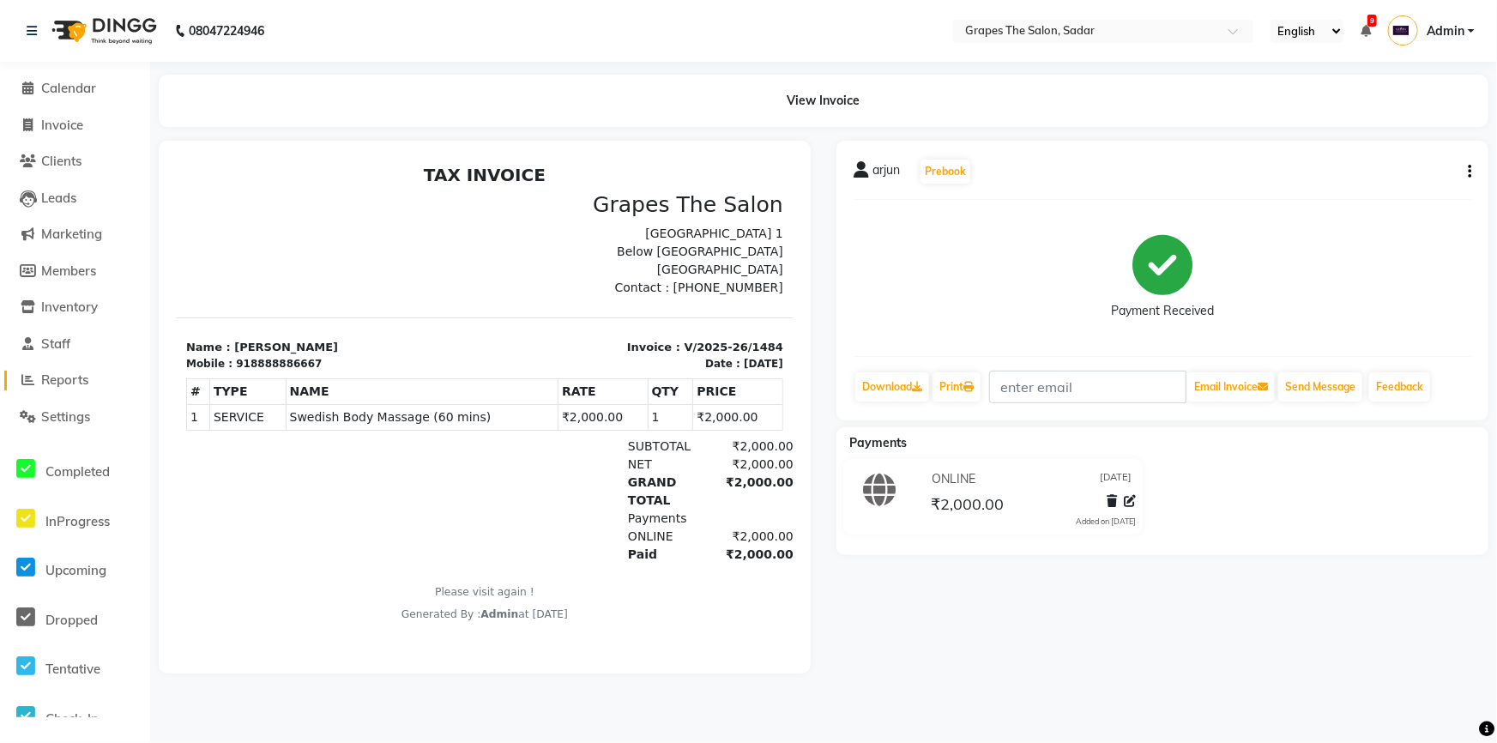
click at [64, 380] on span "Reports" at bounding box center [64, 379] width 47 height 16
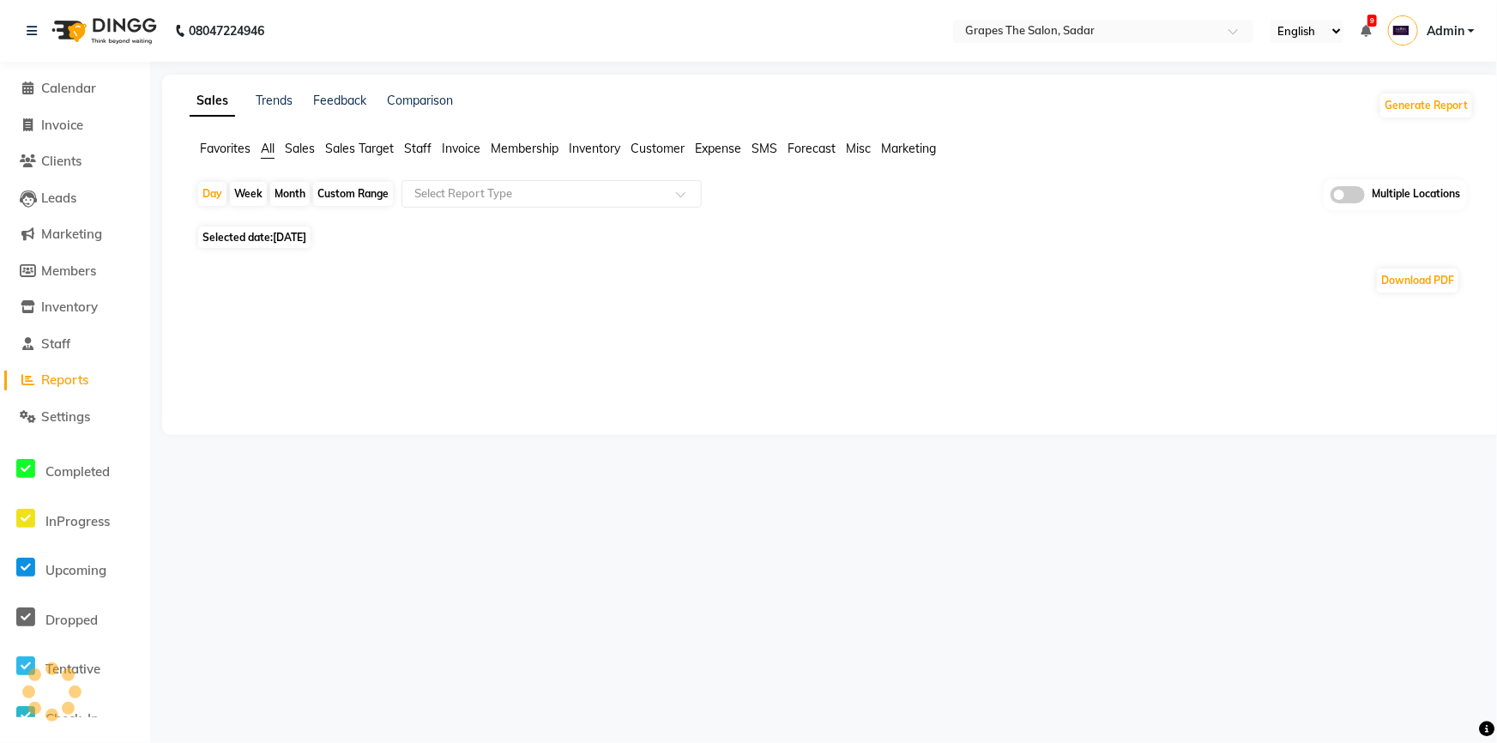
click at [296, 197] on div "Month" at bounding box center [289, 194] width 39 height 24
select select "9"
select select "2025"
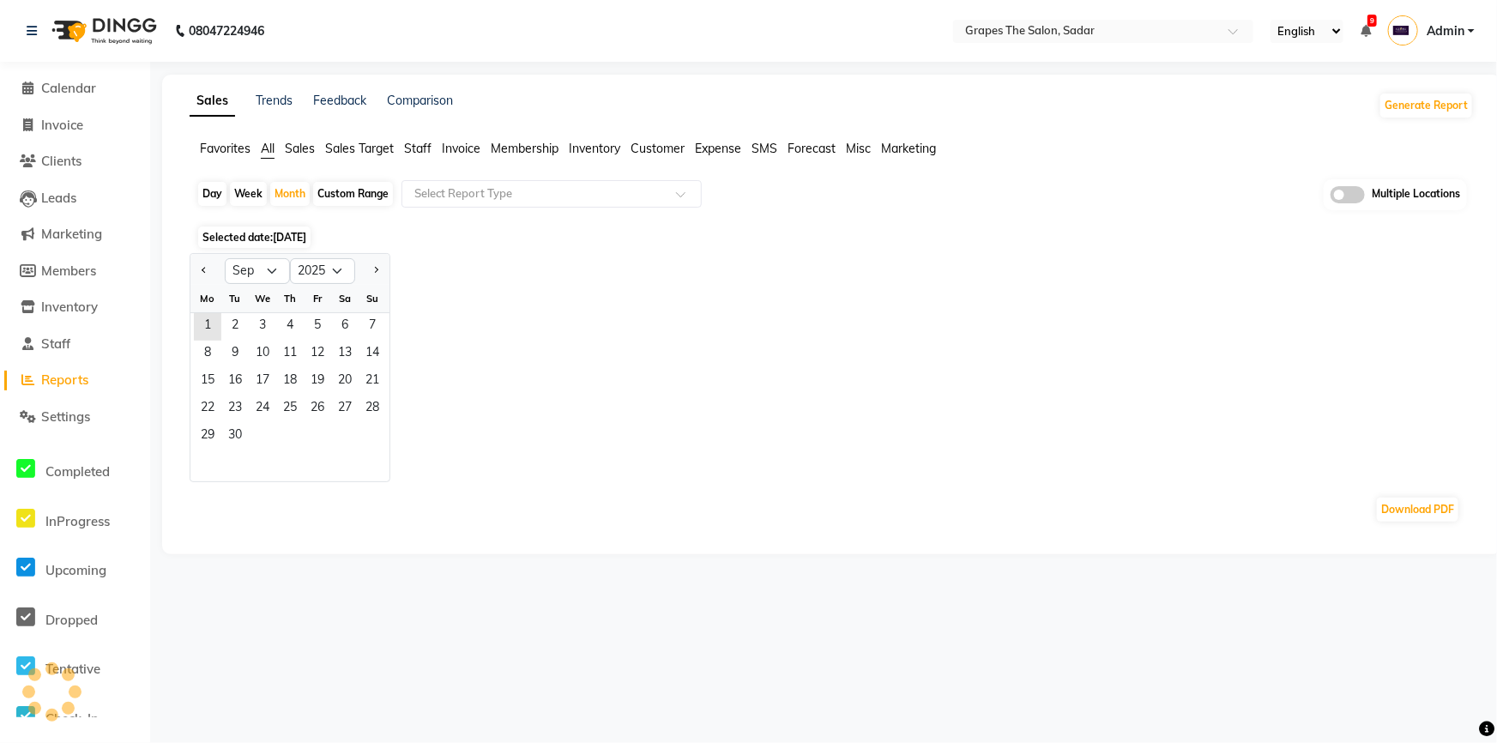
click at [261, 496] on div "Download PDF" at bounding box center [827, 509] width 1263 height 27
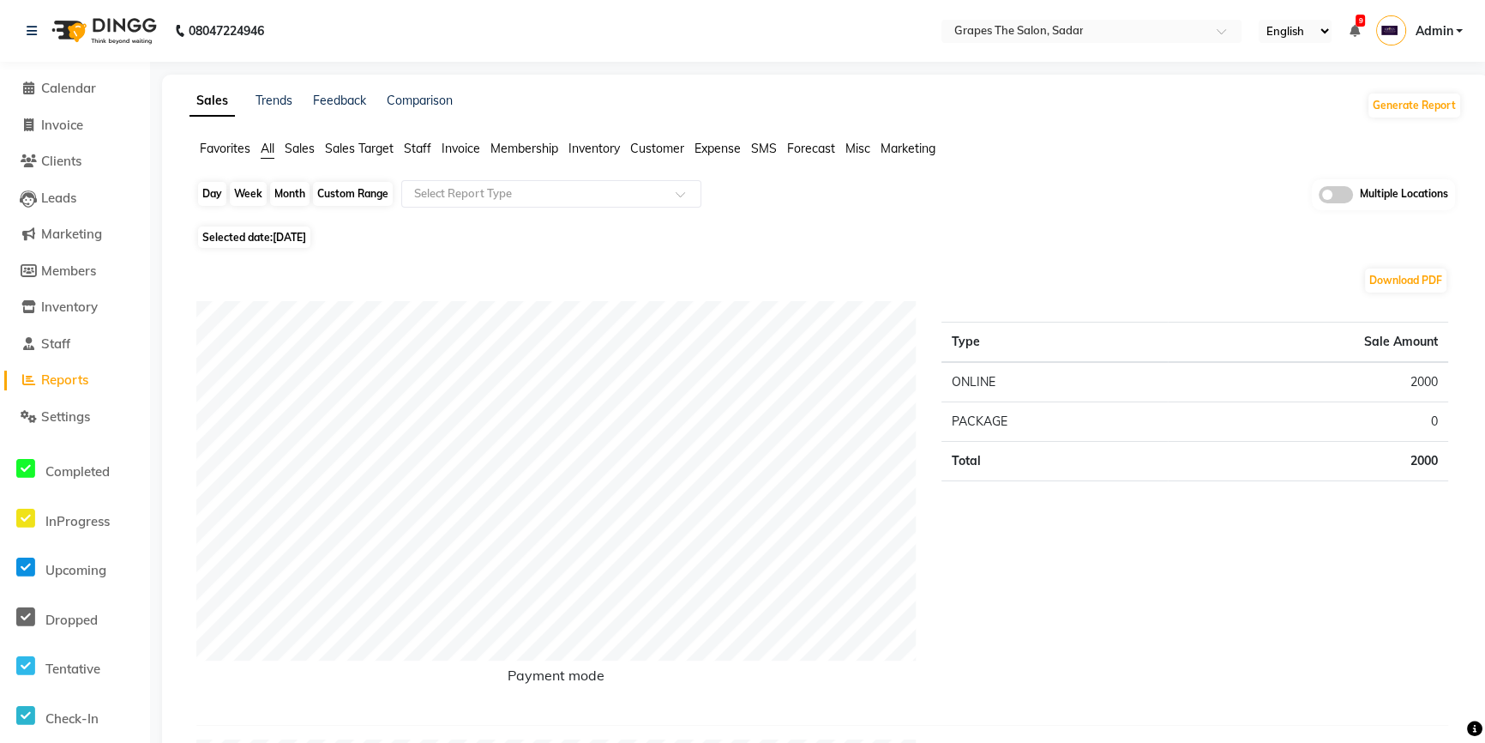
click at [289, 195] on div "Month" at bounding box center [289, 194] width 39 height 24
select select "9"
select select "2025"
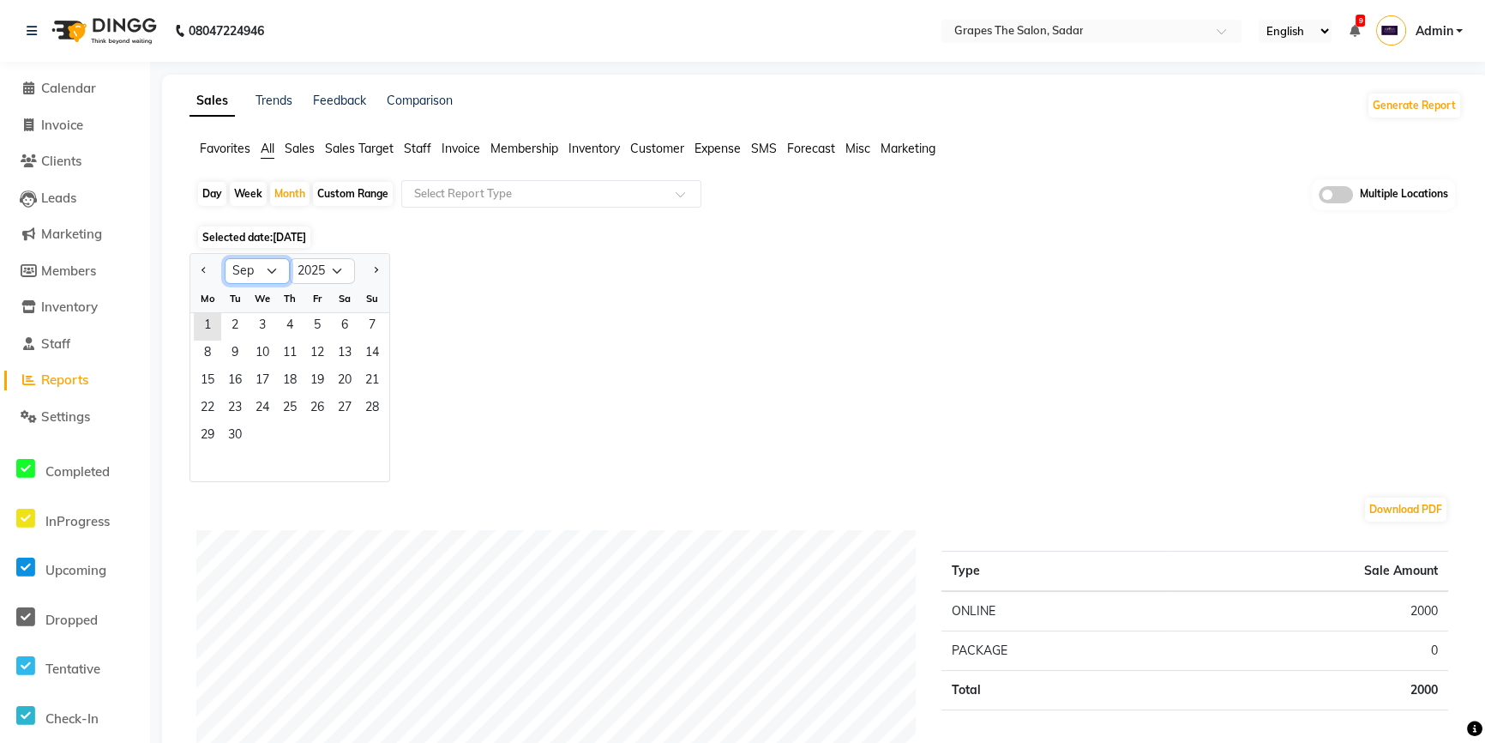
click at [283, 265] on select "Jan Feb Mar Apr May Jun Jul Aug Sep Oct Nov Dec" at bounding box center [257, 271] width 65 height 26
select select "7"
click at [225, 258] on select "Jan Feb Mar Apr May Jun Jul Aug Sep Oct Nov Dec" at bounding box center [257, 271] width 65 height 26
click at [232, 329] on span "1" at bounding box center [234, 326] width 27 height 27
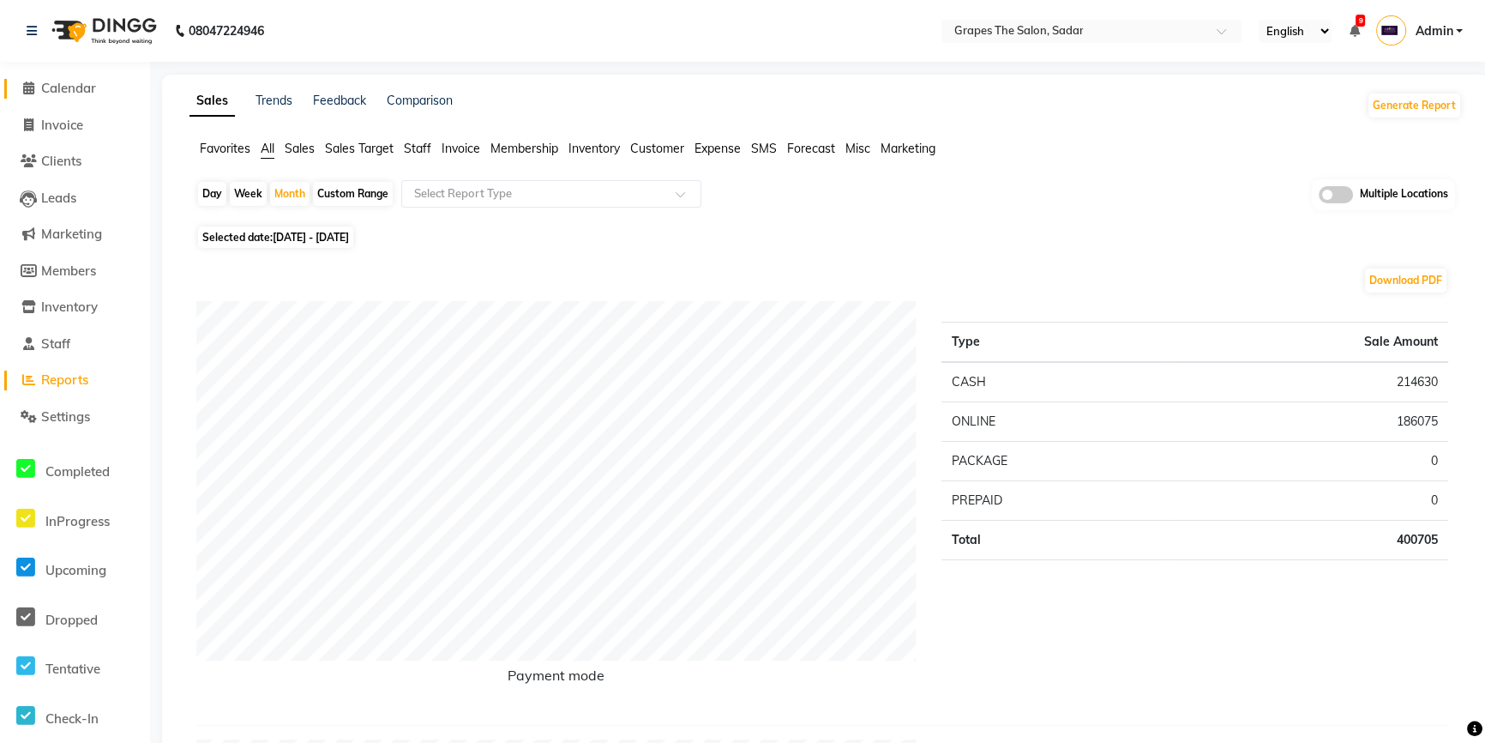
click at [63, 87] on span "Calendar" at bounding box center [68, 88] width 55 height 16
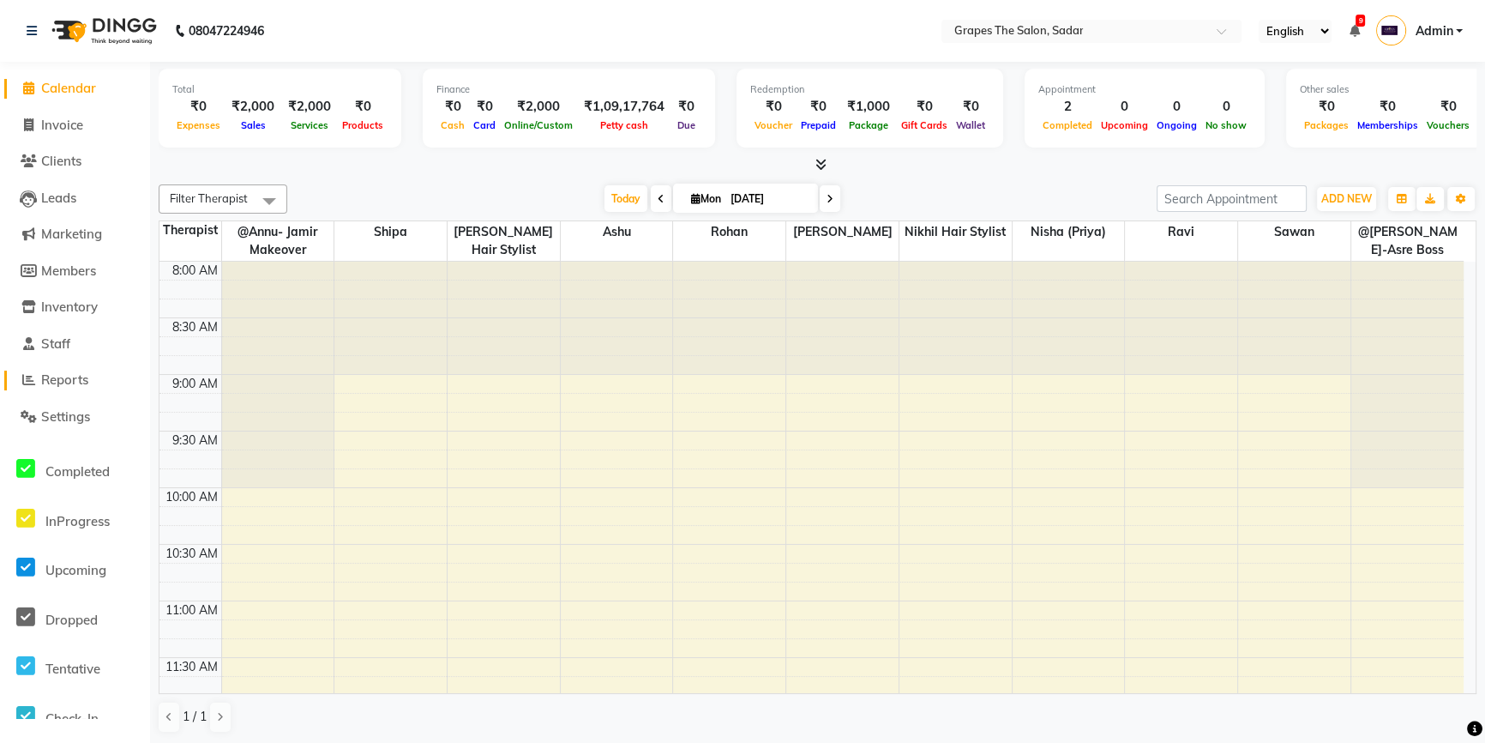
click at [57, 374] on span "Reports" at bounding box center [64, 379] width 47 height 16
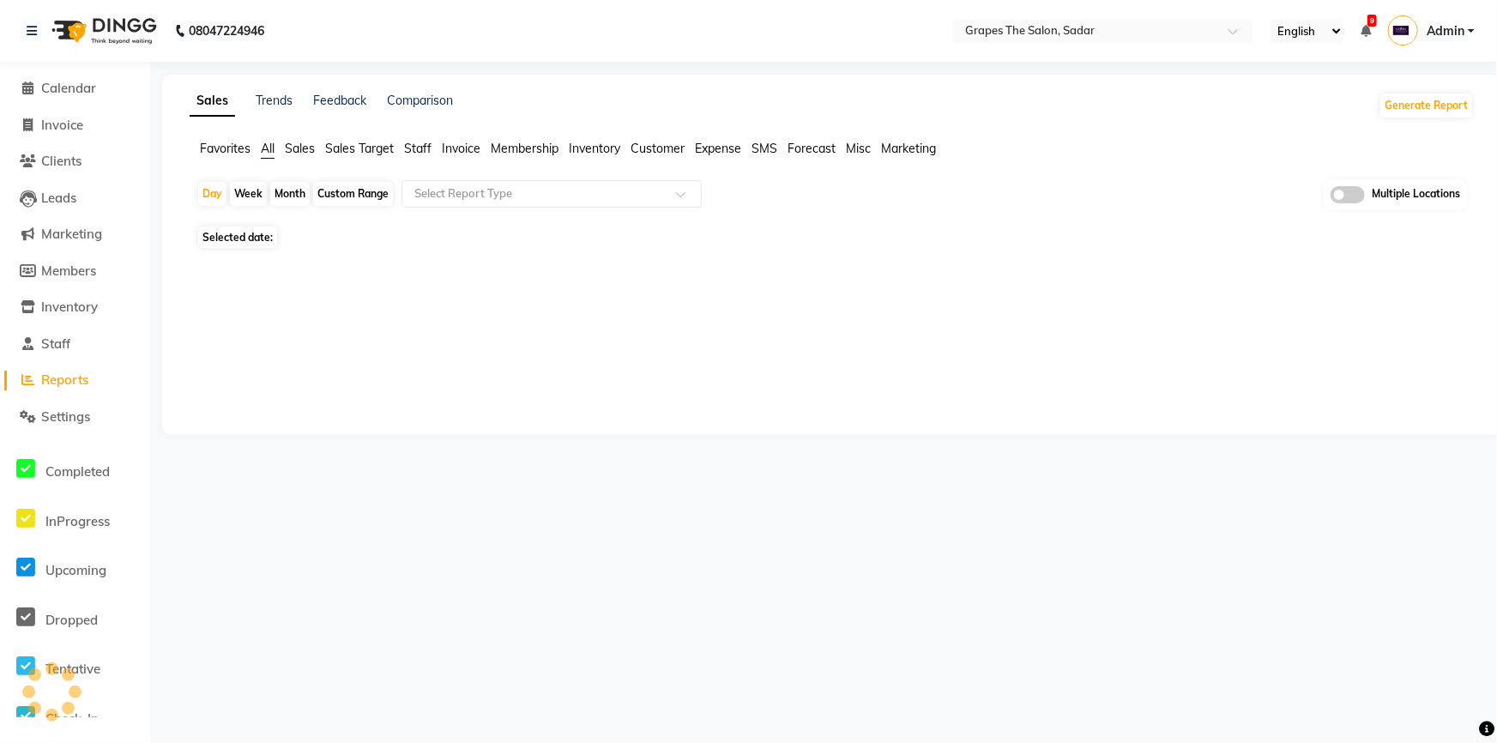
click at [287, 197] on div "Month" at bounding box center [289, 194] width 39 height 24
select select "9"
select select "2025"
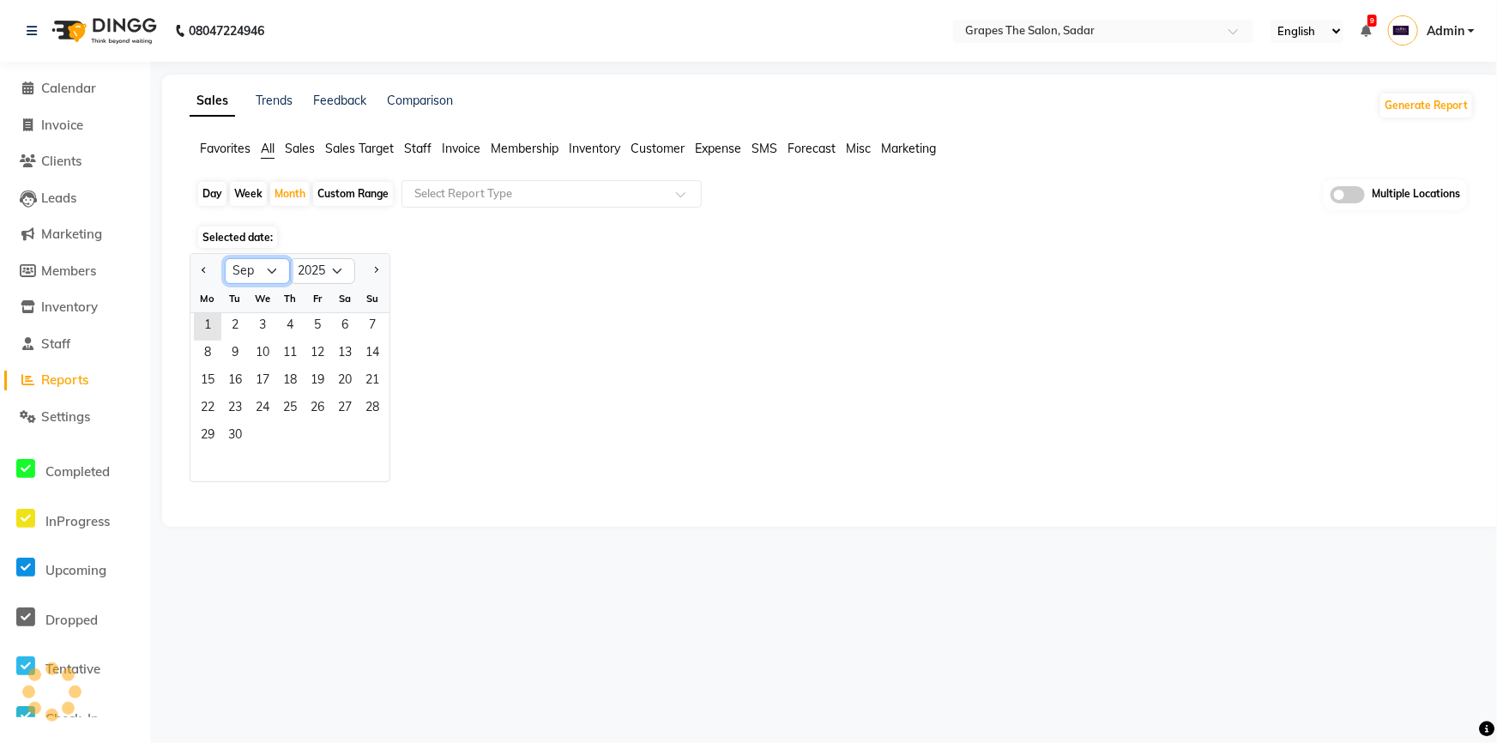
click at [274, 280] on select "Jan Feb Mar Apr May Jun Jul Aug Sep Oct Nov Dec" at bounding box center [257, 271] width 65 height 26
select select "8"
click at [225, 258] on select "Jan Feb Mar Apr May Jun Jul Aug Sep Oct Nov Dec" at bounding box center [257, 271] width 65 height 26
click at [344, 322] on span "2" at bounding box center [344, 326] width 27 height 27
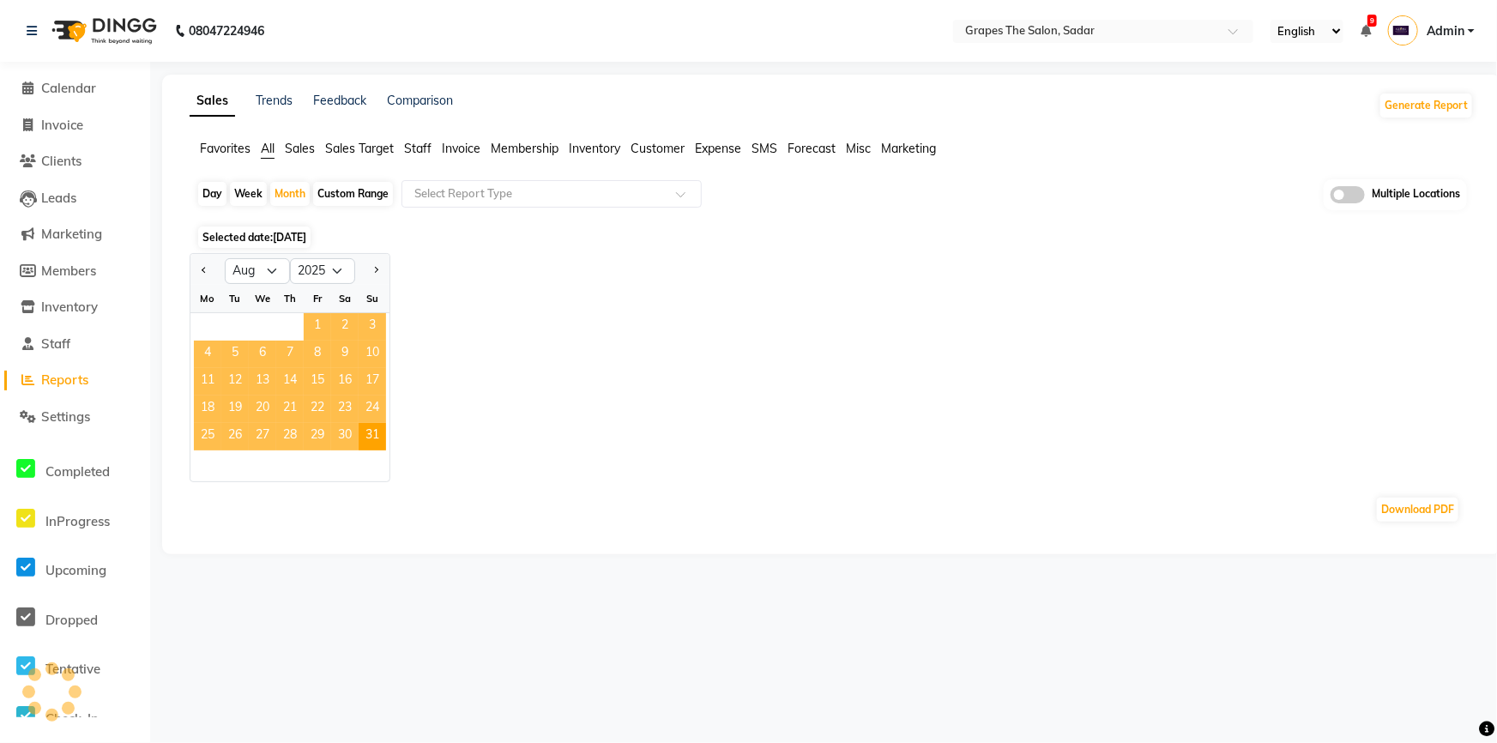
click at [319, 322] on span "1" at bounding box center [317, 326] width 27 height 27
click at [240, 258] on select "Jan Feb Mar Apr May Jun Jul Aug Sep Oct Nov Dec" at bounding box center [257, 271] width 65 height 26
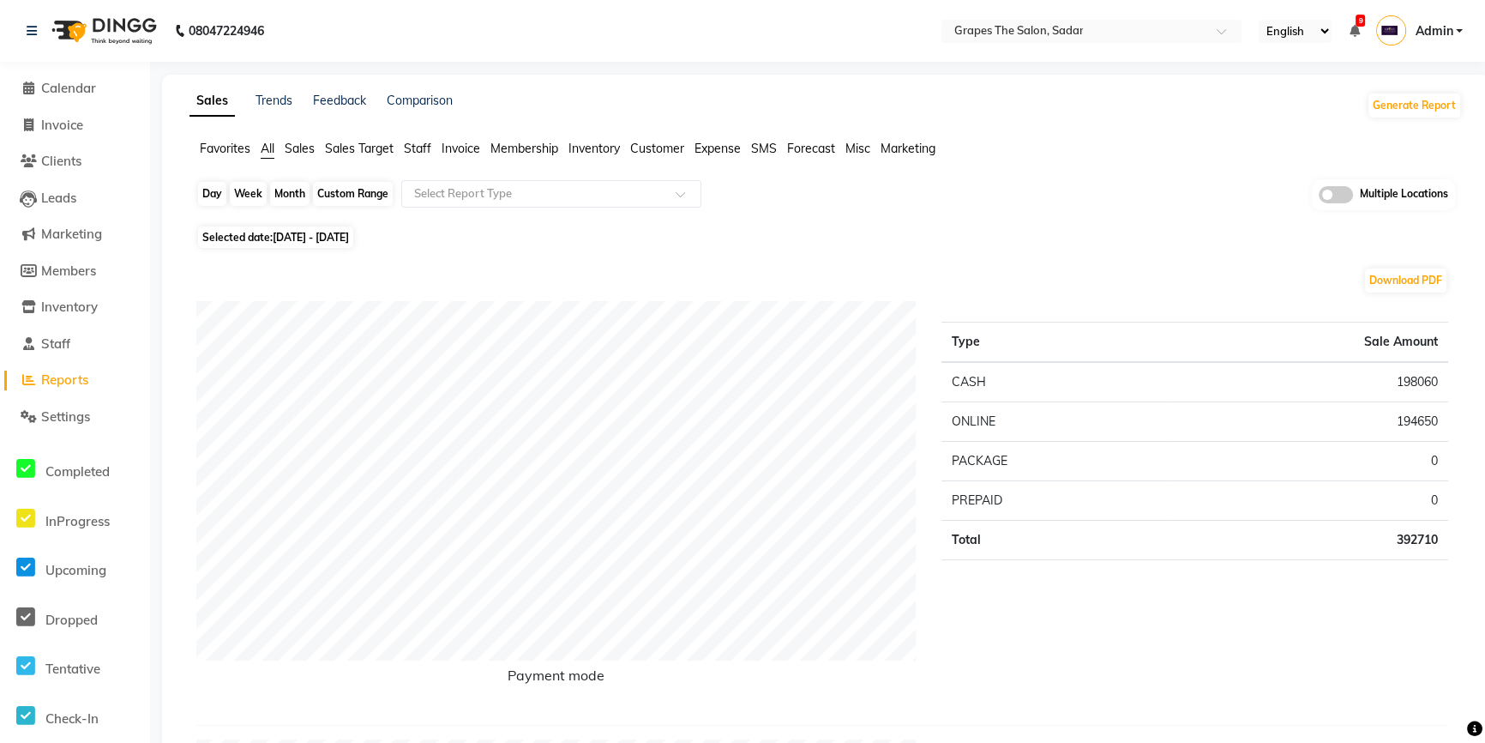
click at [299, 185] on div "Month" at bounding box center [289, 194] width 39 height 24
select select "8"
select select "2025"
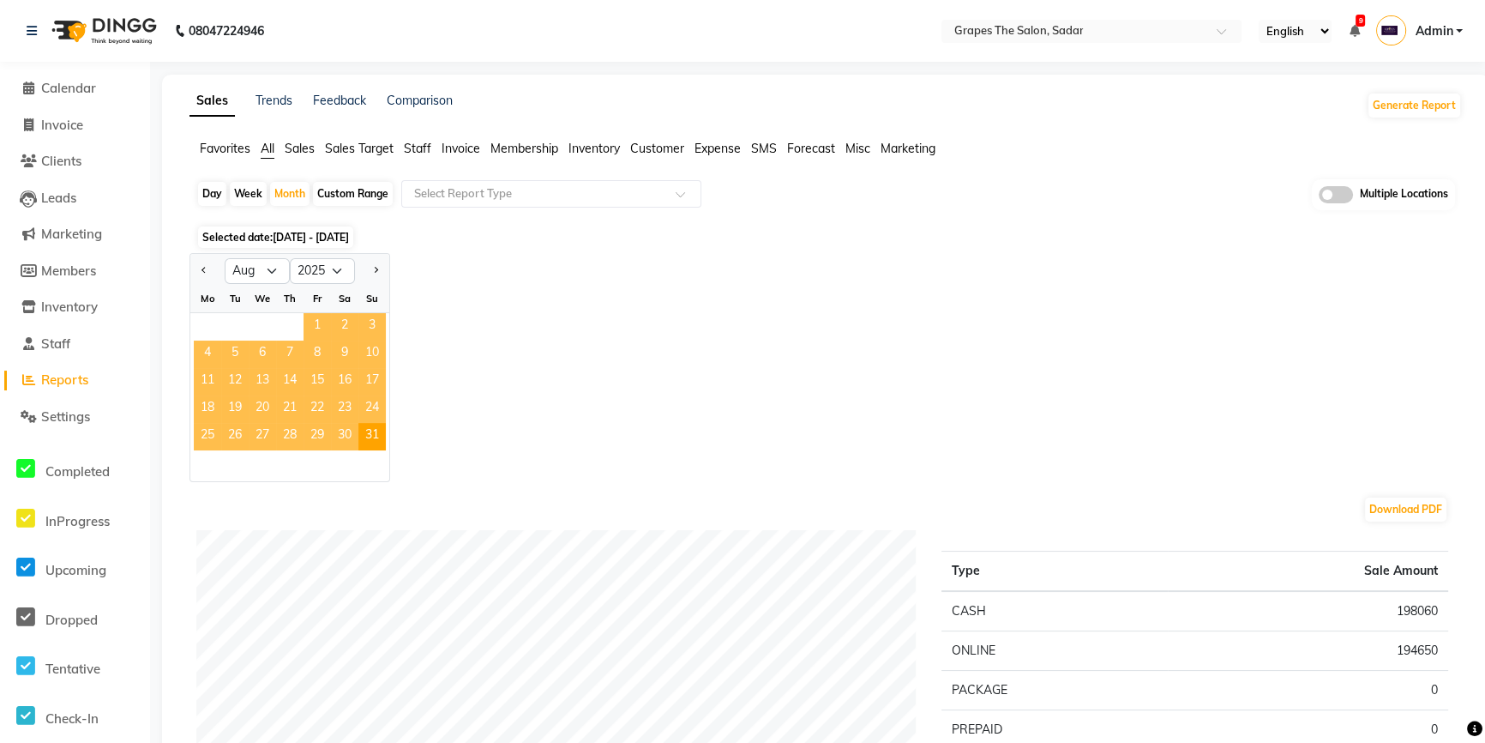
click at [316, 318] on span "1" at bounding box center [317, 326] width 27 height 27
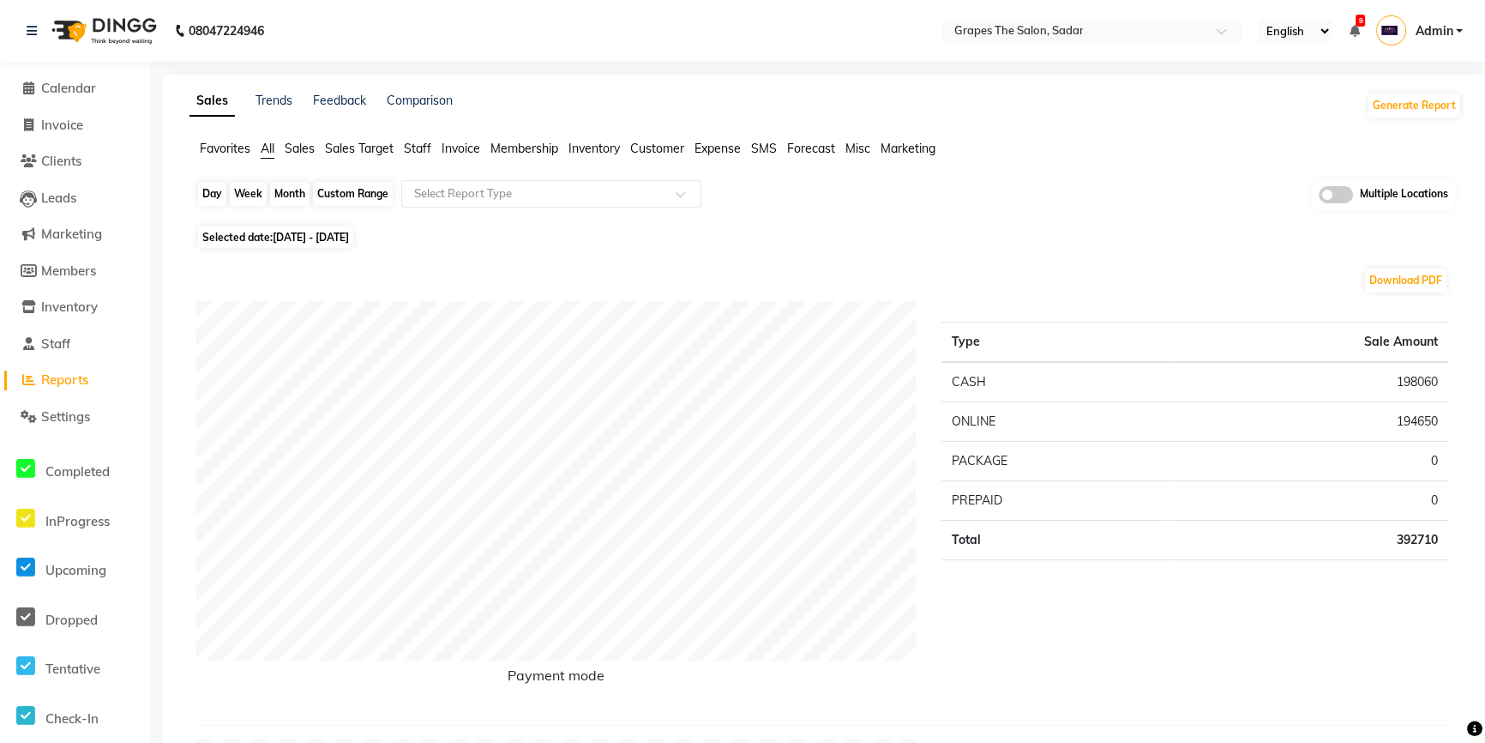
click at [282, 189] on div "Month" at bounding box center [289, 194] width 39 height 24
select select "8"
select select "2025"
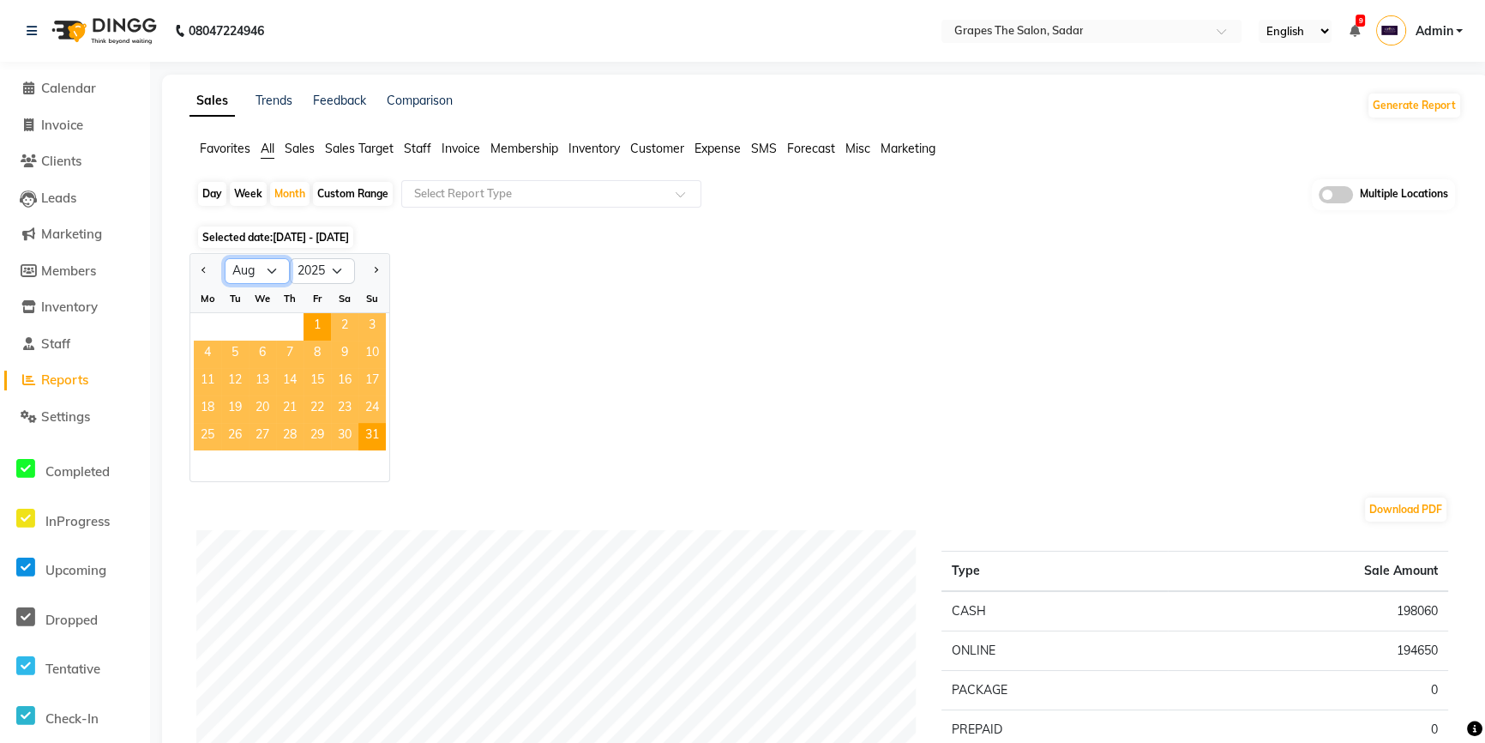
click at [270, 268] on select "Jan Feb Mar Apr May Jun Jul Aug Sep Oct Nov Dec" at bounding box center [257, 271] width 65 height 26
click at [225, 258] on select "Jan Feb Mar Apr May Jun Jul Aug Sep Oct Nov Dec" at bounding box center [257, 271] width 65 height 26
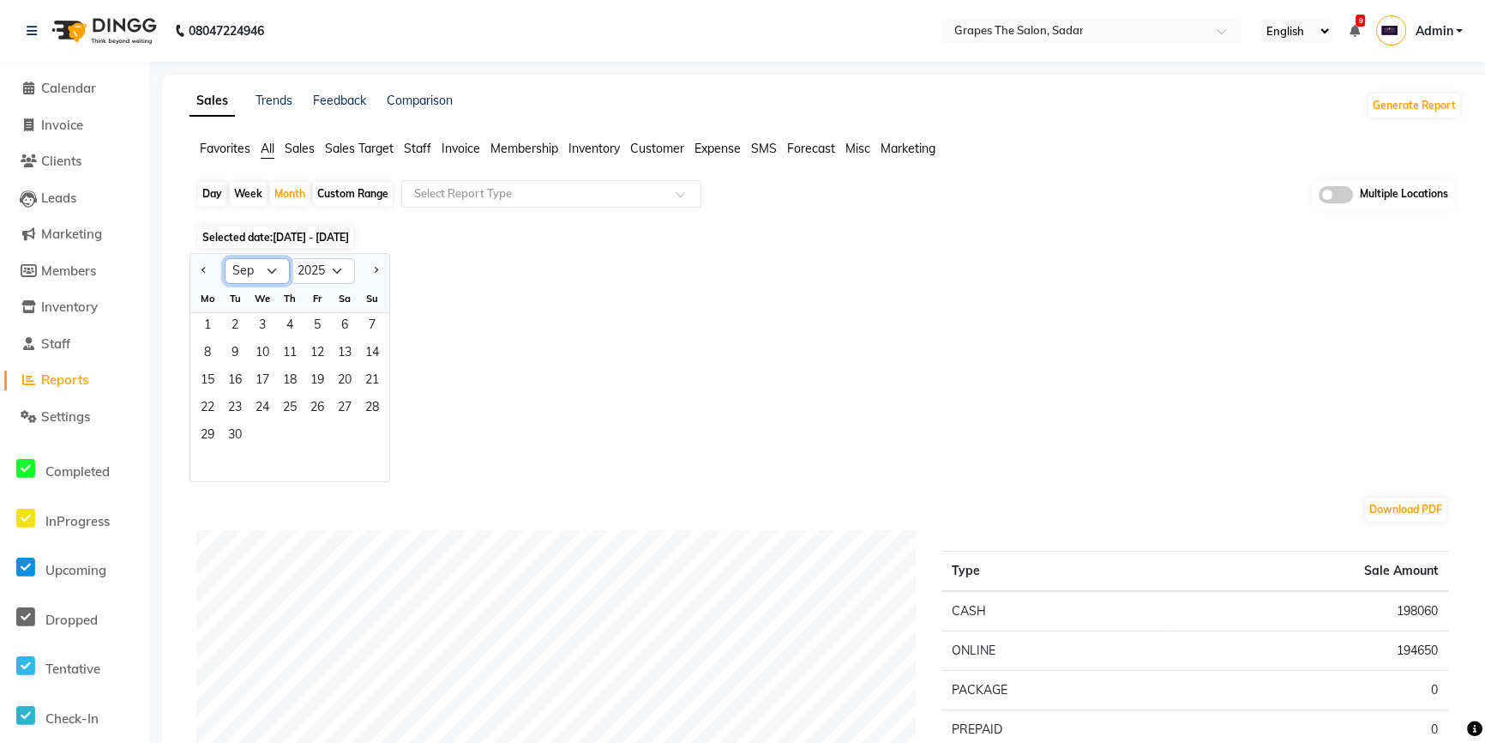
click at [274, 278] on select "Jan Feb Mar Apr May Jun Jul Aug Sep Oct Nov Dec" at bounding box center [257, 271] width 65 height 26
select select "8"
click at [225, 258] on select "Jan Feb Mar Apr May Jun Jul Aug Sep Oct Nov Dec" at bounding box center [257, 271] width 65 height 26
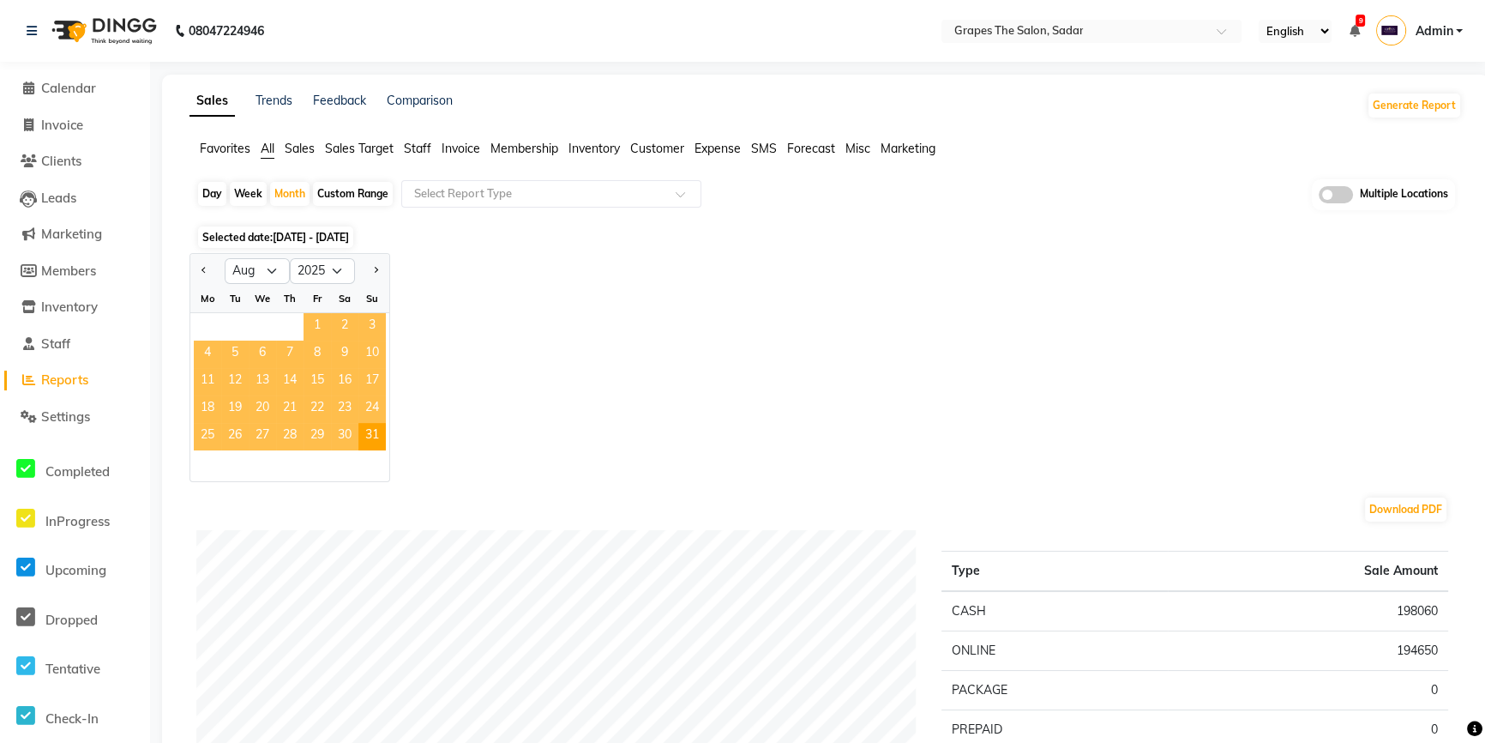
click at [316, 322] on span "1" at bounding box center [317, 326] width 27 height 27
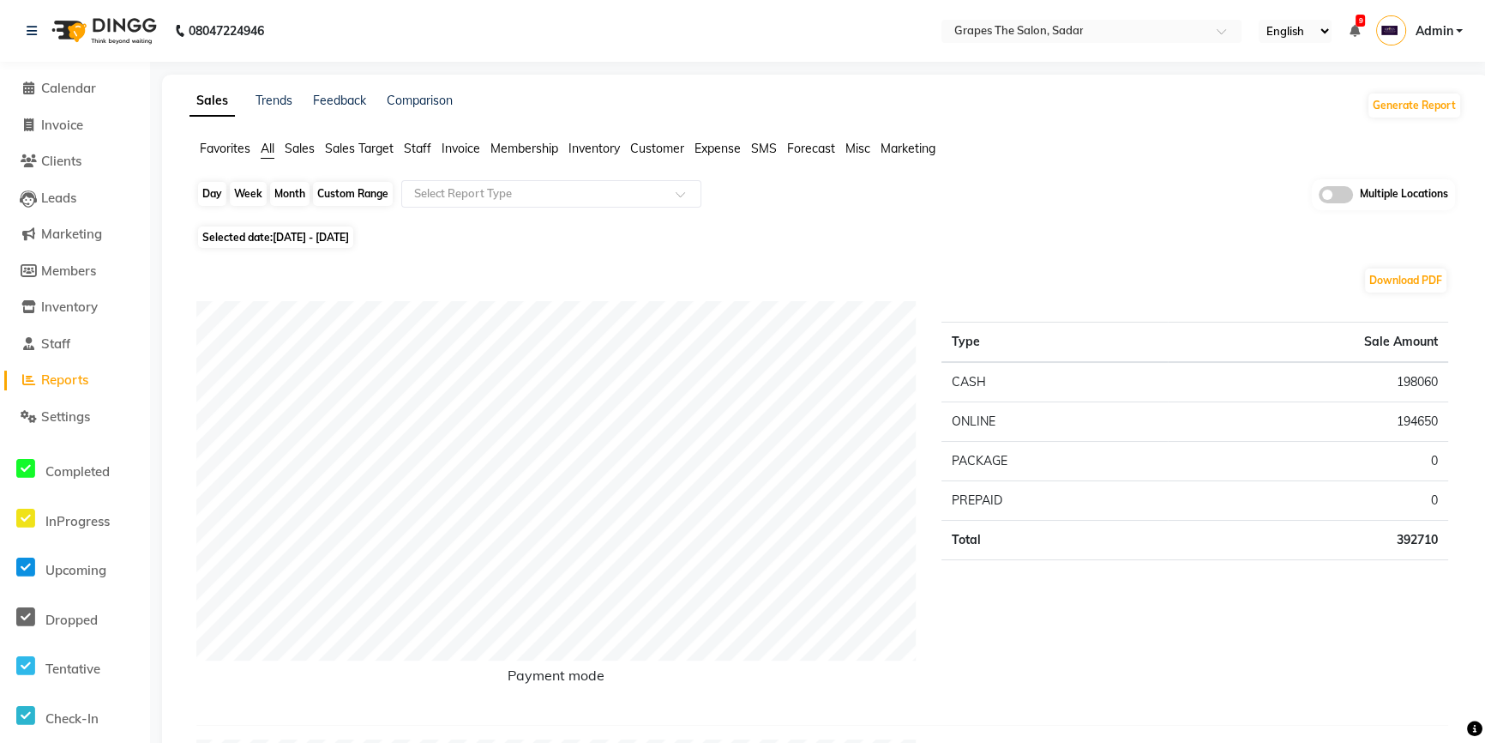
click at [274, 191] on div "Month" at bounding box center [289, 194] width 39 height 24
select select "8"
select select "2025"
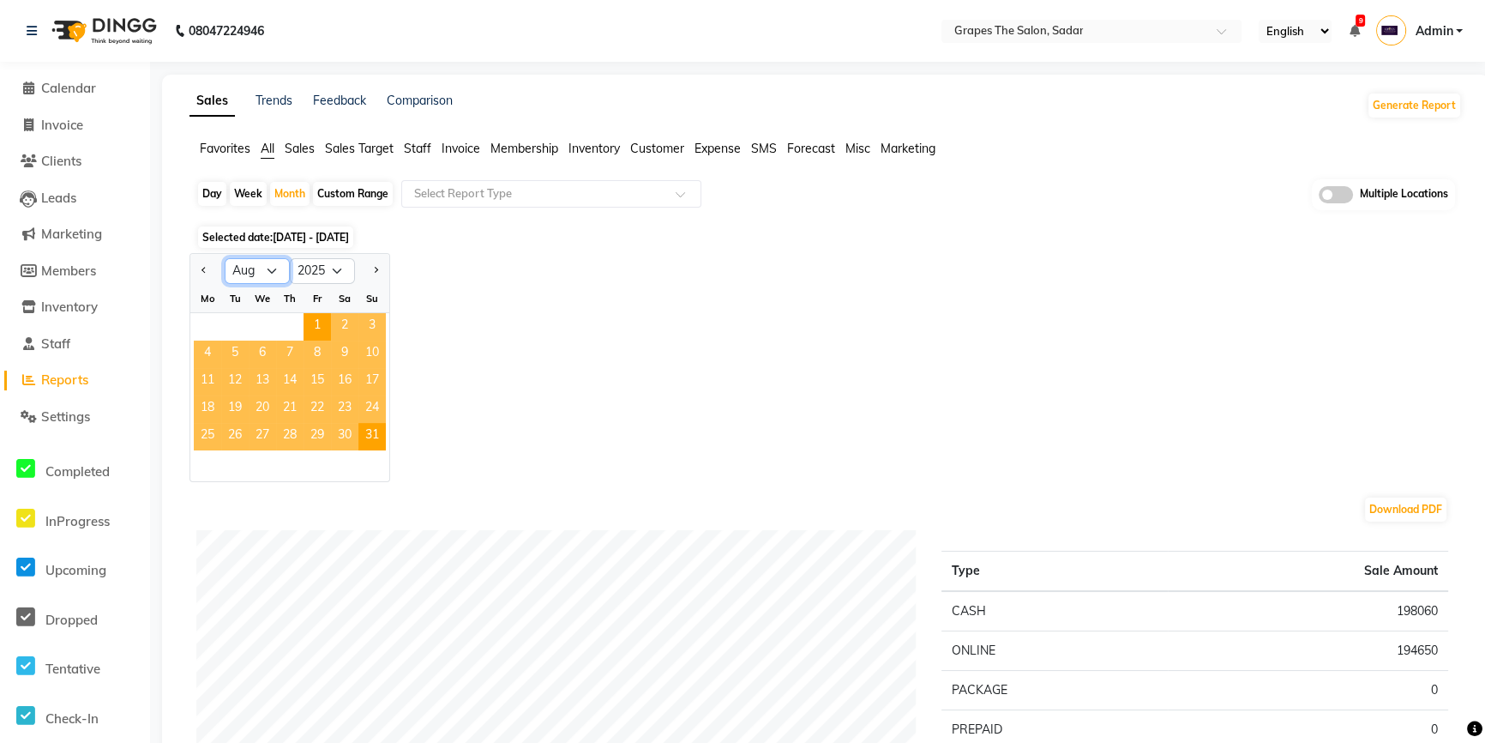
click at [270, 268] on select "Jan Feb Mar Apr May Jun Jul Aug Sep Oct Nov Dec" at bounding box center [257, 271] width 65 height 26
select select "7"
click at [225, 258] on select "Jan Feb Mar Apr May Jun Jul Aug Sep Oct Nov Dec" at bounding box center [257, 271] width 65 height 26
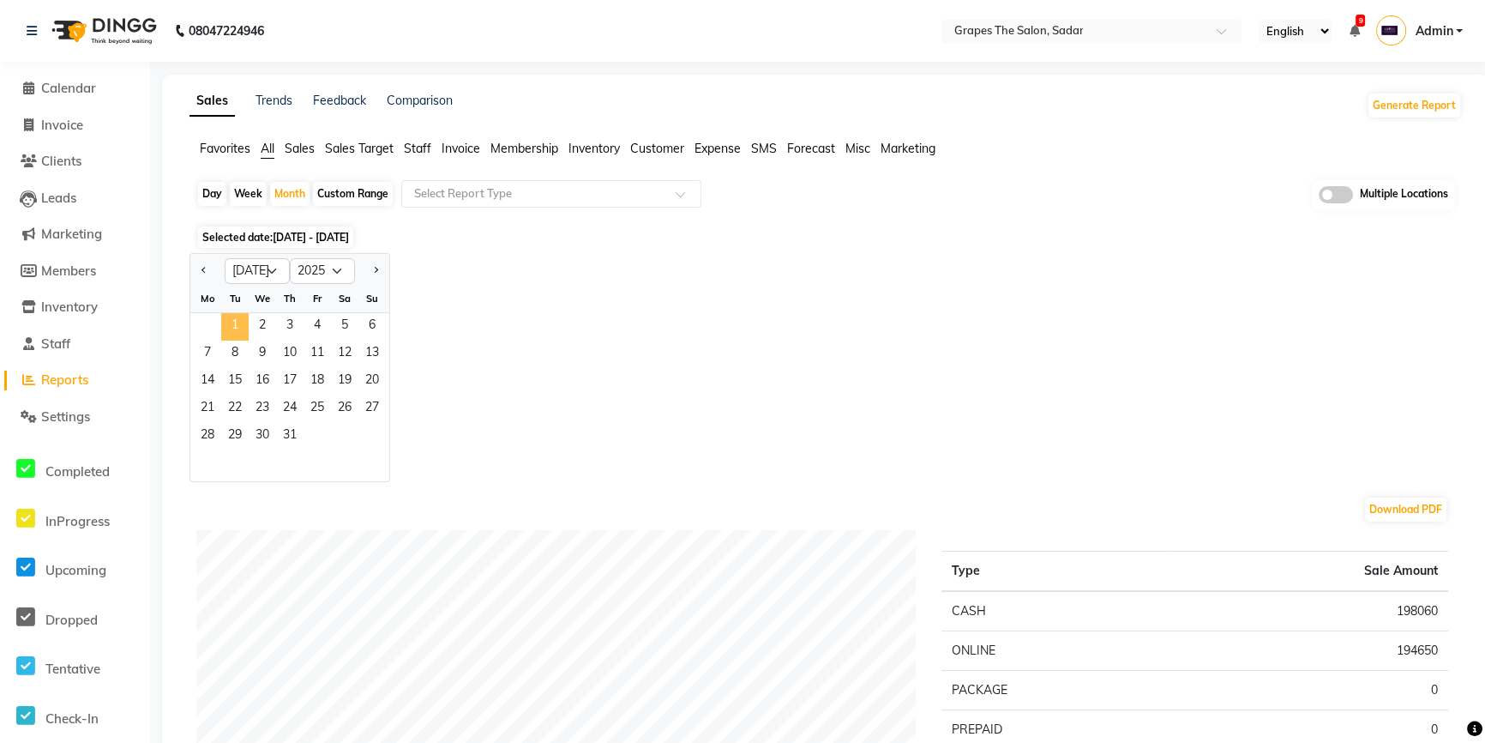
click at [241, 322] on span "1" at bounding box center [234, 326] width 27 height 27
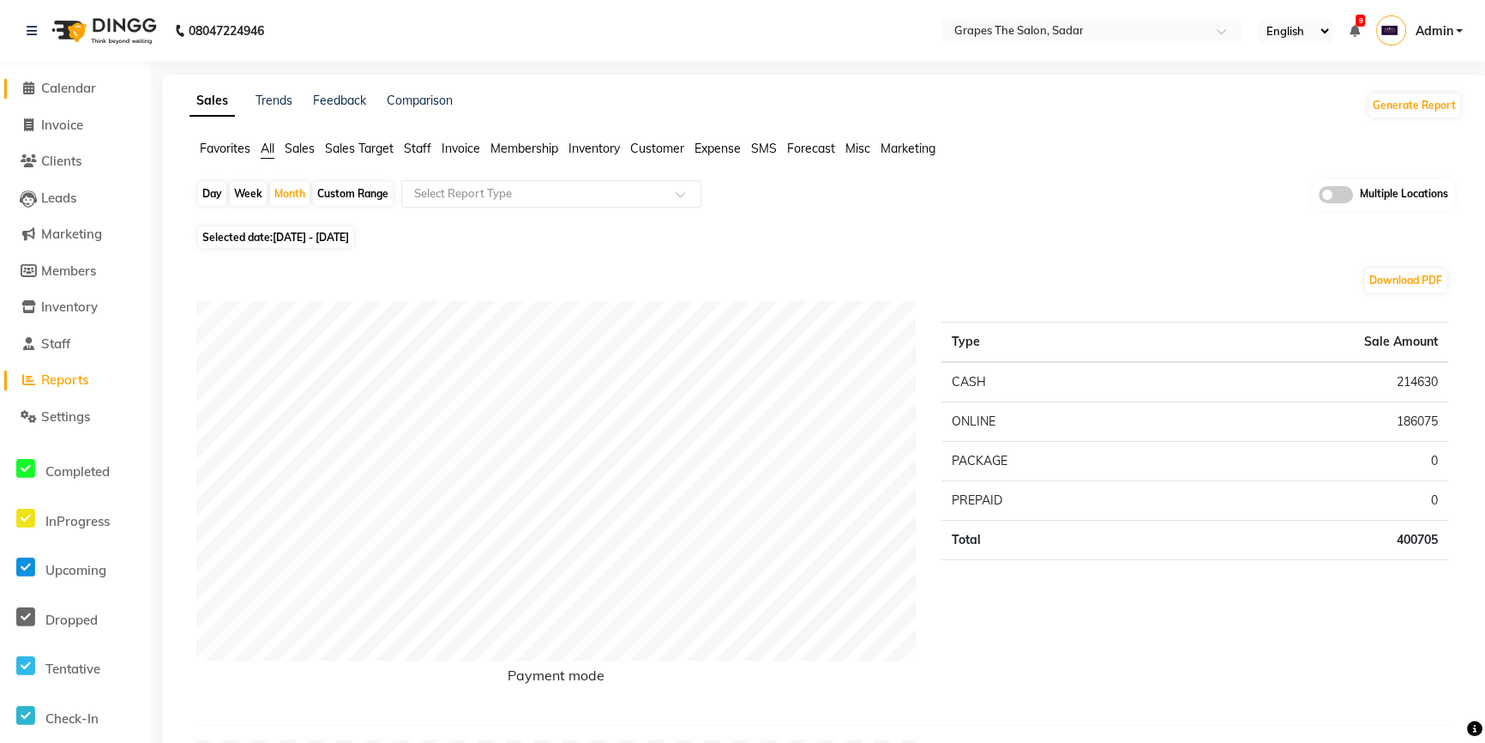
click at [69, 91] on span "Calendar" at bounding box center [68, 88] width 55 height 16
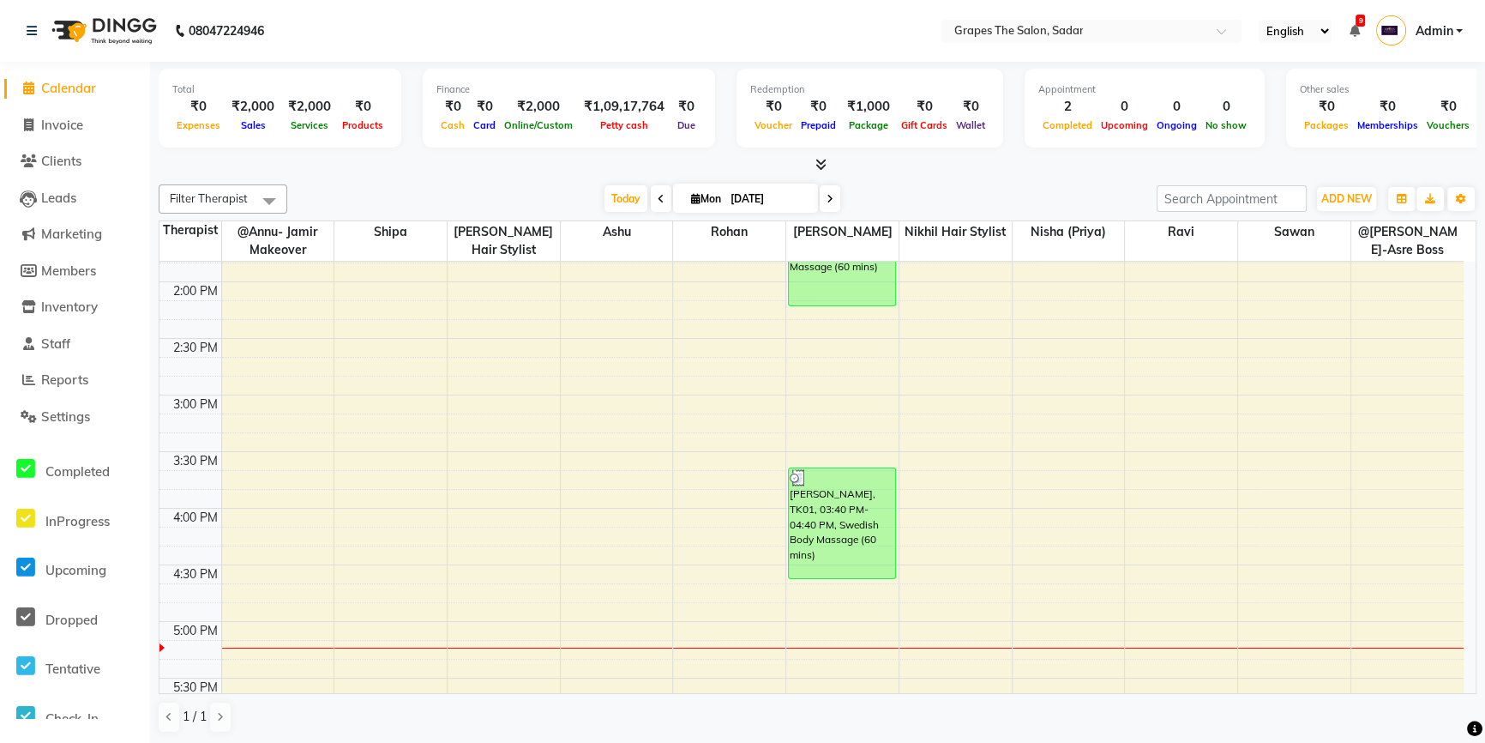
scroll to position [713, 0]
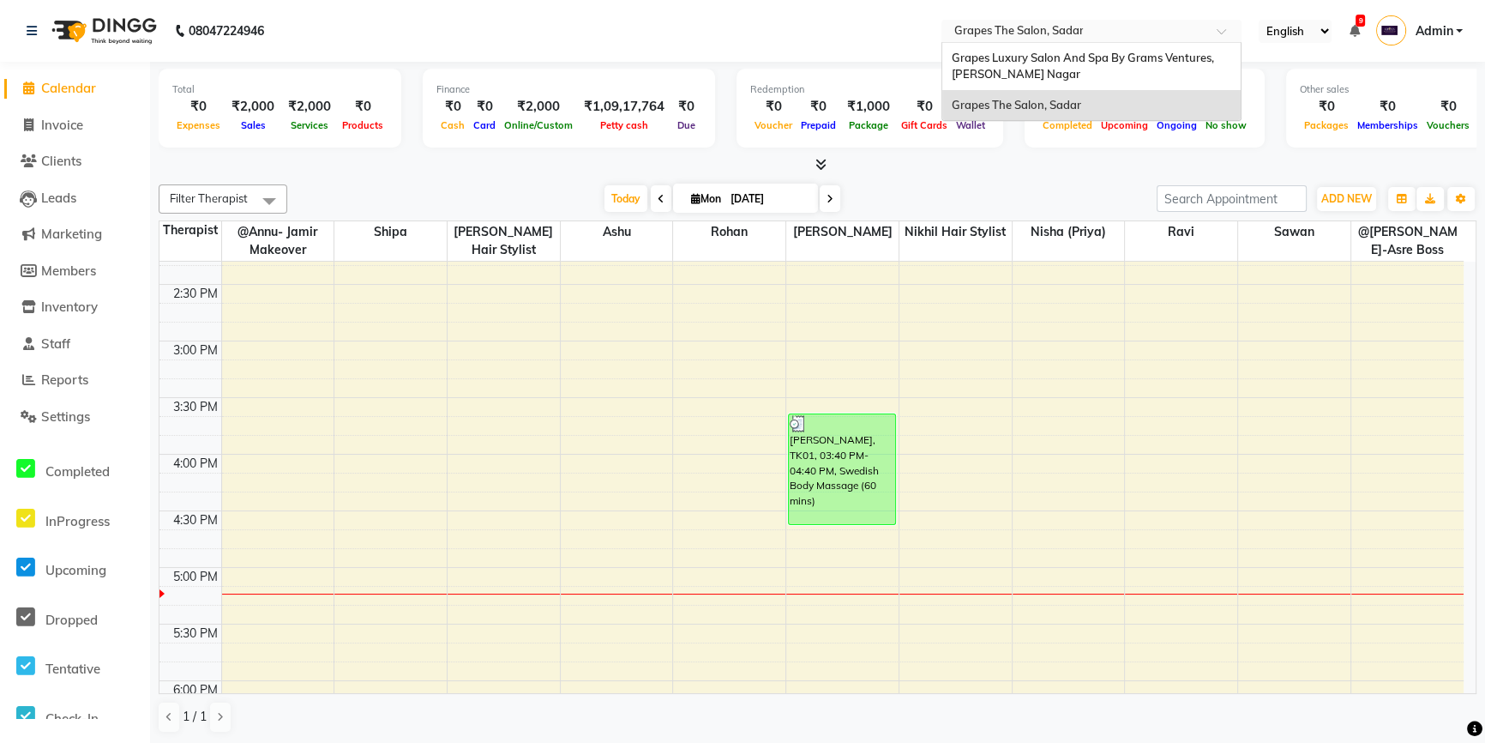
click at [1165, 34] on input "text" at bounding box center [1074, 32] width 249 height 17
click at [1087, 57] on span "Grapes Luxury Salon And Spa By Grams Ventures, [PERSON_NAME] Nagar" at bounding box center [1083, 66] width 265 height 31
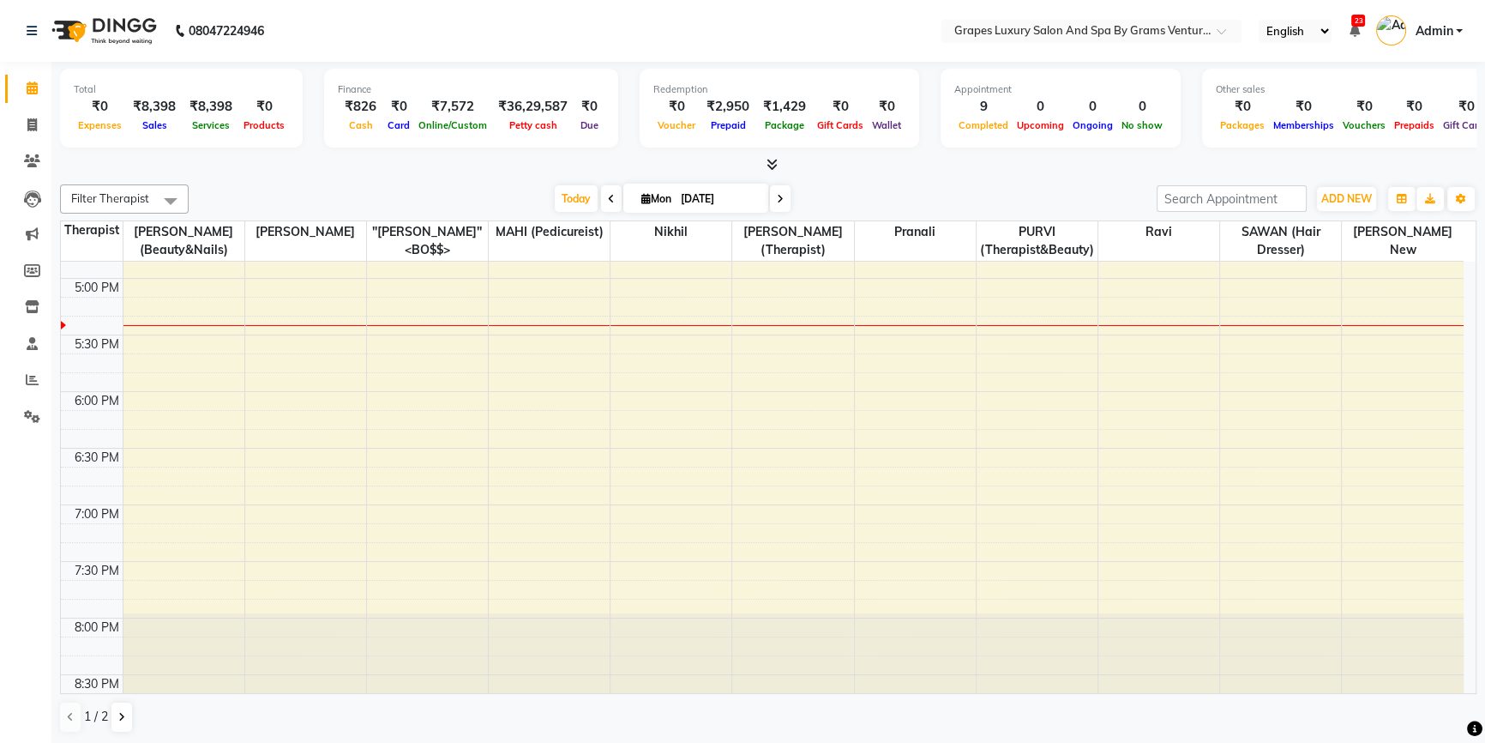
click at [1087, 57] on nav "08047224946 Select Location × Grapes Luxury Salon And Spa By Grams Ventures, [P…" at bounding box center [742, 31] width 1485 height 62
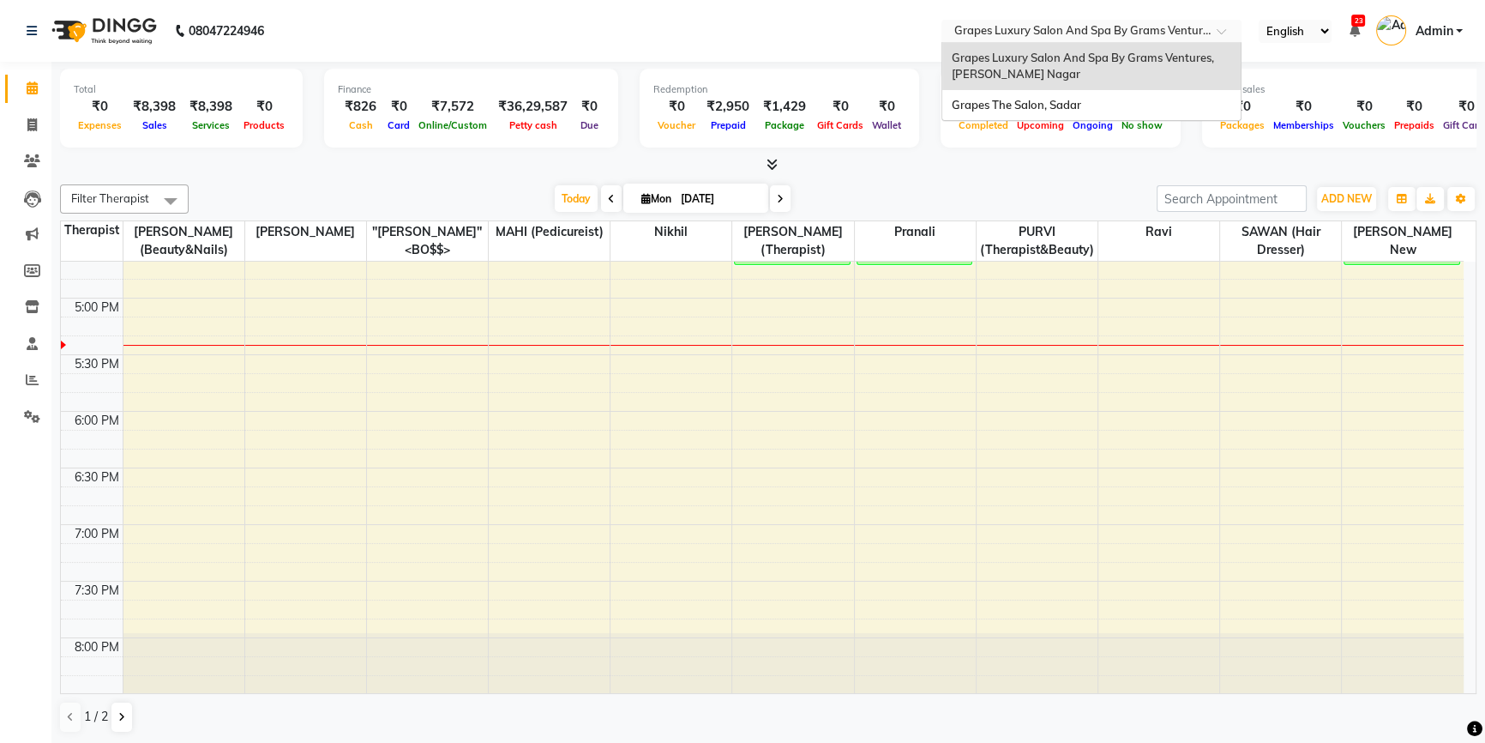
click at [1111, 25] on input "text" at bounding box center [1074, 32] width 249 height 17
click at [1076, 102] on span "Grapes The Salon, Sadar" at bounding box center [1015, 105] width 129 height 14
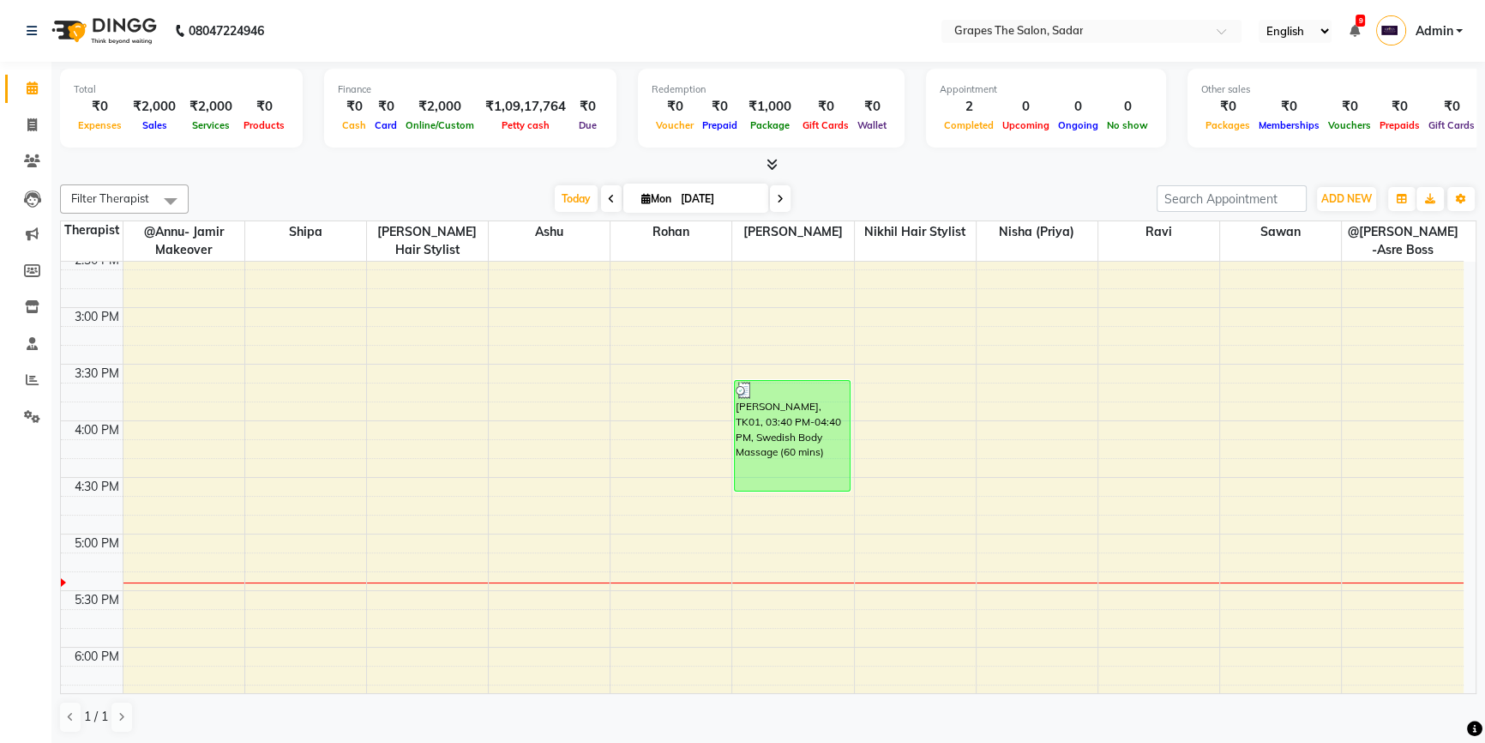
scroll to position [829, 0]
